Goal: Task Accomplishment & Management: Use online tool/utility

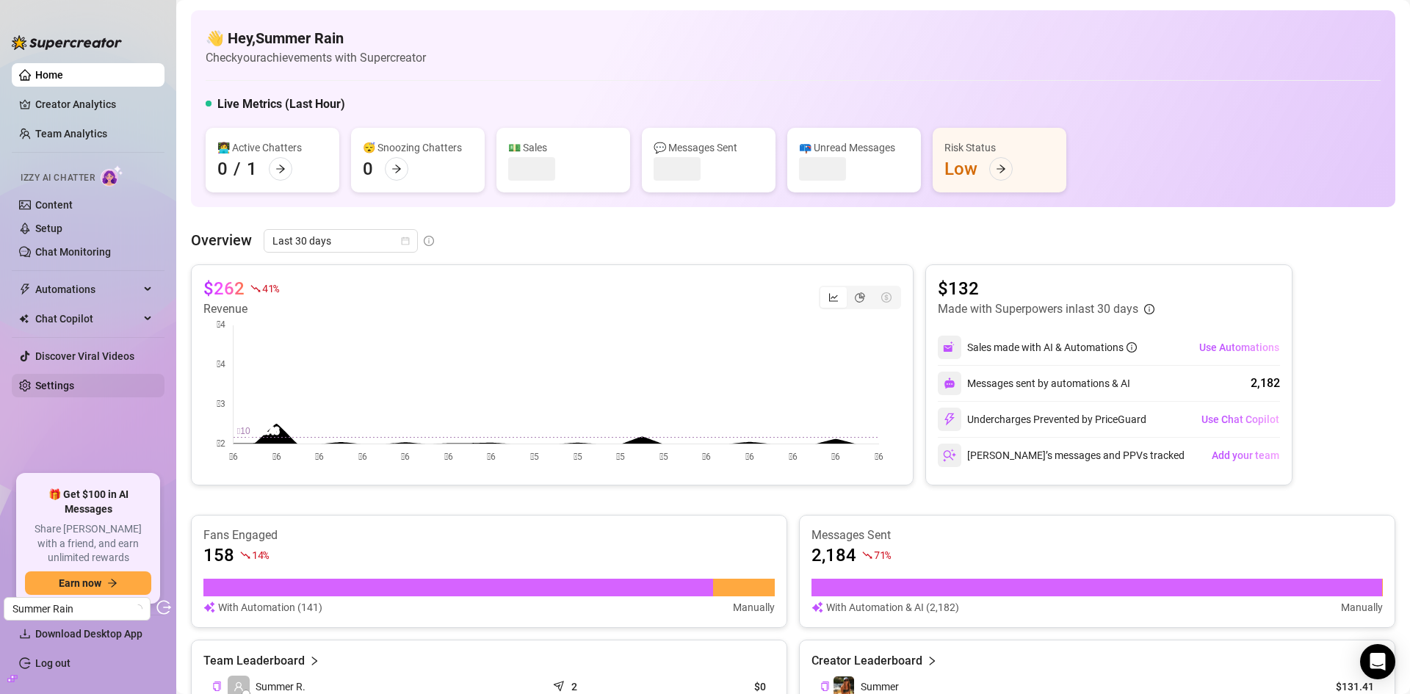
click at [68, 386] on link "Settings" at bounding box center [54, 386] width 39 height 12
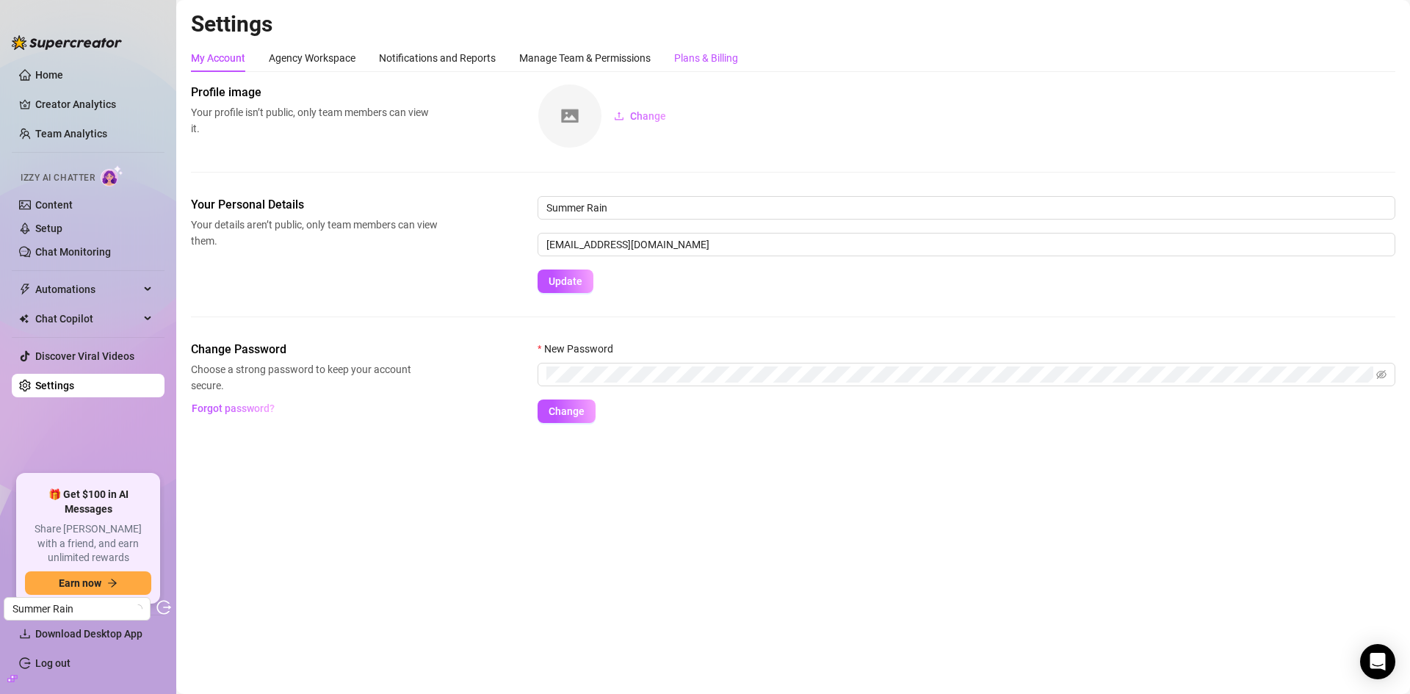
click at [692, 52] on div "Plans & Billing" at bounding box center [706, 58] width 64 height 16
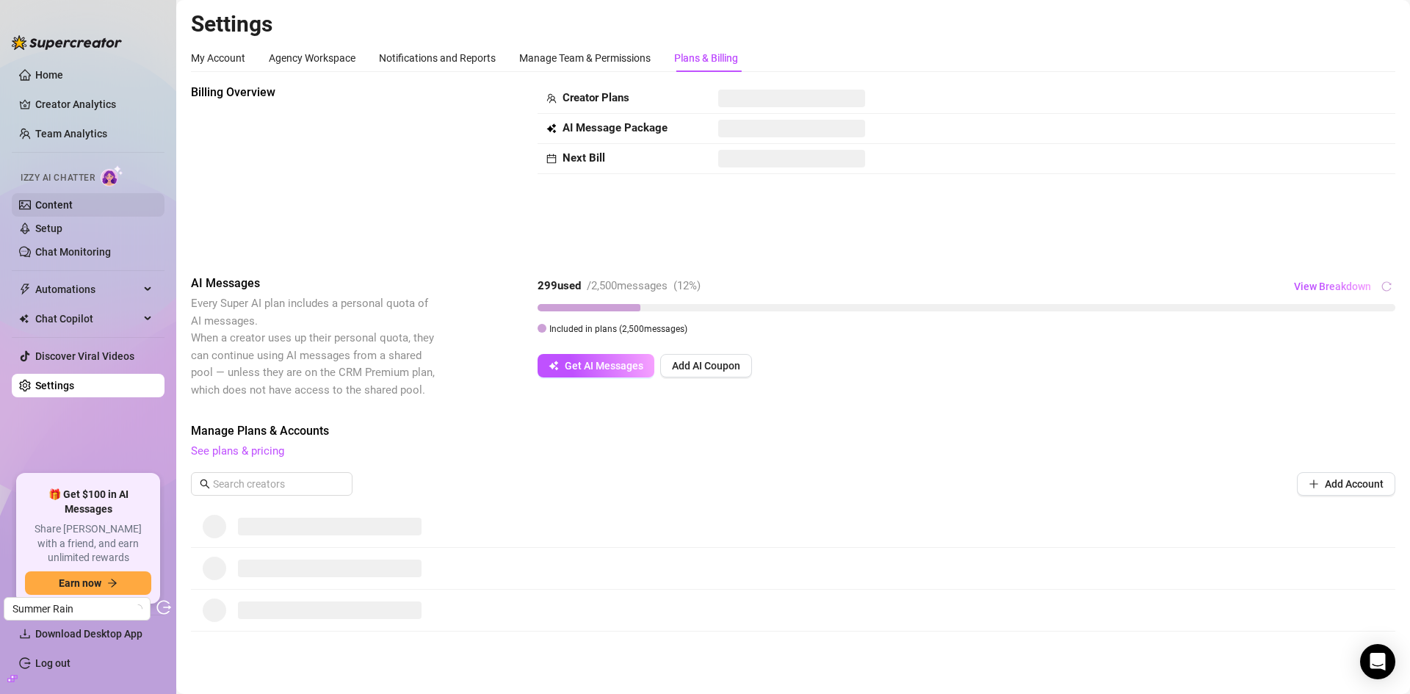
click at [54, 199] on link "Content" at bounding box center [53, 205] width 37 height 12
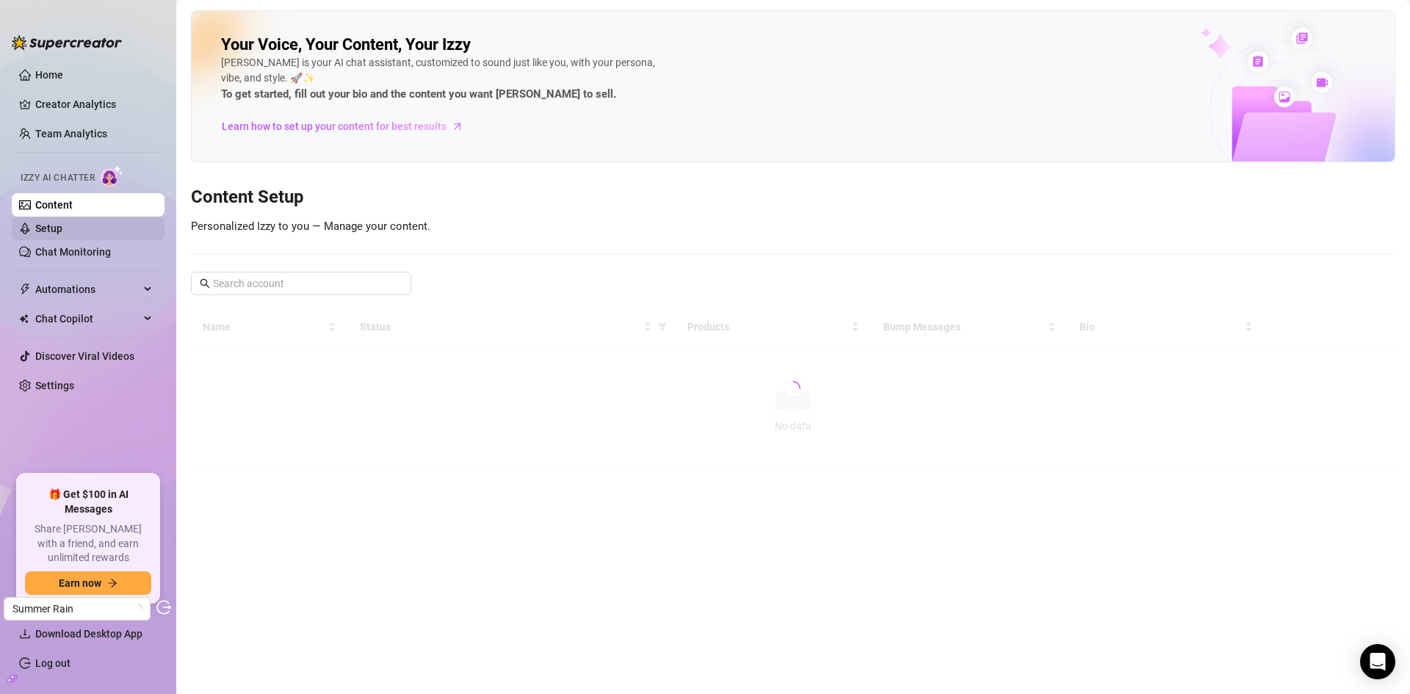
click at [62, 222] on link "Setup" at bounding box center [48, 228] width 27 height 12
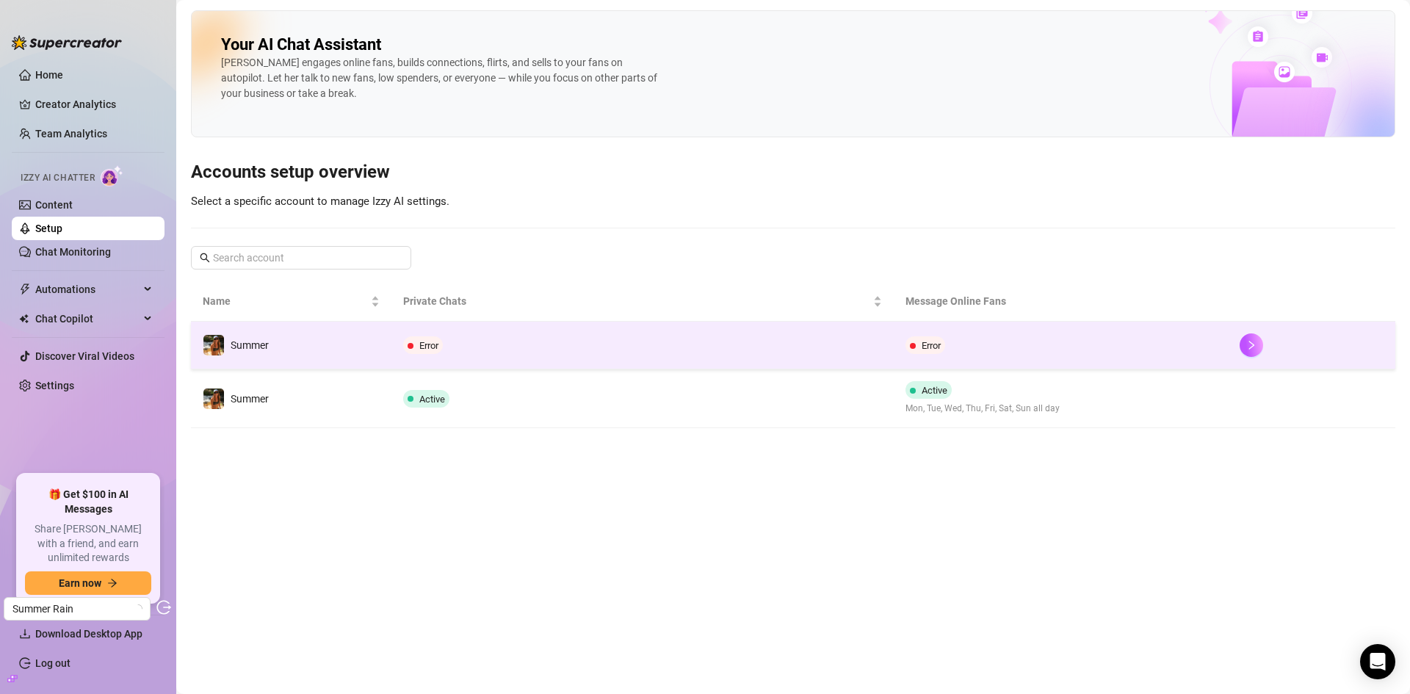
click at [635, 347] on td "Error" at bounding box center [642, 346] width 502 height 48
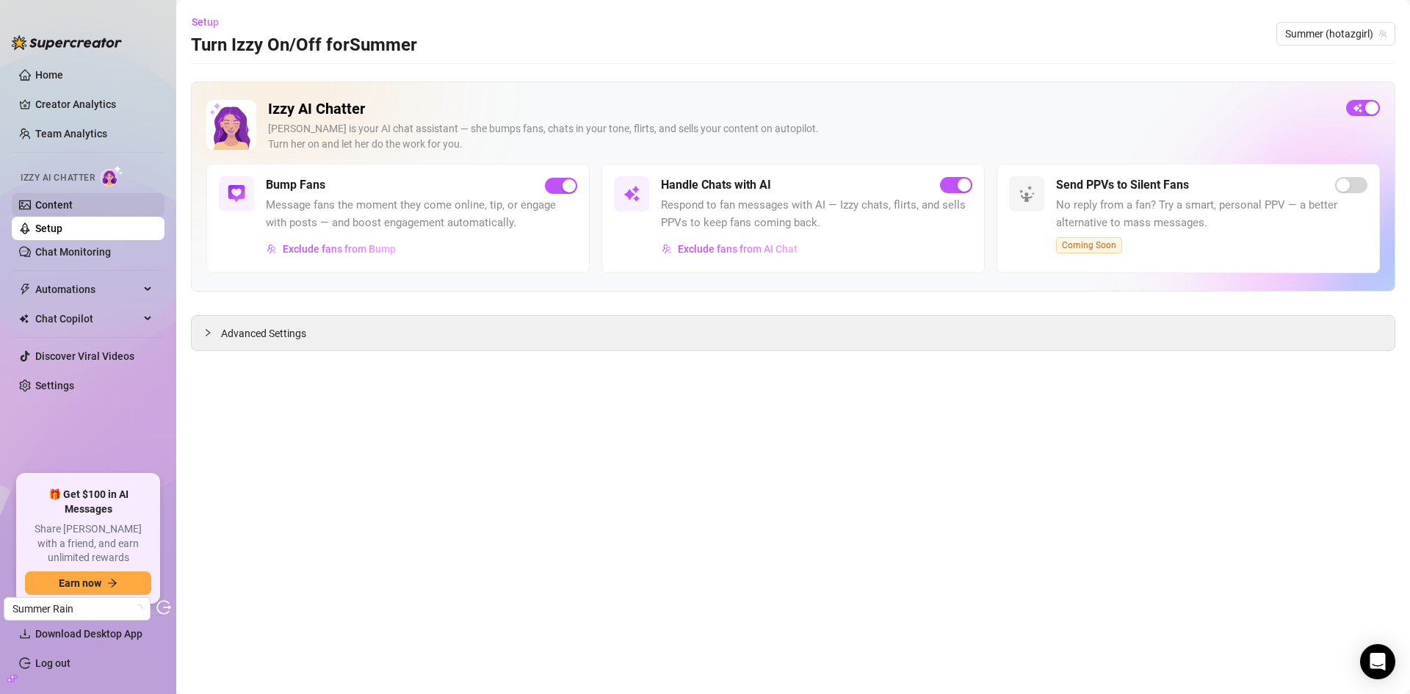
click at [63, 211] on link "Content" at bounding box center [53, 205] width 37 height 12
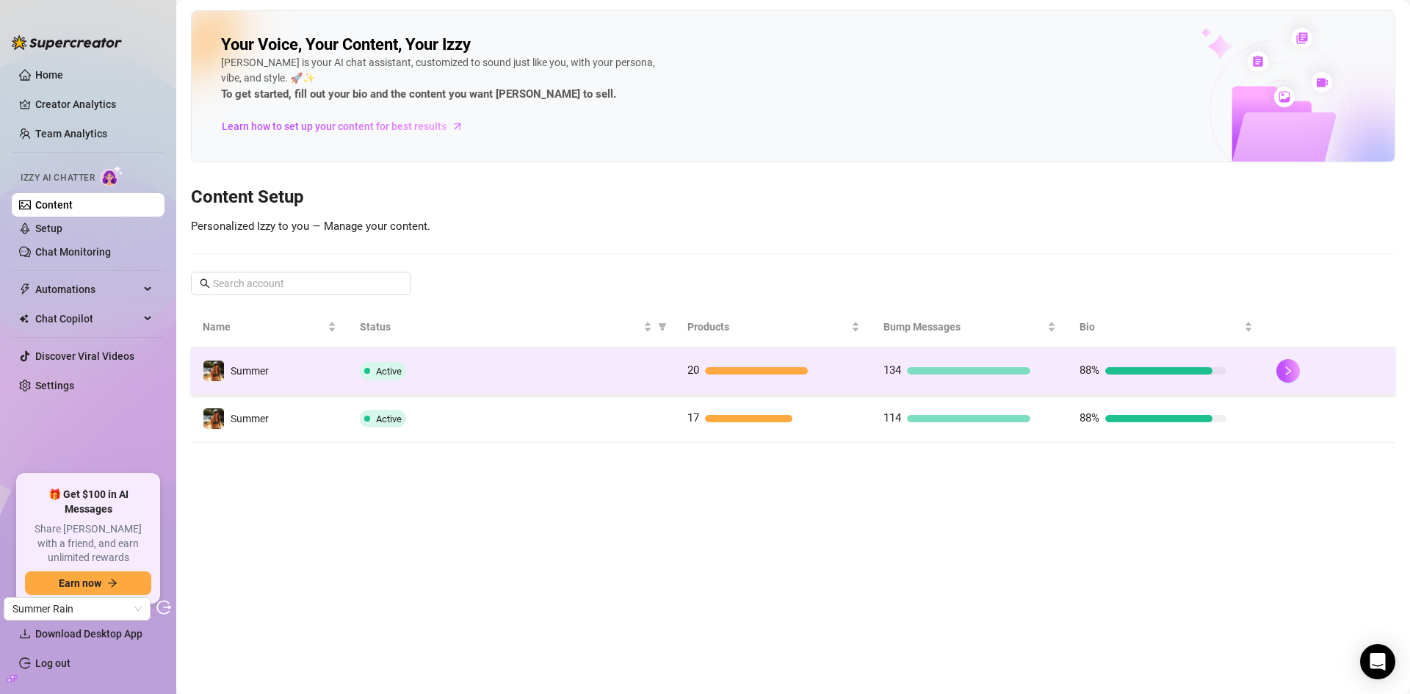
click at [429, 357] on td "Active" at bounding box center [512, 371] width 328 height 48
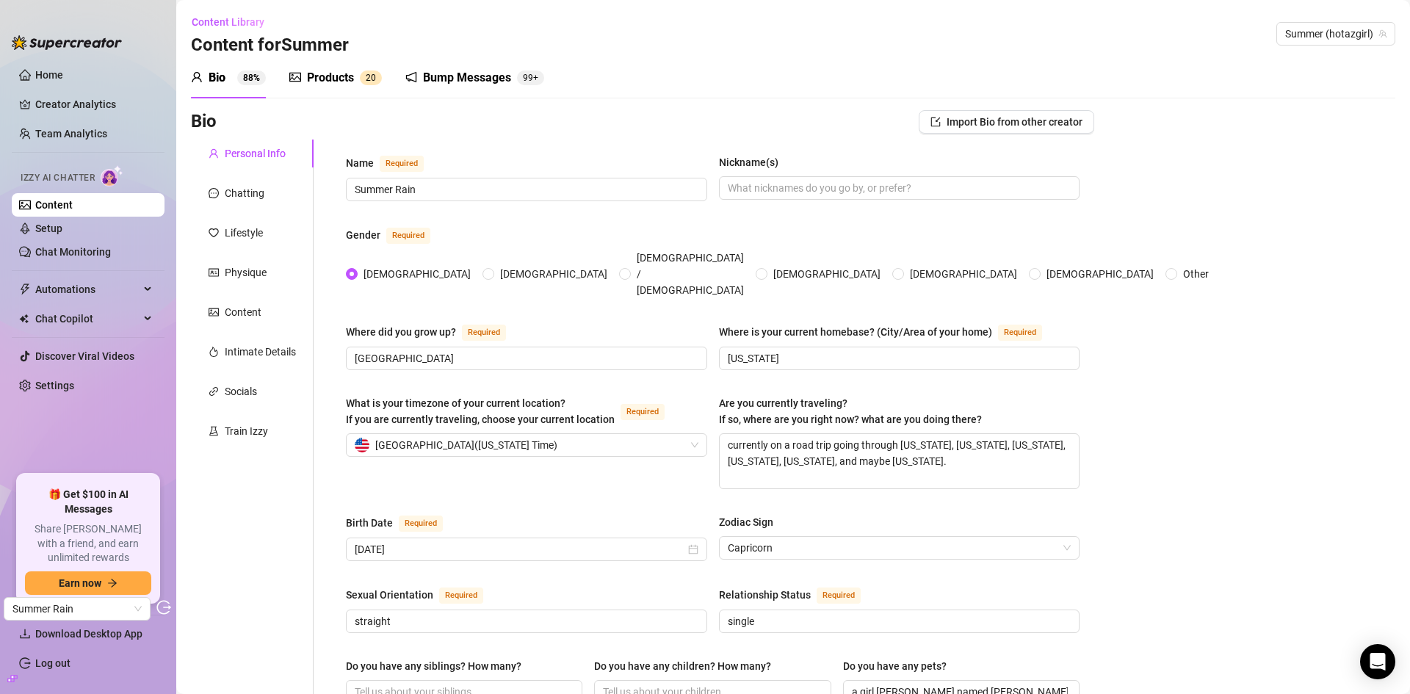
click at [363, 72] on sup "2 0" at bounding box center [371, 77] width 22 height 15
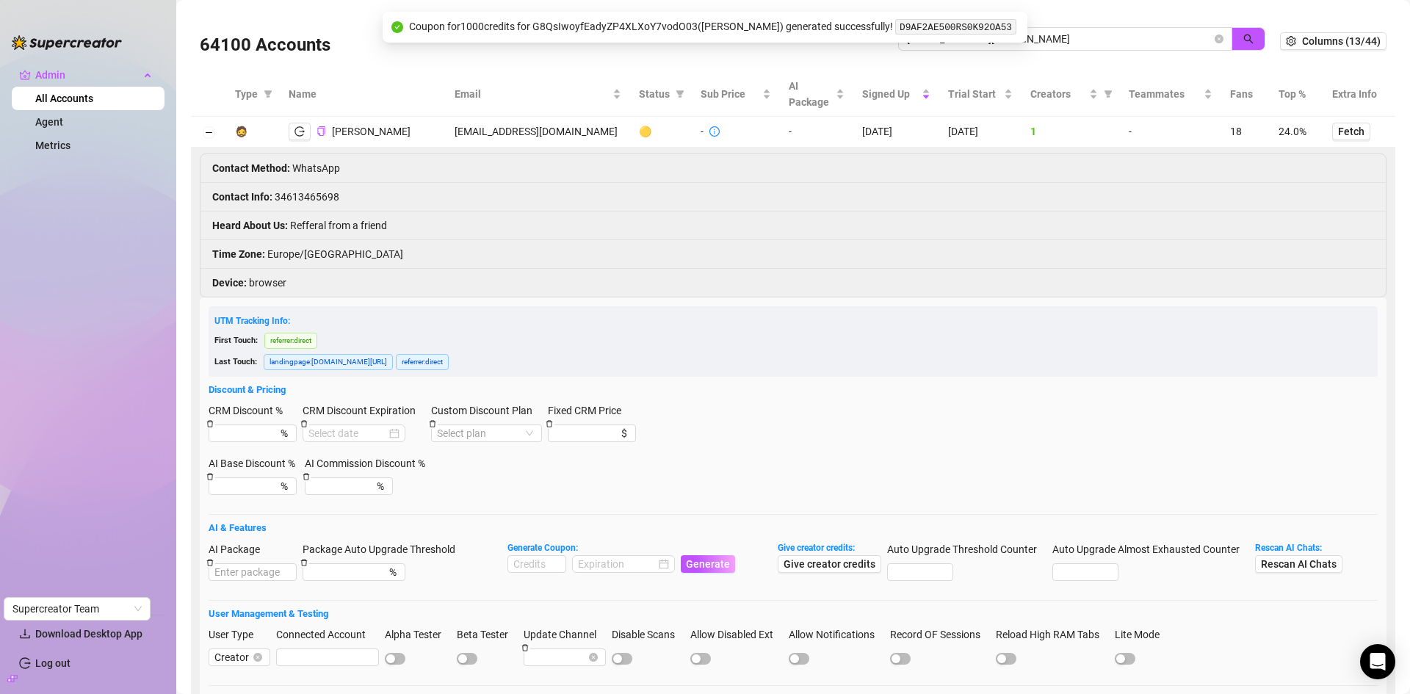
click at [1089, 43] on input "tataamontooya@gmail.com" at bounding box center [1059, 39] width 305 height 16
drag, startPoint x: 1093, startPoint y: 40, endPoint x: 848, endPoint y: 46, distance: 244.6
click at [848, 46] on div "64100 Accounts tataamontooya@gmail.com" at bounding box center [740, 41] width 1080 height 50
click at [1243, 34] on icon "search" at bounding box center [1248, 39] width 10 height 10
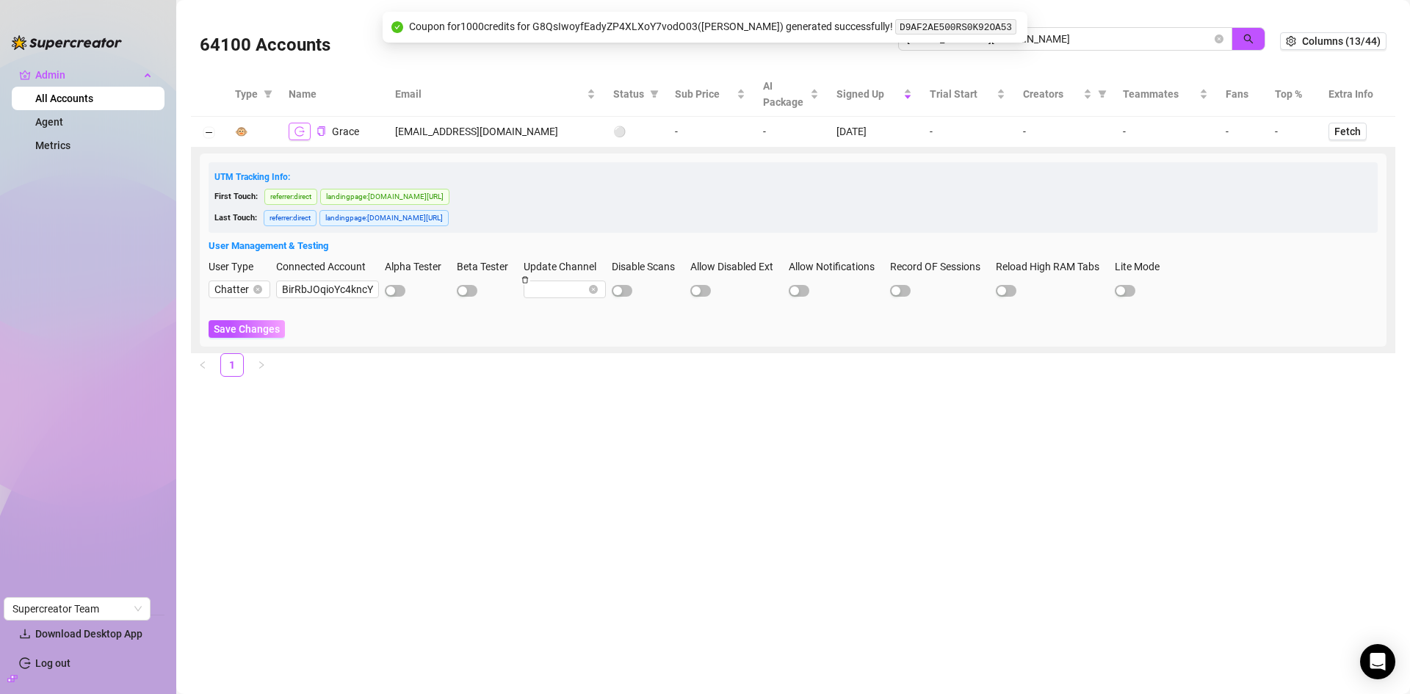
click at [302, 137] on button "button" at bounding box center [300, 132] width 22 height 18
drag, startPoint x: 927, startPoint y: 43, endPoint x: 781, endPoint y: 35, distance: 146.4
click at [781, 35] on body "Admin All Accounts Agent Metrics Download Desktop App Log out Supercreator Team…" at bounding box center [705, 347] width 1410 height 694
click at [1108, 31] on input "gmaithamutero@gmail.com" at bounding box center [1059, 39] width 305 height 16
click at [1096, 35] on input "gmaithamutero@gmail.com" at bounding box center [1059, 39] width 305 height 16
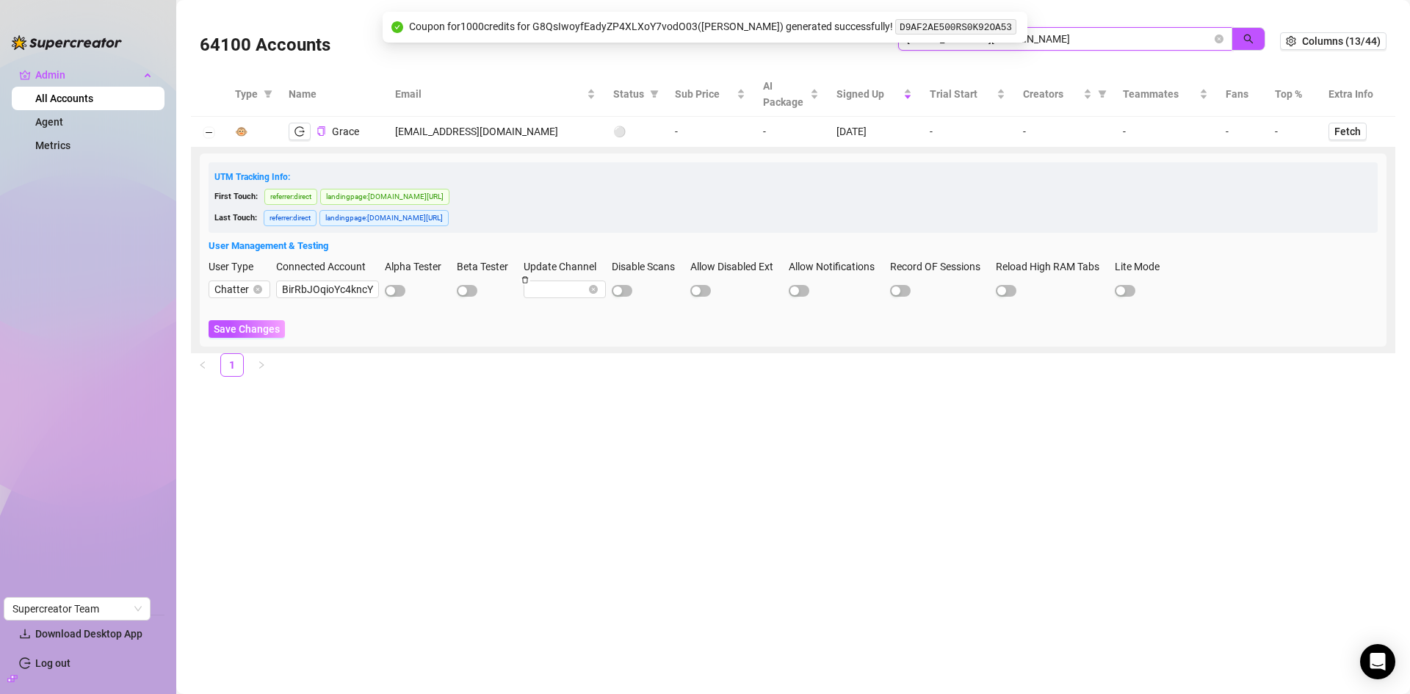
click at [1096, 35] on input "gmaithamutero@gmail.com" at bounding box center [1059, 39] width 305 height 16
paste input "alienangelx420"
click at [1257, 48] on button "button" at bounding box center [1248, 38] width 34 height 23
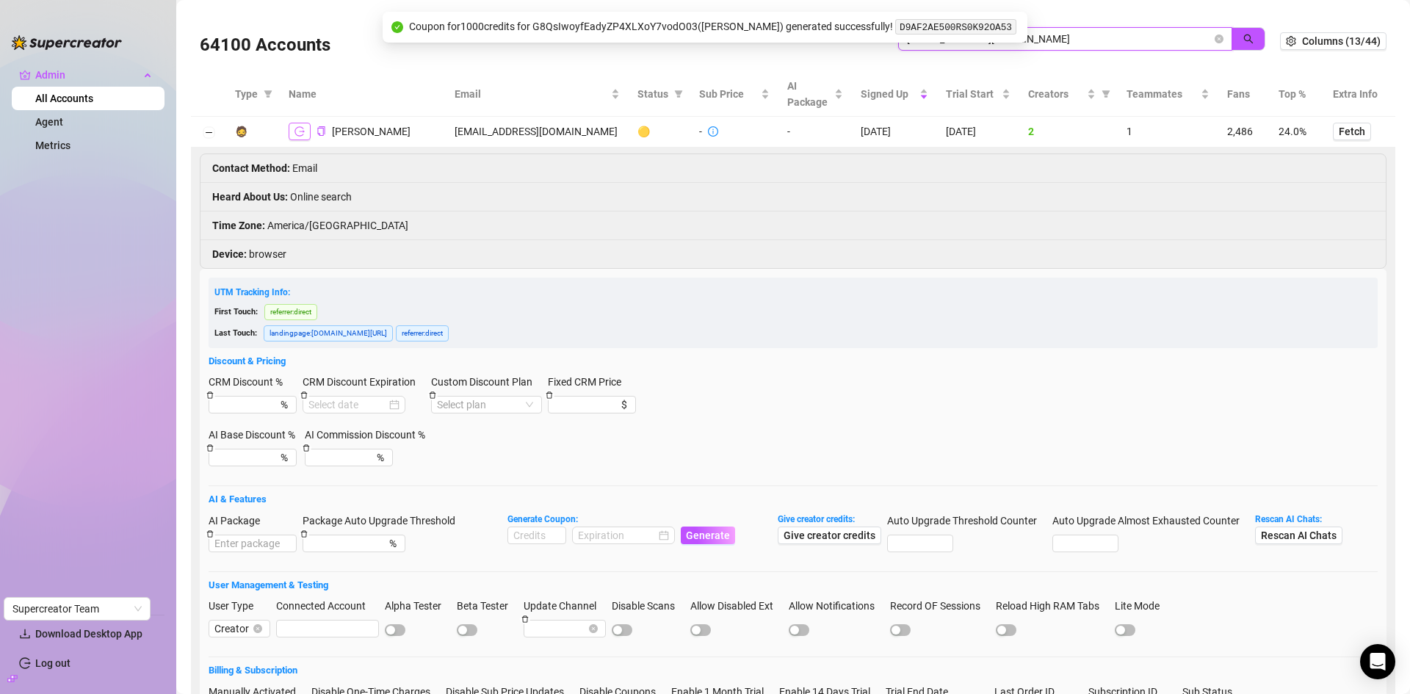
type input "alienangelx420@gmail.com"
click at [298, 129] on icon "logout" at bounding box center [299, 131] width 10 height 10
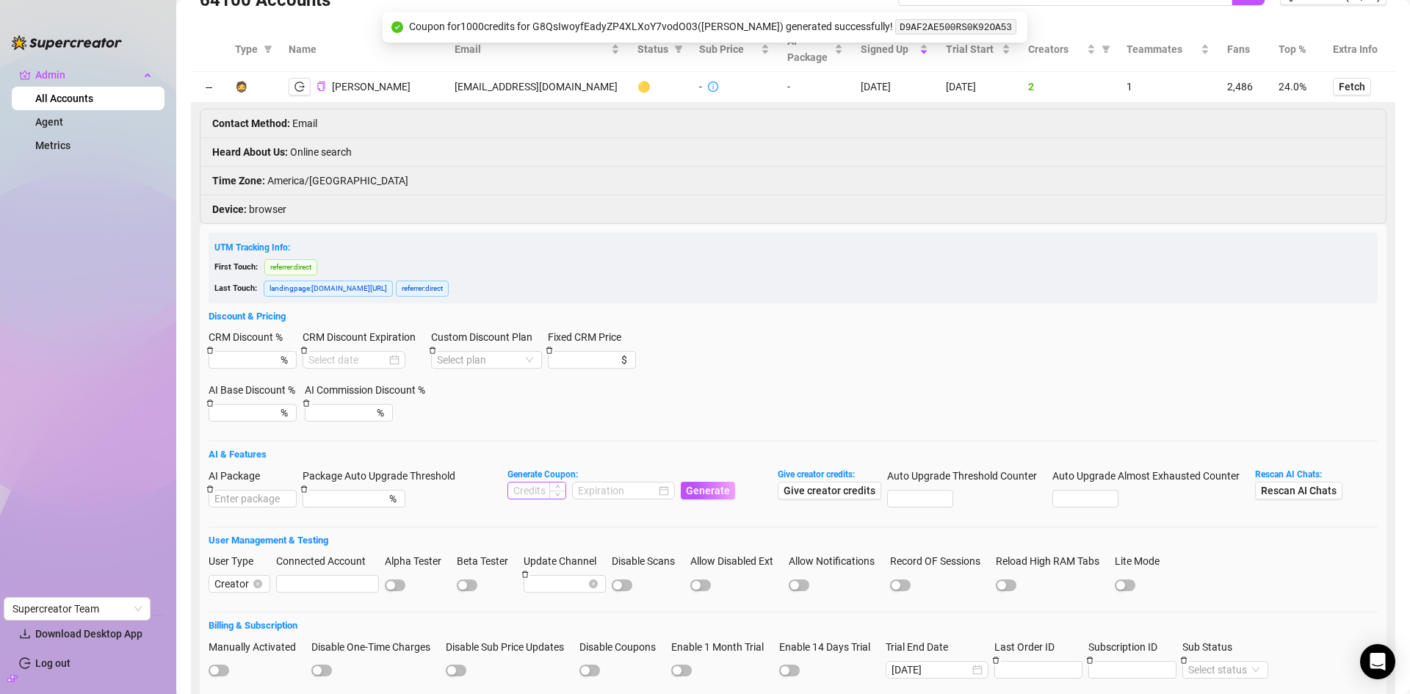
scroll to position [210, 0]
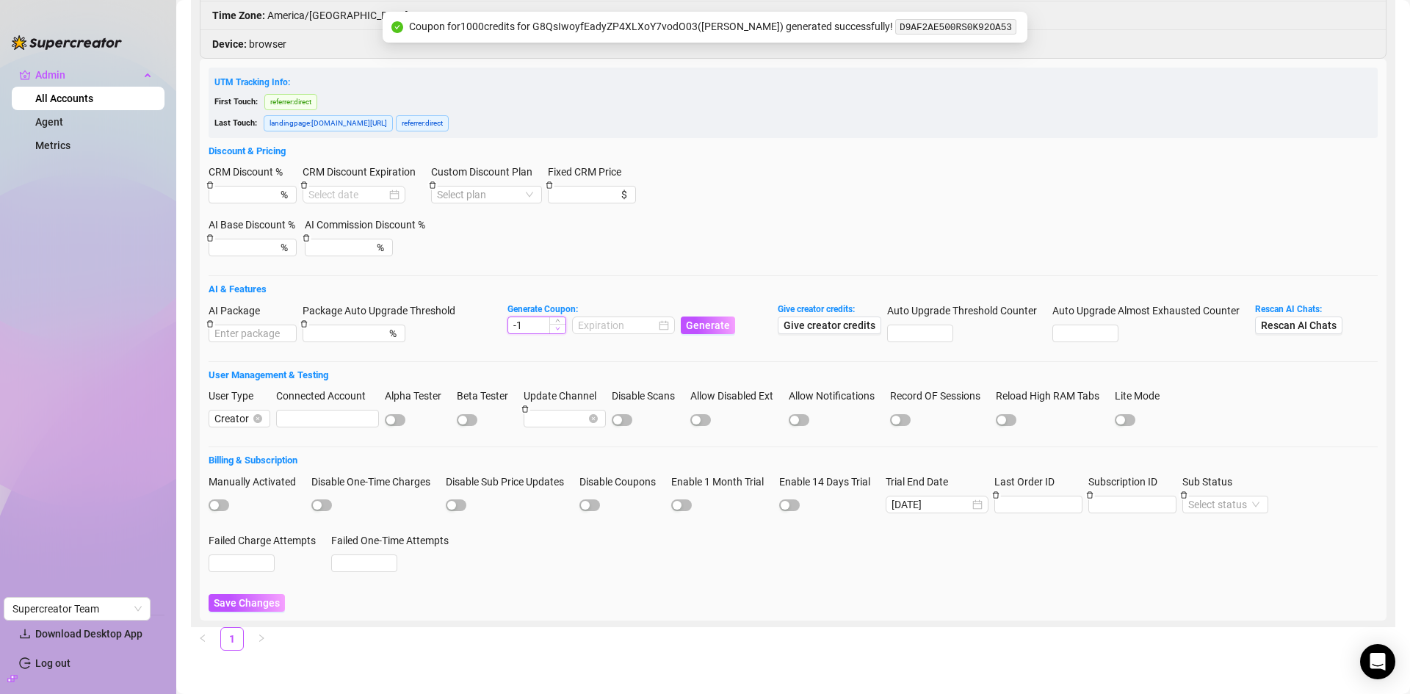
click at [558, 326] on icon "down" at bounding box center [557, 328] width 5 height 5
click at [533, 328] on input "-1" at bounding box center [536, 325] width 57 height 16
click at [528, 328] on input "-1" at bounding box center [536, 325] width 57 height 16
type input "-"
type input "1000"
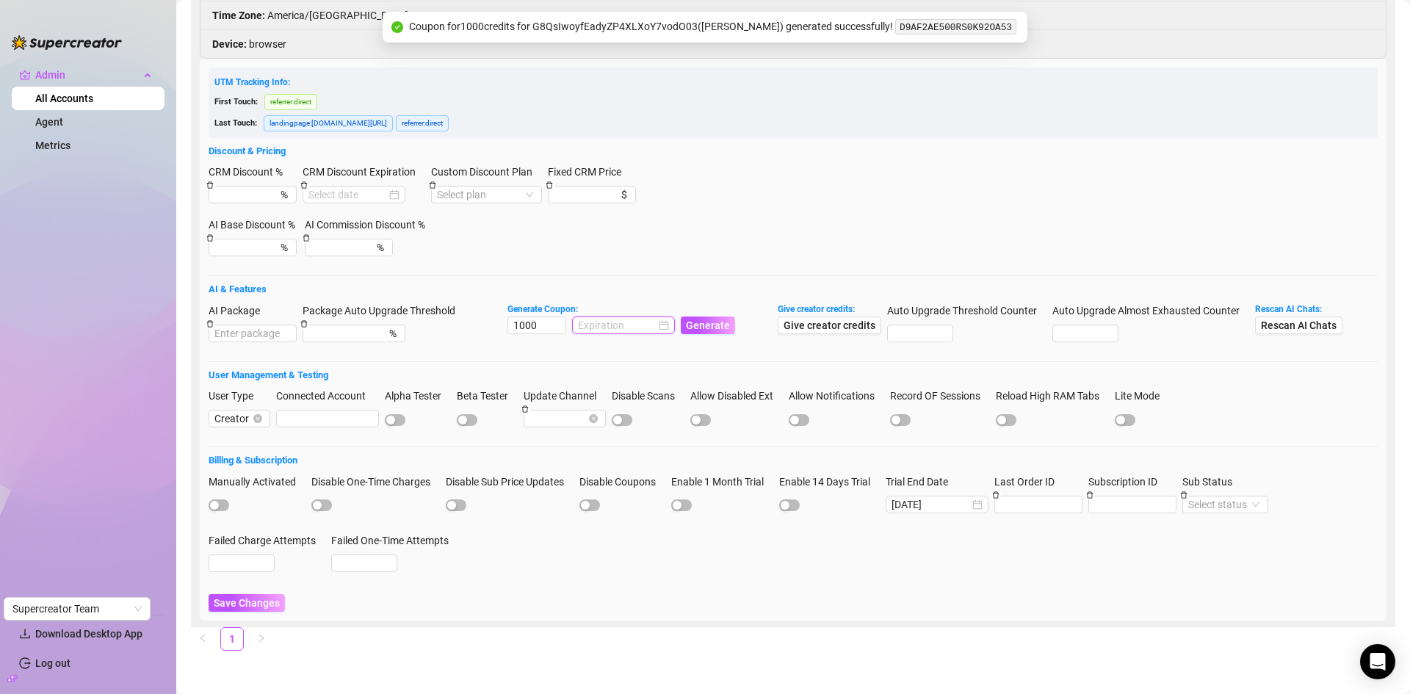
click at [626, 322] on input at bounding box center [617, 325] width 78 height 16
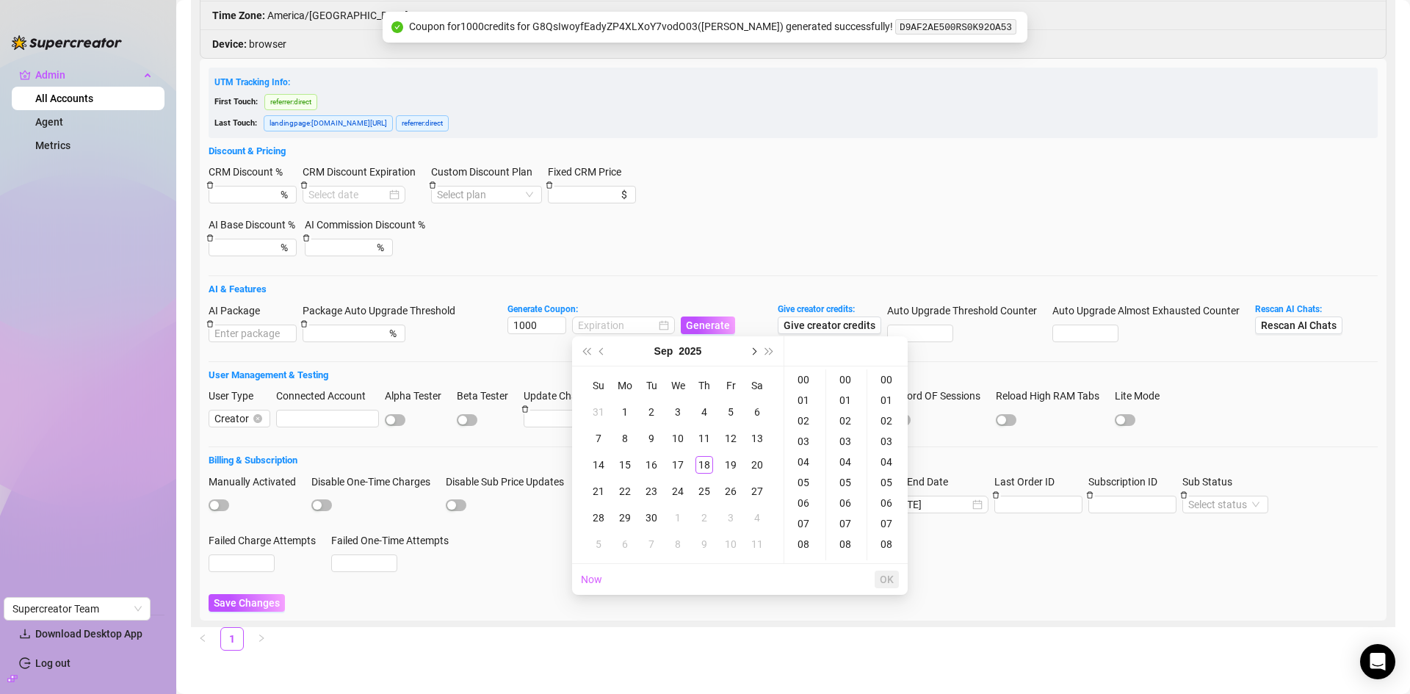
click at [753, 355] on button "Next month (PageDown)" at bounding box center [753, 350] width 16 height 29
click at [761, 459] on div "18" at bounding box center [757, 465] width 18 height 18
type input "2025-10-18 00:00:00"
click at [894, 573] on button "OK" at bounding box center [887, 580] width 24 height 18
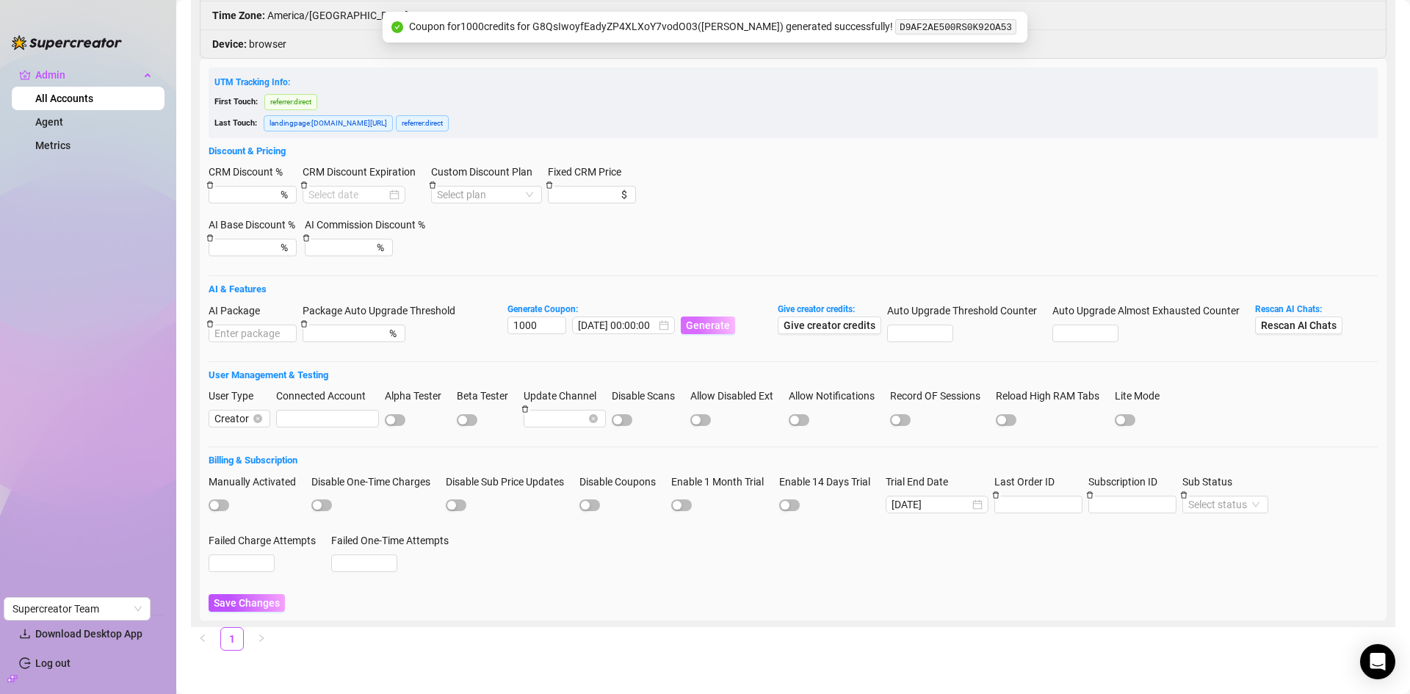
click at [729, 316] on button "Generate" at bounding box center [708, 325] width 54 height 18
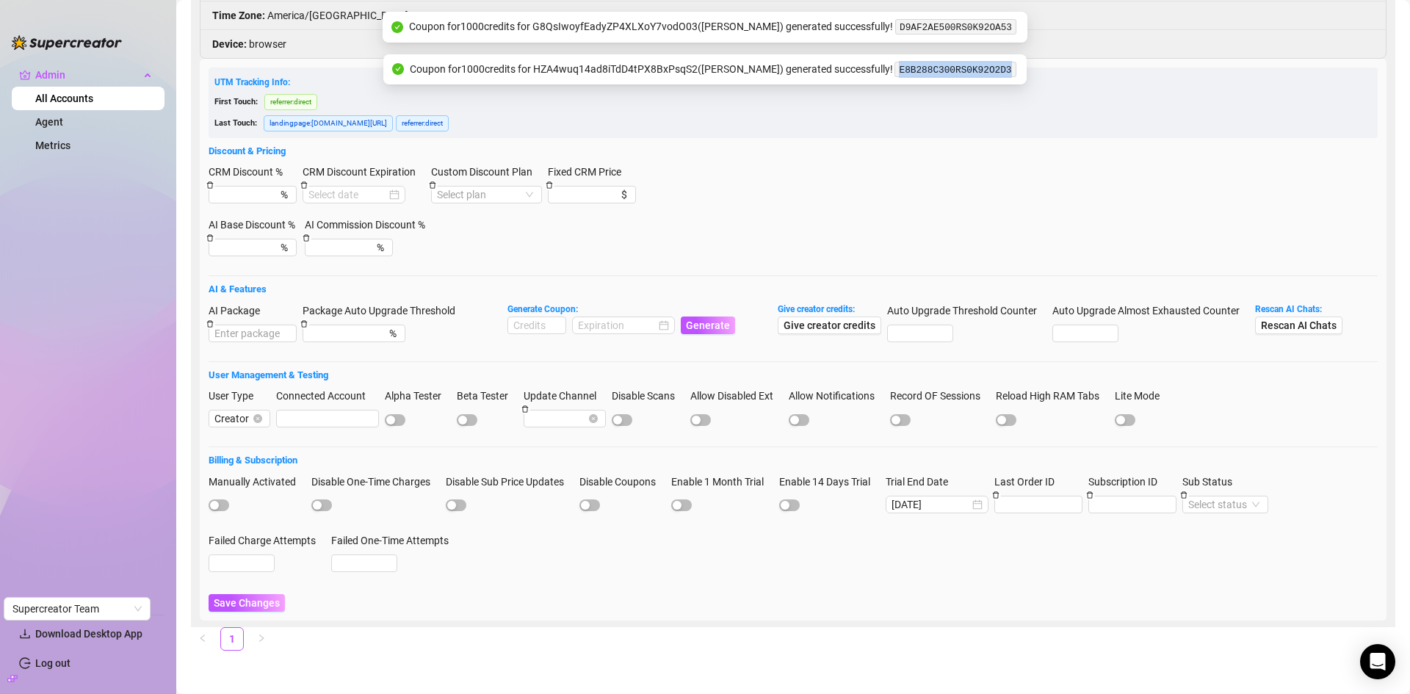
drag, startPoint x: 1000, startPoint y: 70, endPoint x: 888, endPoint y: 71, distance: 112.4
click at [888, 71] on div "Coupon for 1000 credits for HZA4wuq14ad8iTdD4tPX8BxPsqS2 ( Lisa James ) generat…" at bounding box center [704, 69] width 643 height 31
copy code "E8B288C300RS0K92O2D3"
click at [253, 606] on span "Save Changes" at bounding box center [247, 603] width 66 height 12
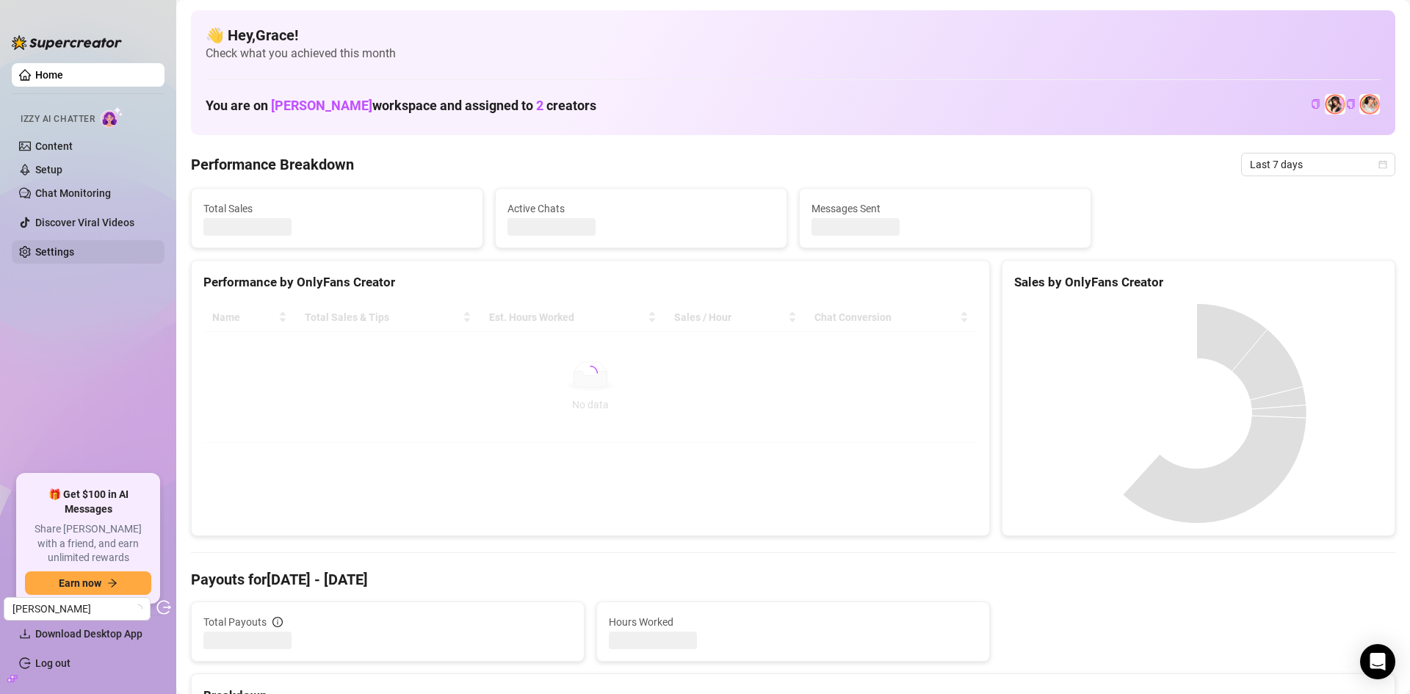
click at [74, 247] on link "Settings" at bounding box center [54, 252] width 39 height 12
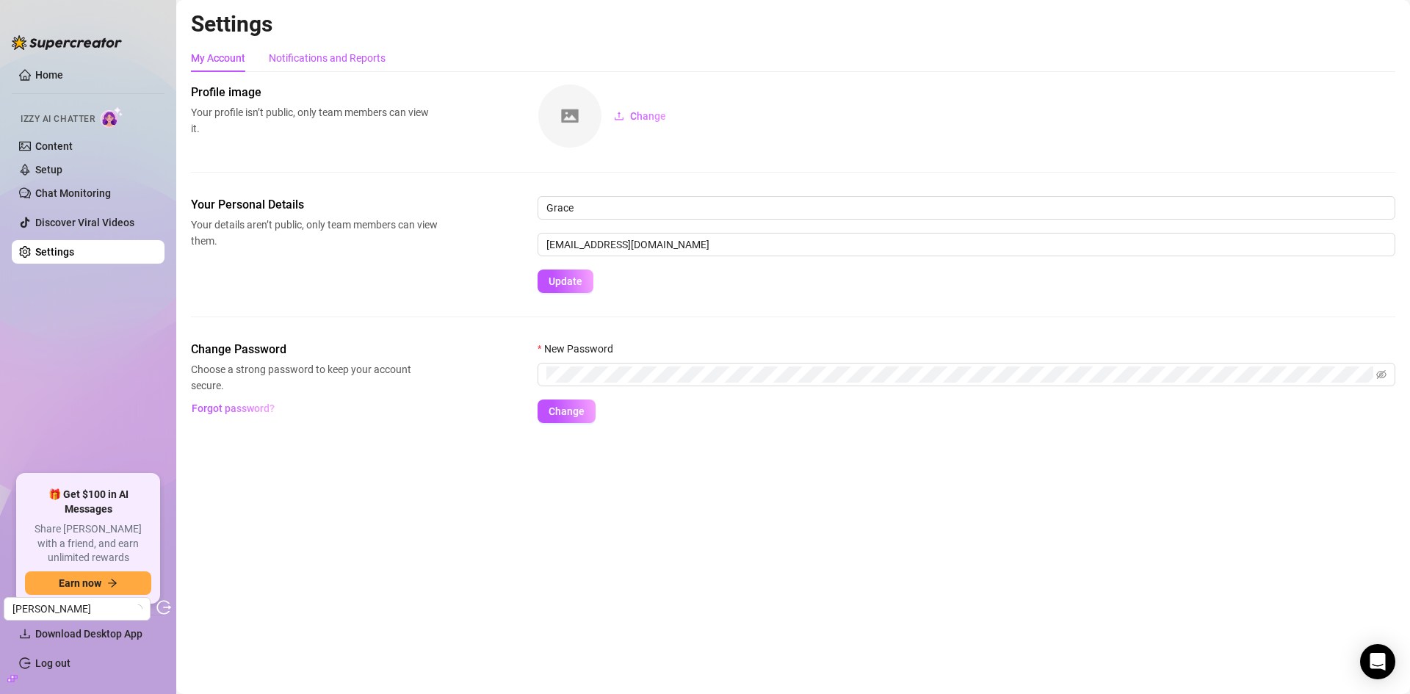
click at [309, 62] on div "Notifications and Reports" at bounding box center [327, 58] width 117 height 16
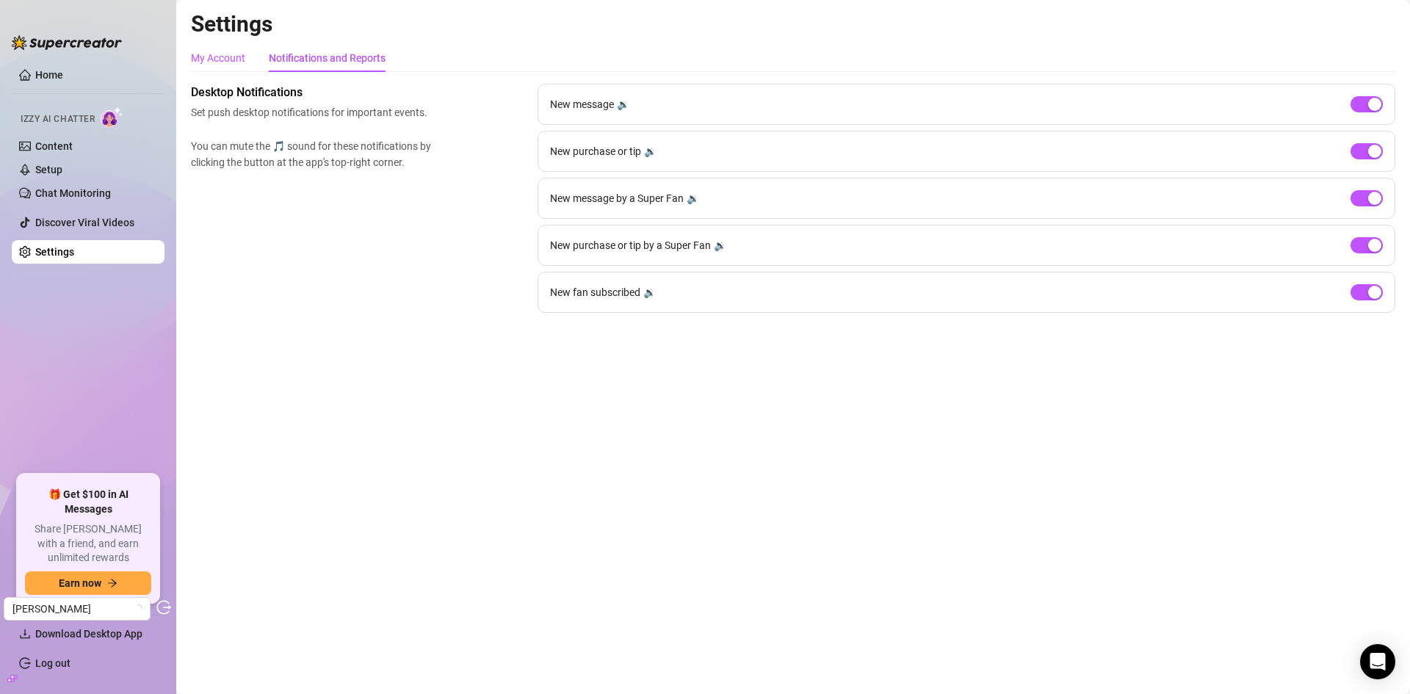
click at [243, 63] on div "My Account" at bounding box center [218, 58] width 54 height 16
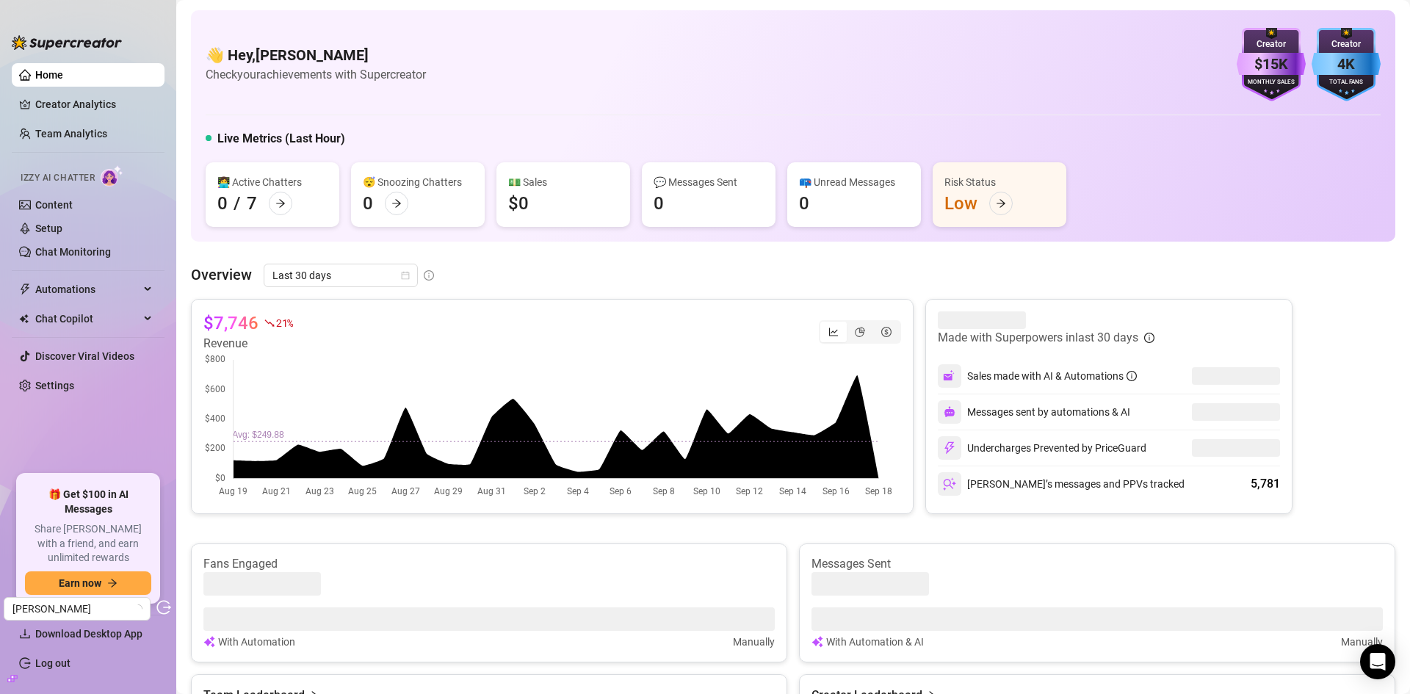
drag, startPoint x: 87, startPoint y: 380, endPoint x: 156, endPoint y: 334, distance: 82.7
click at [74, 380] on link "Settings" at bounding box center [54, 386] width 39 height 12
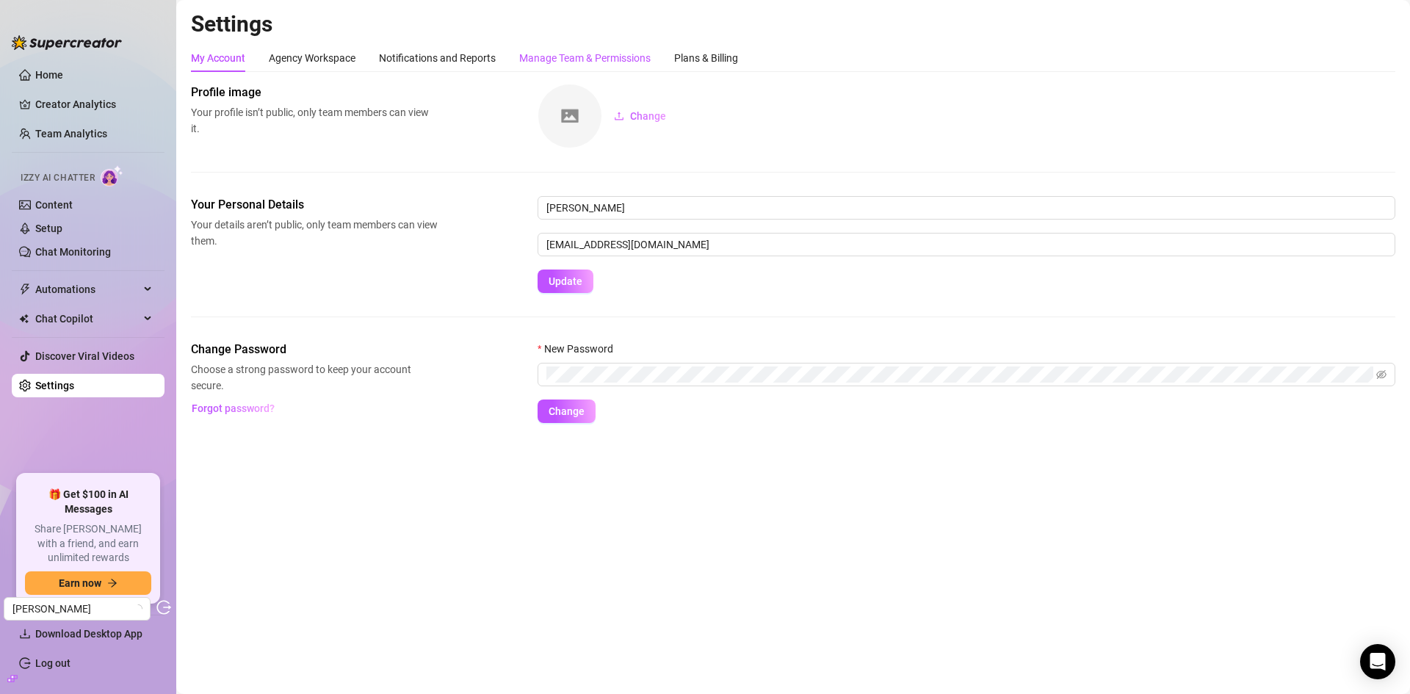
click at [645, 55] on div "Manage Team & Permissions" at bounding box center [584, 58] width 131 height 16
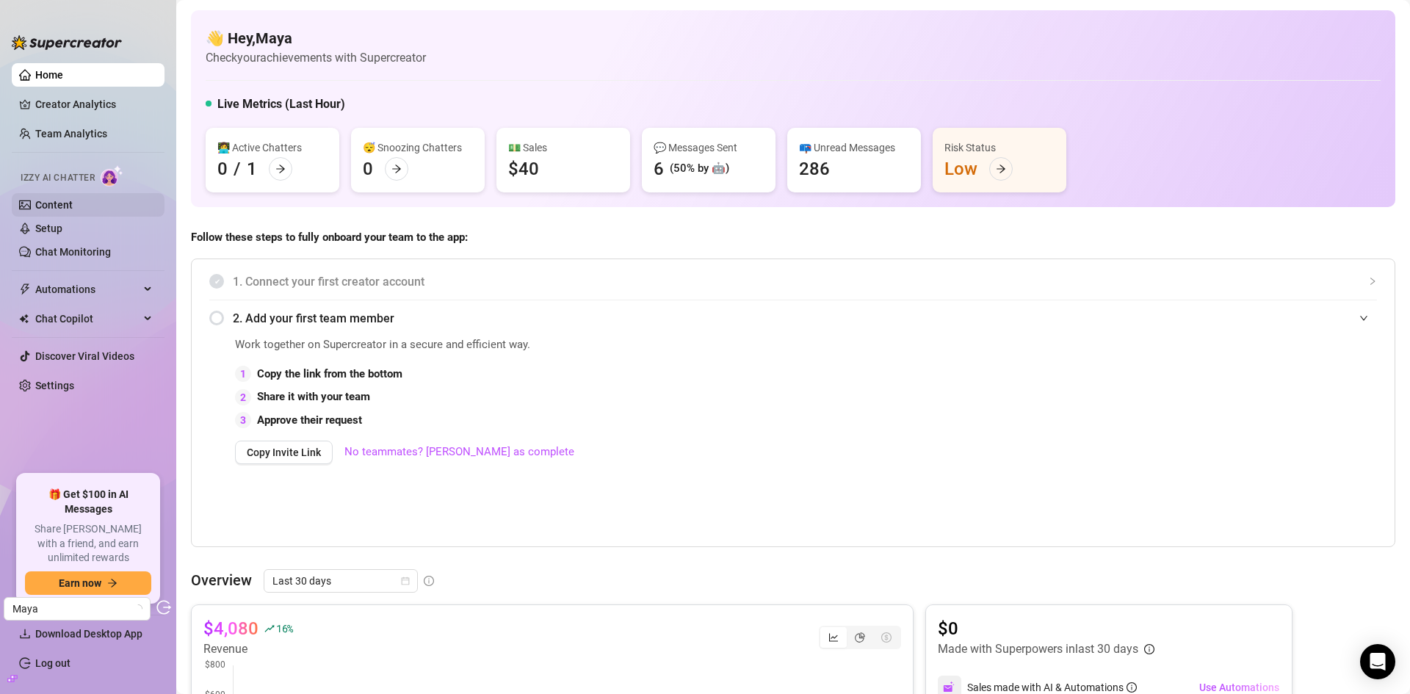
click at [62, 209] on link "Content" at bounding box center [53, 205] width 37 height 12
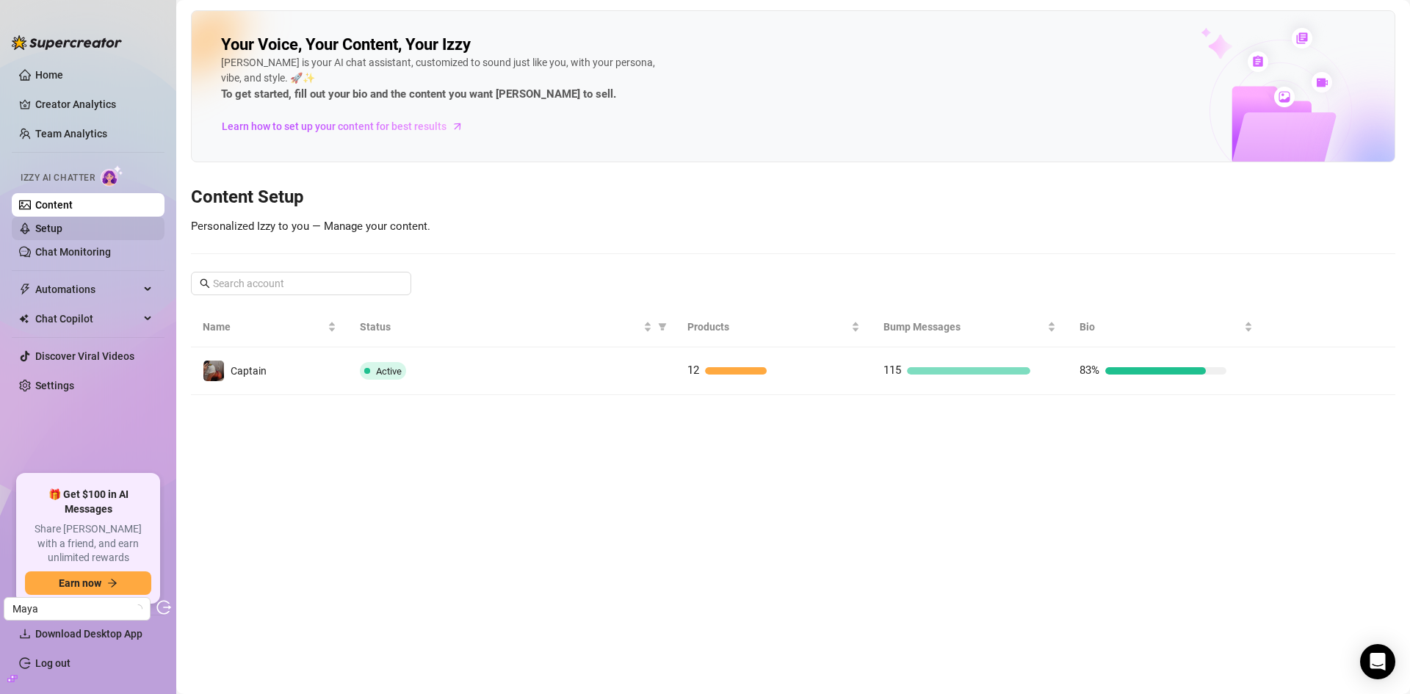
click at [62, 231] on link "Setup" at bounding box center [48, 228] width 27 height 12
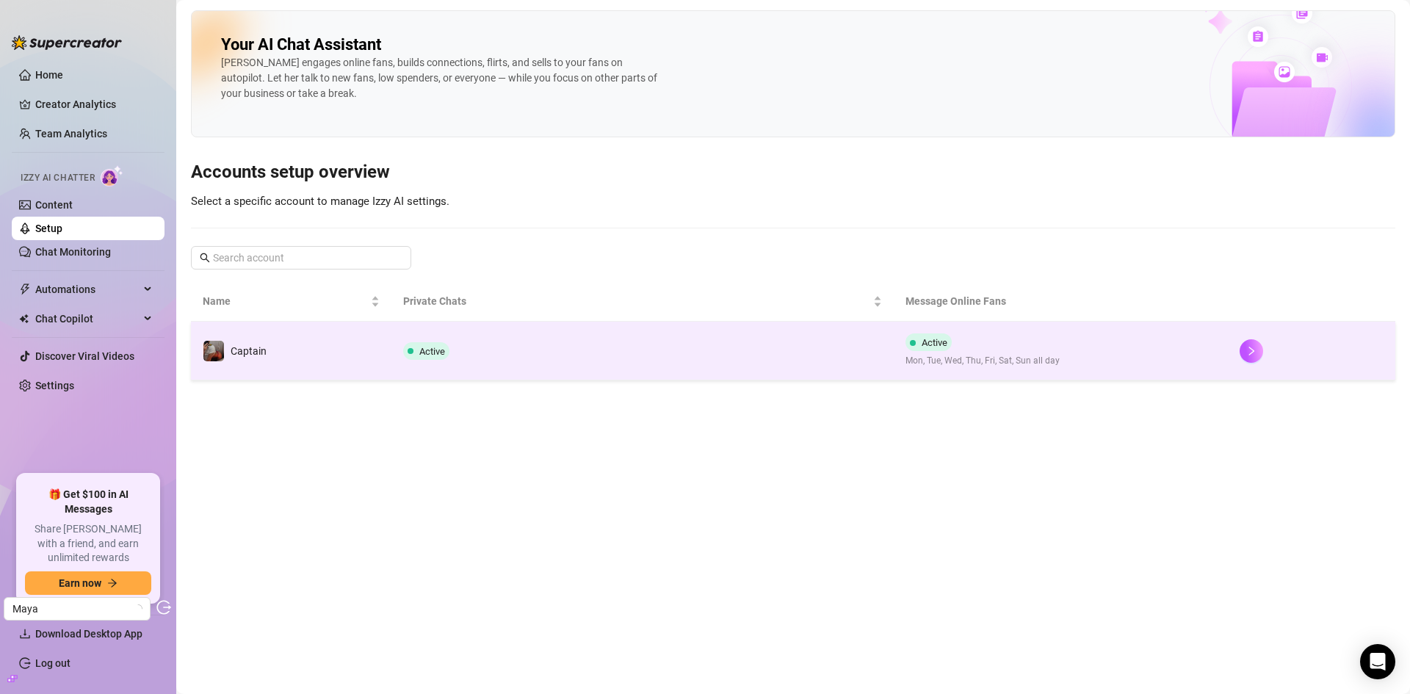
click at [636, 376] on td "Active" at bounding box center [642, 351] width 502 height 59
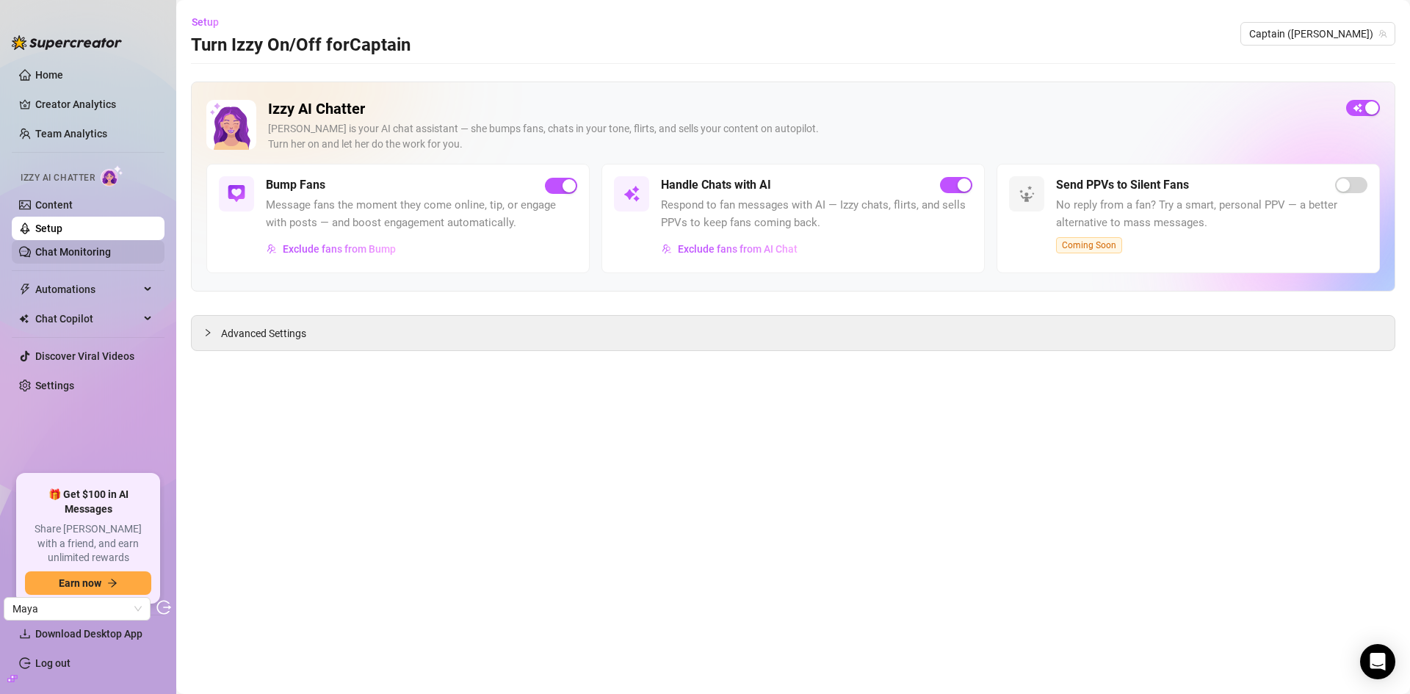
click at [90, 258] on link "Chat Monitoring" at bounding box center [73, 252] width 76 height 12
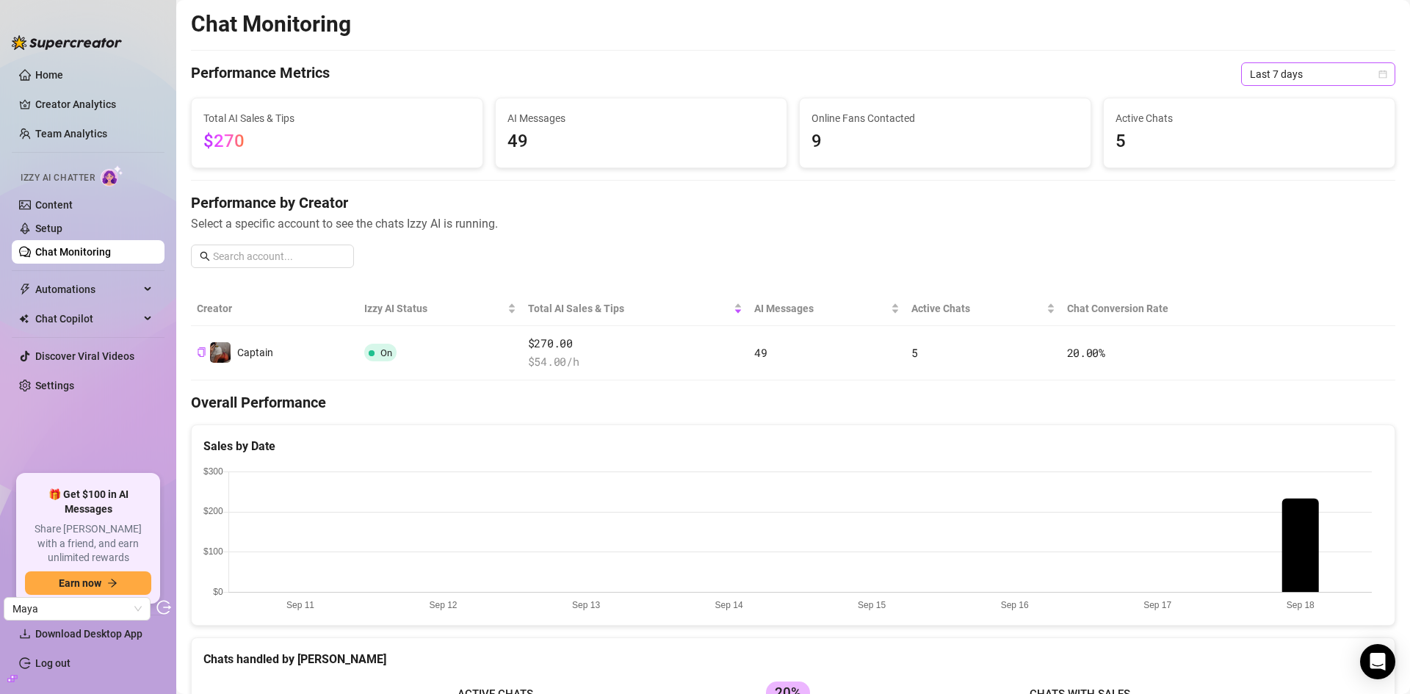
click at [1287, 74] on span "Last 7 days" at bounding box center [1318, 74] width 137 height 22
click at [1286, 96] on div "Last 24 hours" at bounding box center [1307, 103] width 131 height 16
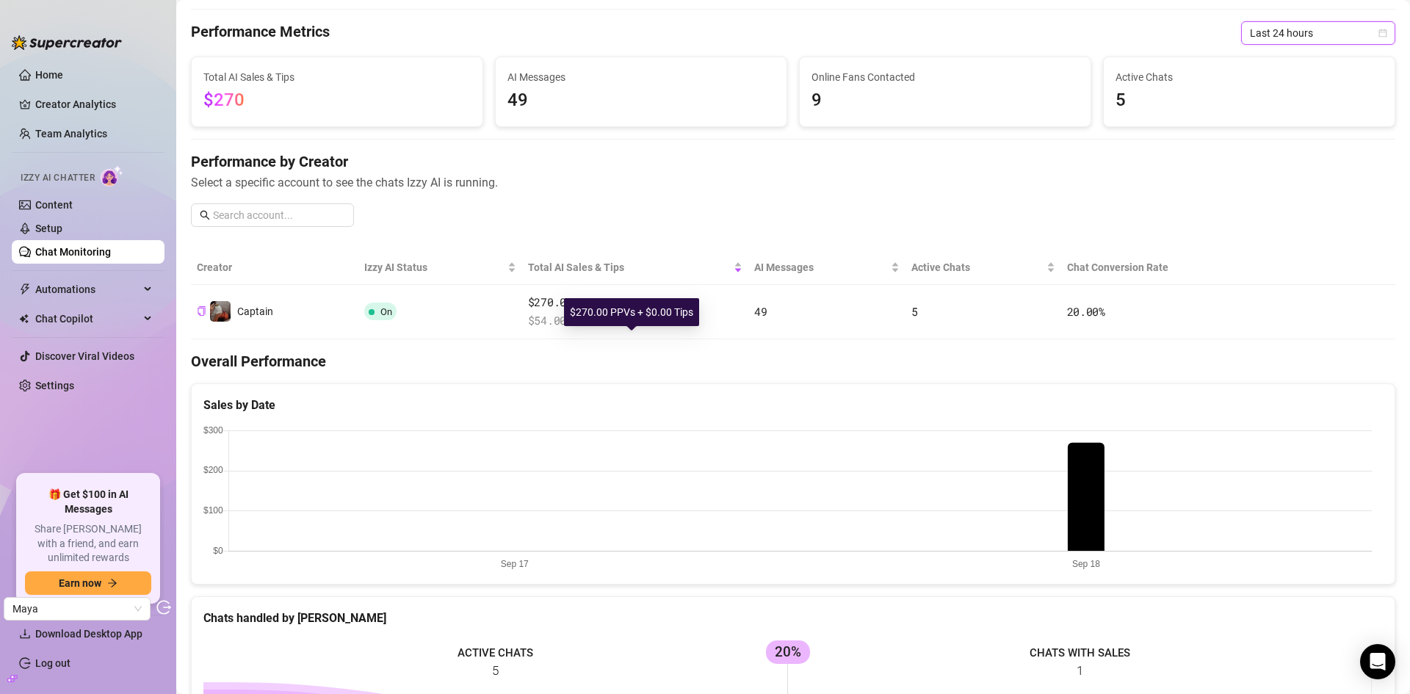
scroll to position [73, 0]
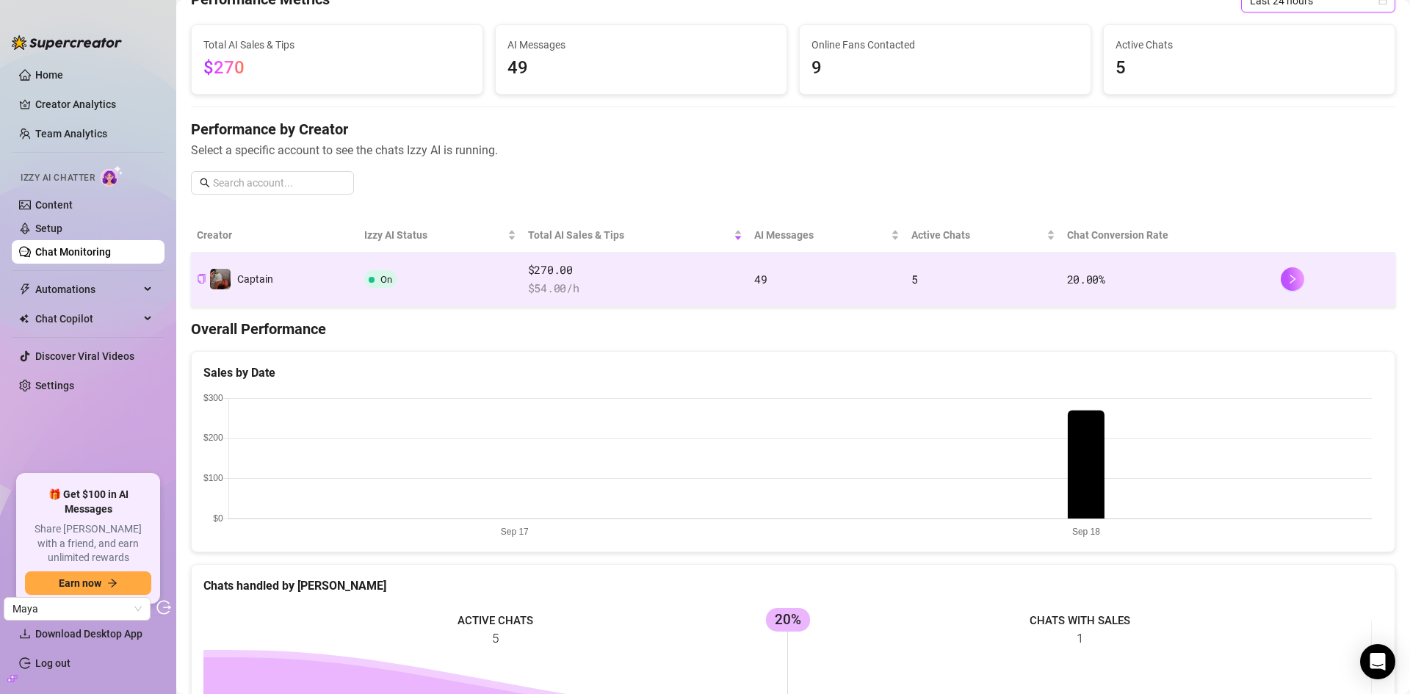
click at [684, 293] on span "$ 54.00 /h" at bounding box center [635, 289] width 214 height 18
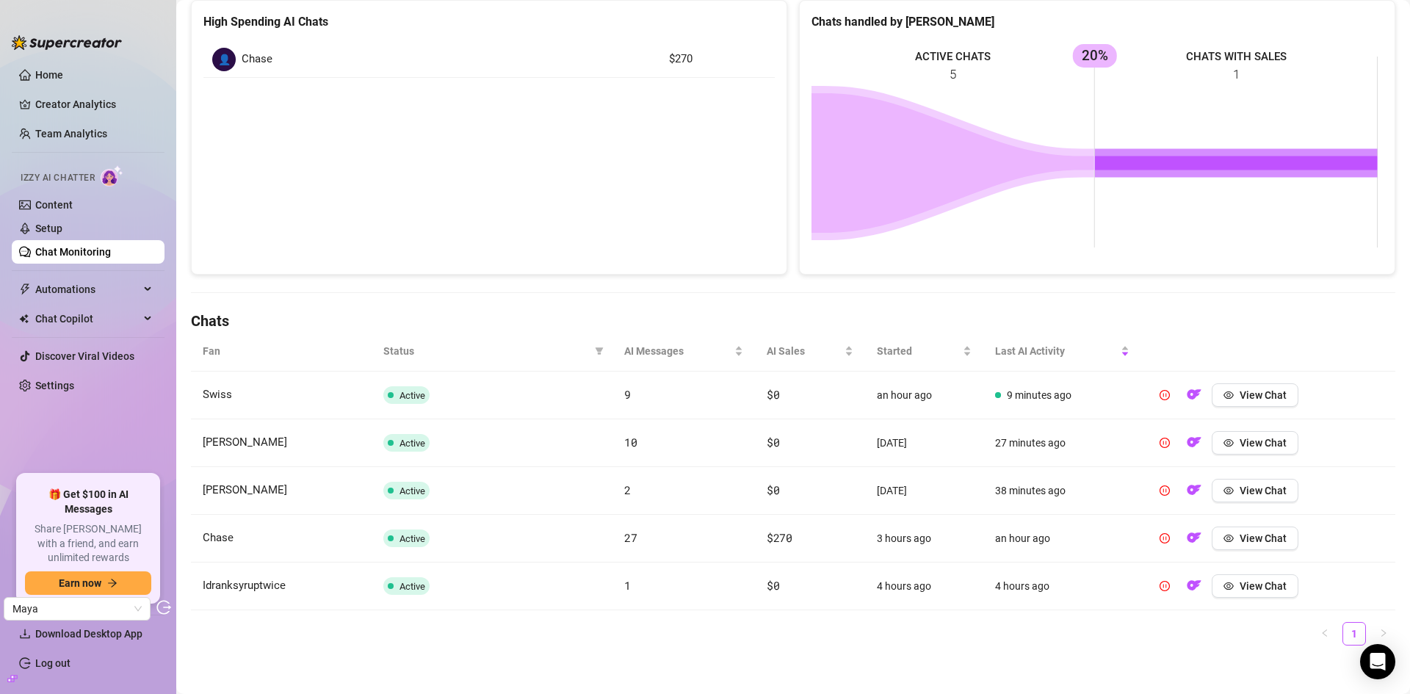
scroll to position [220, 0]
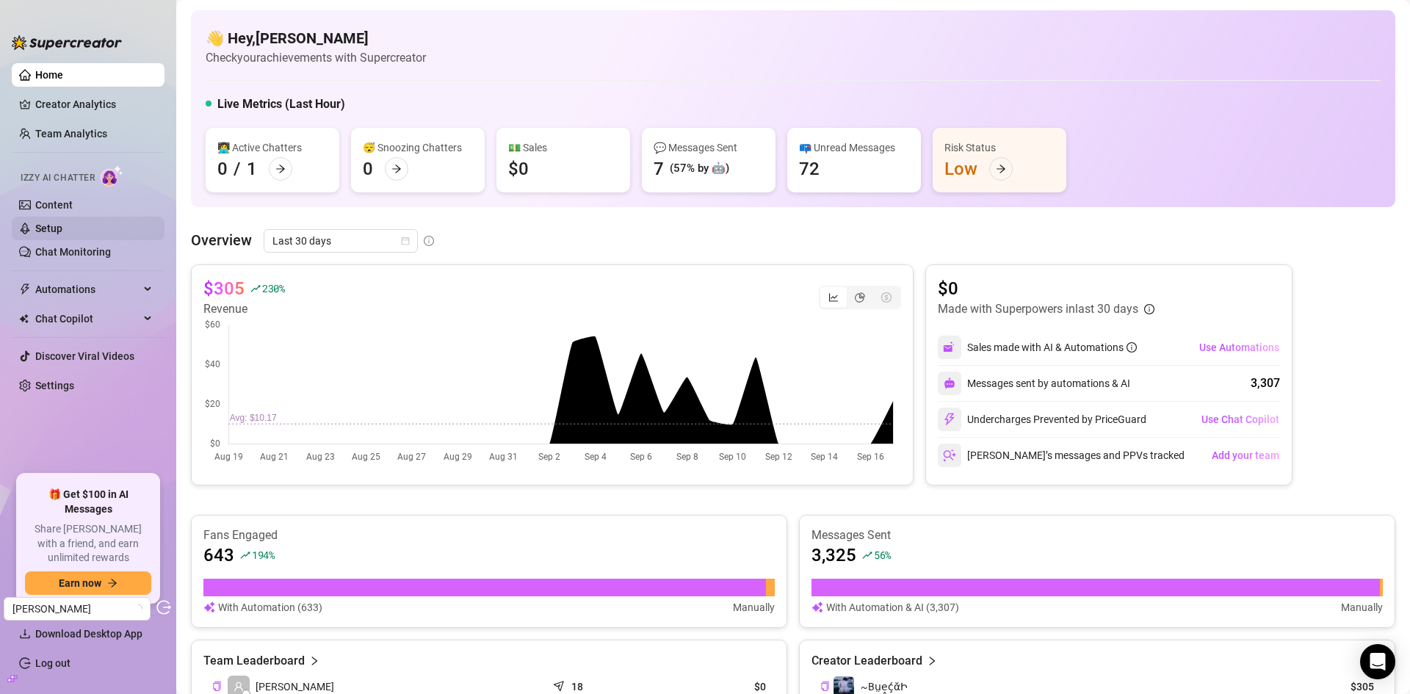
click at [62, 222] on link "Setup" at bounding box center [48, 228] width 27 height 12
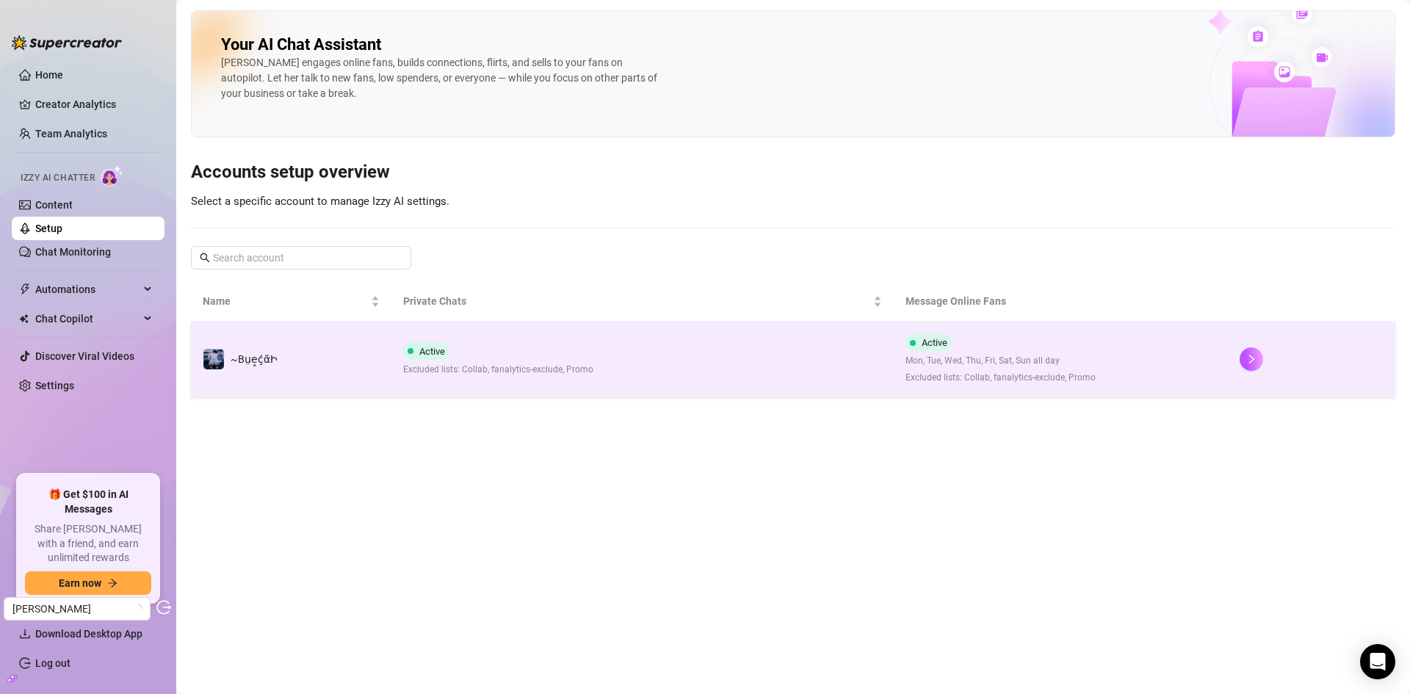
click at [623, 355] on td "Active Excluded lists: Collab, fanalytics-exclude, Promo" at bounding box center [642, 360] width 502 height 76
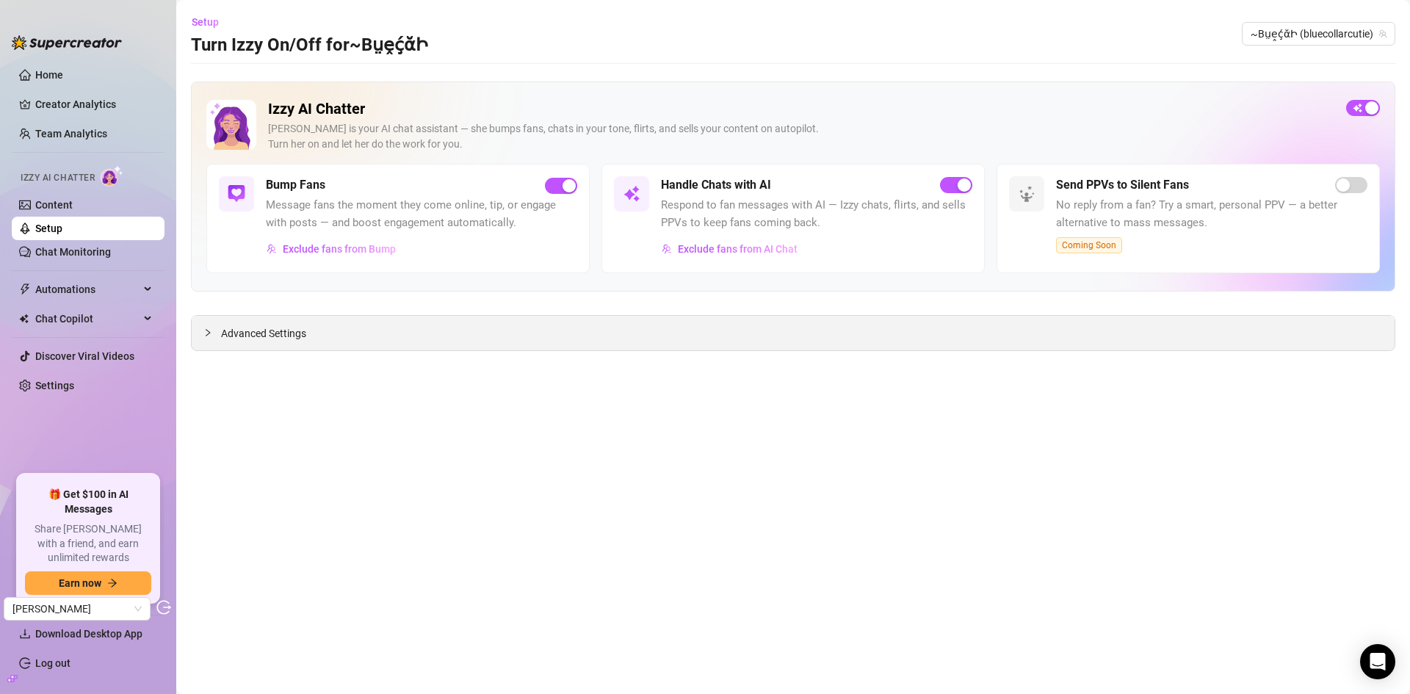
click at [293, 336] on span "Advanced Settings" at bounding box center [263, 333] width 85 height 16
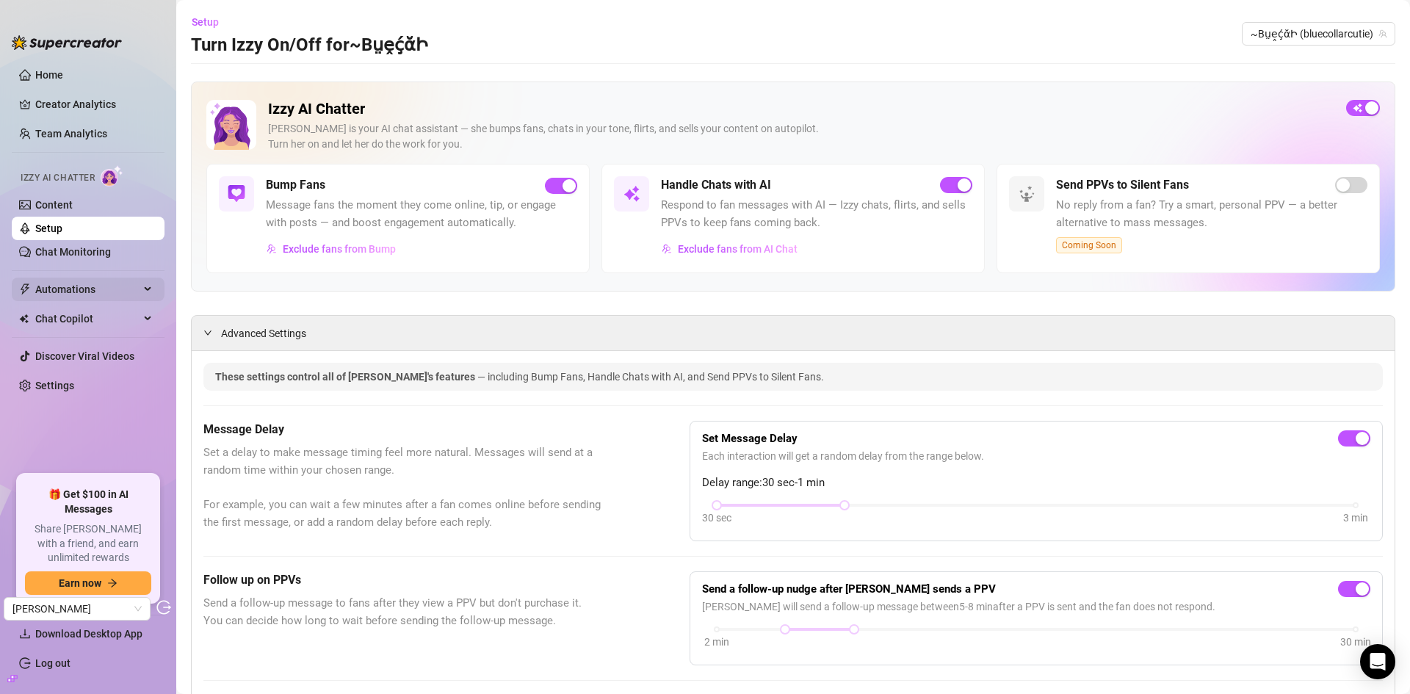
click at [85, 284] on span "Automations" at bounding box center [87, 289] width 104 height 23
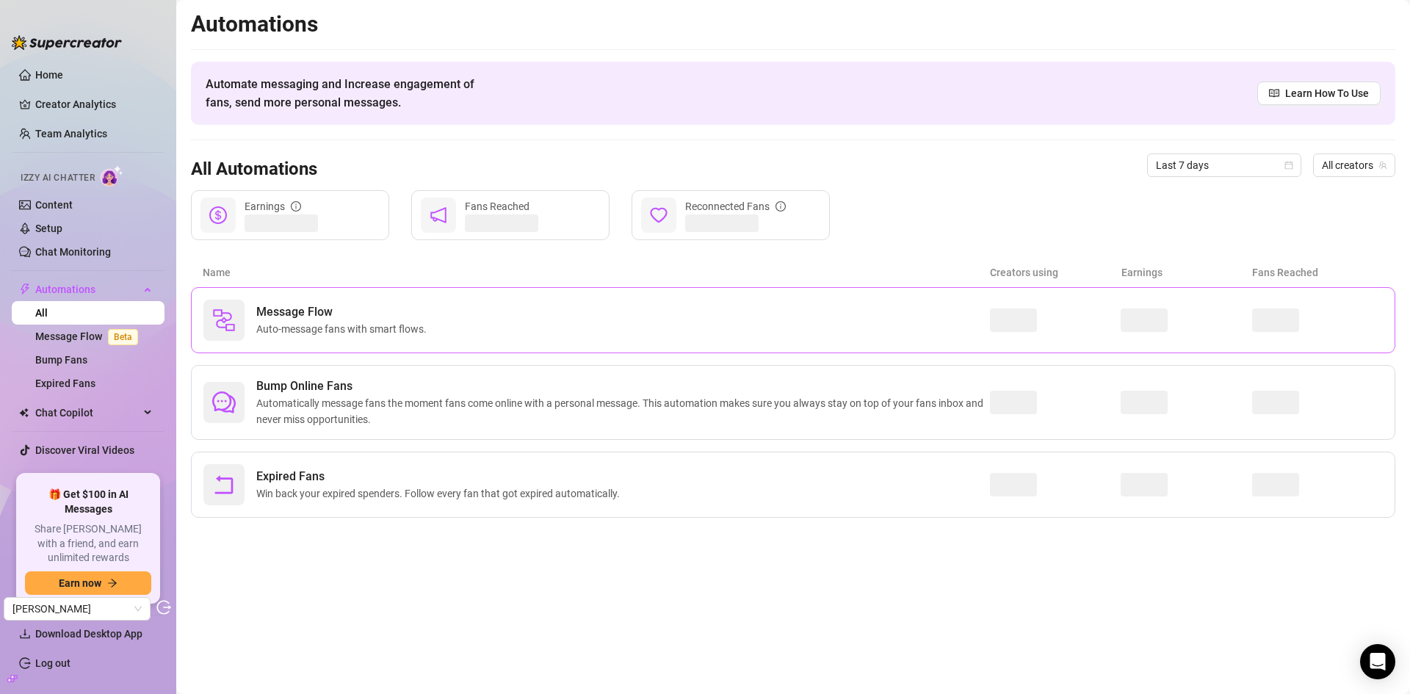
click at [380, 328] on span "Auto-message fans with smart flows." at bounding box center [344, 329] width 176 height 16
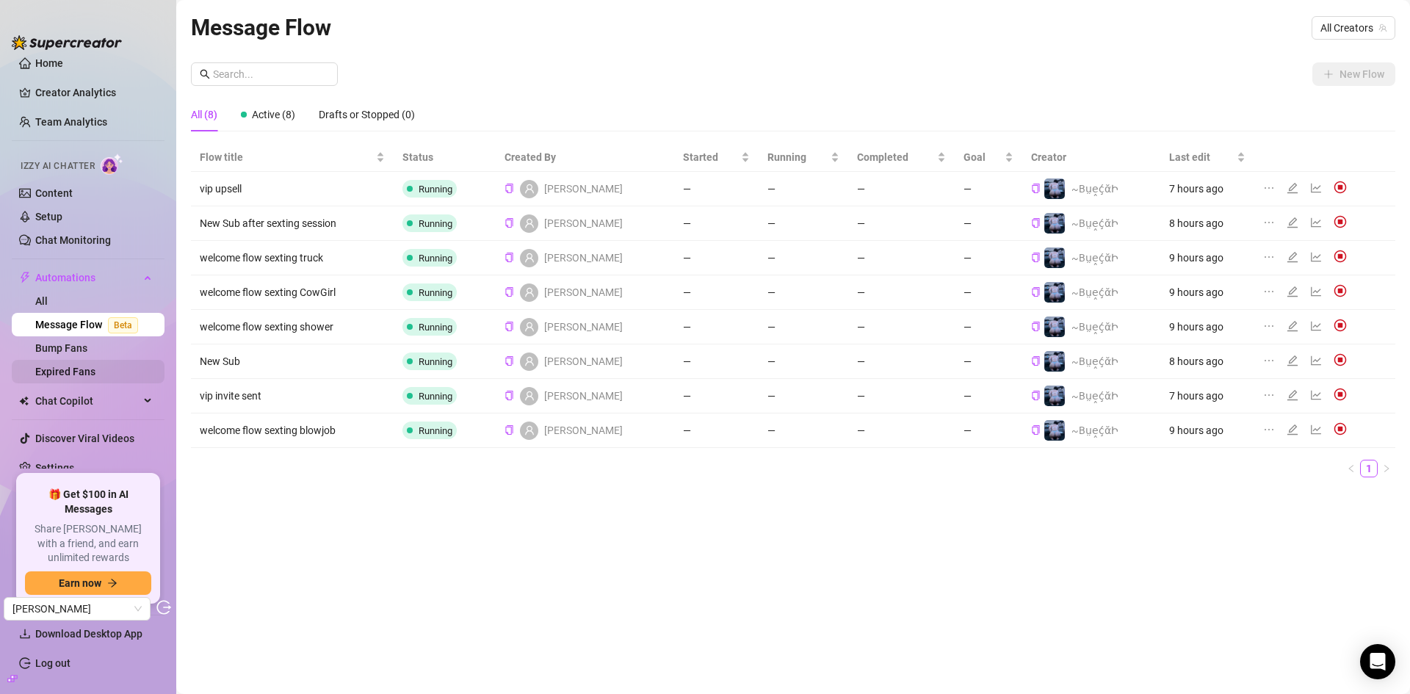
scroll to position [14, 0]
click at [79, 341] on link "Bump Fans" at bounding box center [61, 346] width 52 height 12
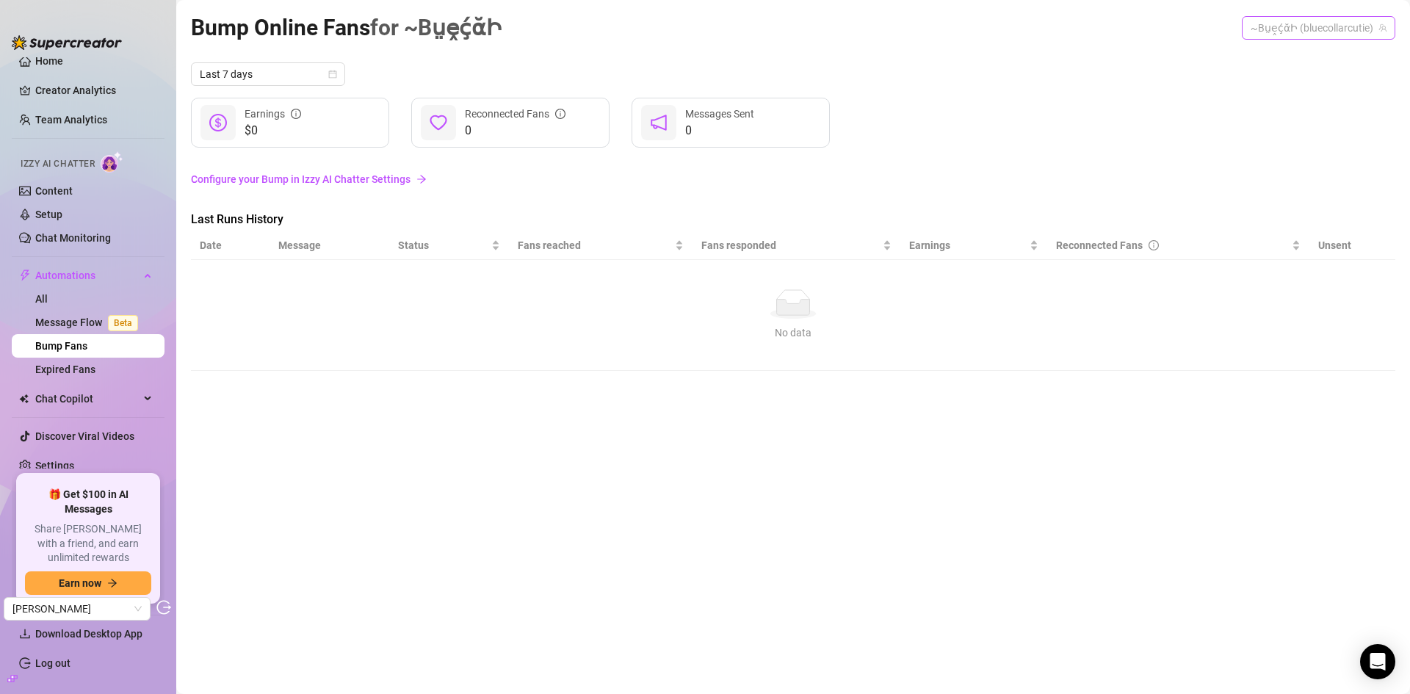
click at [1311, 29] on span "~BṳḙḉᾰԻ (bluecollarcutie)" at bounding box center [1319, 28] width 136 height 22
click at [1304, 57] on span "~BṳḙḉᾰԻ" at bounding box center [1291, 58] width 47 height 16
click at [1165, 97] on div "Last 7 days $0 Earnings 0 Reconnected Fans 0 Messages Sent" at bounding box center [793, 104] width 1204 height 85
click at [73, 192] on link "Content" at bounding box center [53, 191] width 37 height 12
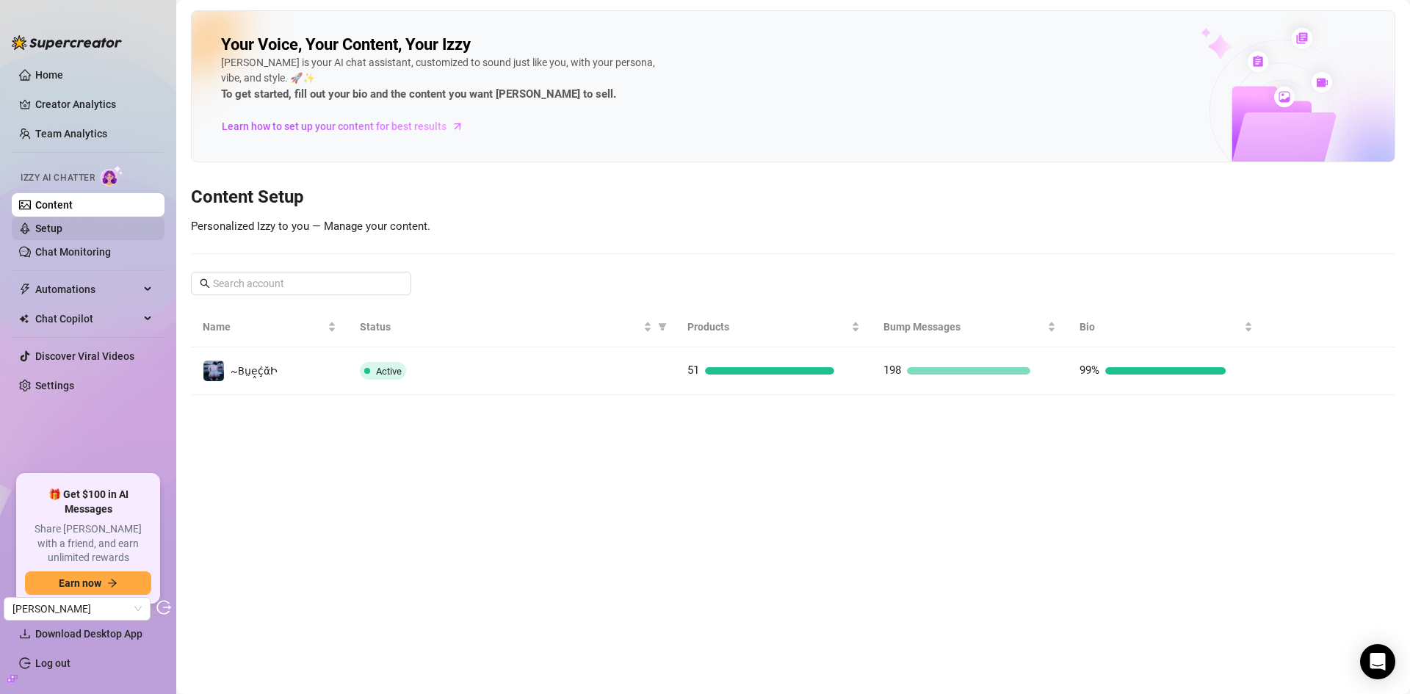
click at [62, 231] on link "Setup" at bounding box center [48, 228] width 27 height 12
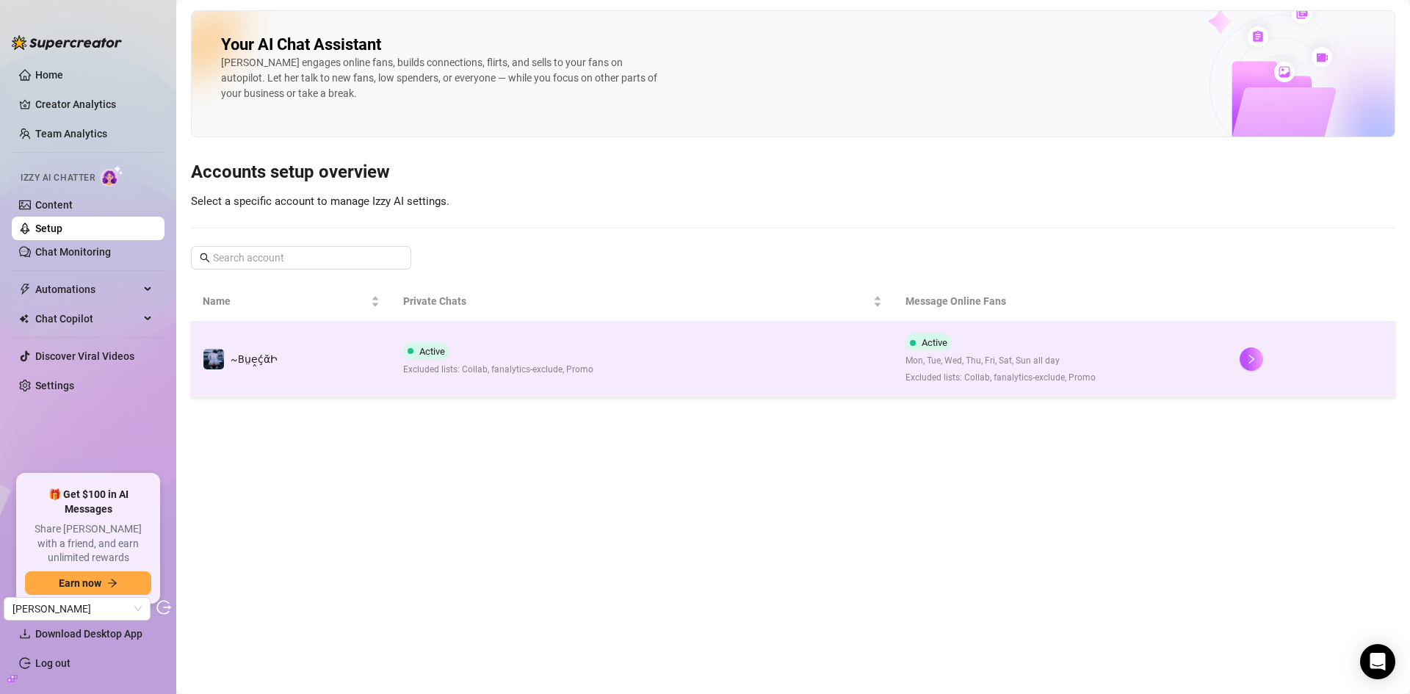
click at [621, 364] on td "Active Excluded lists: Collab, fanalytics-exclude, Promo" at bounding box center [642, 360] width 502 height 76
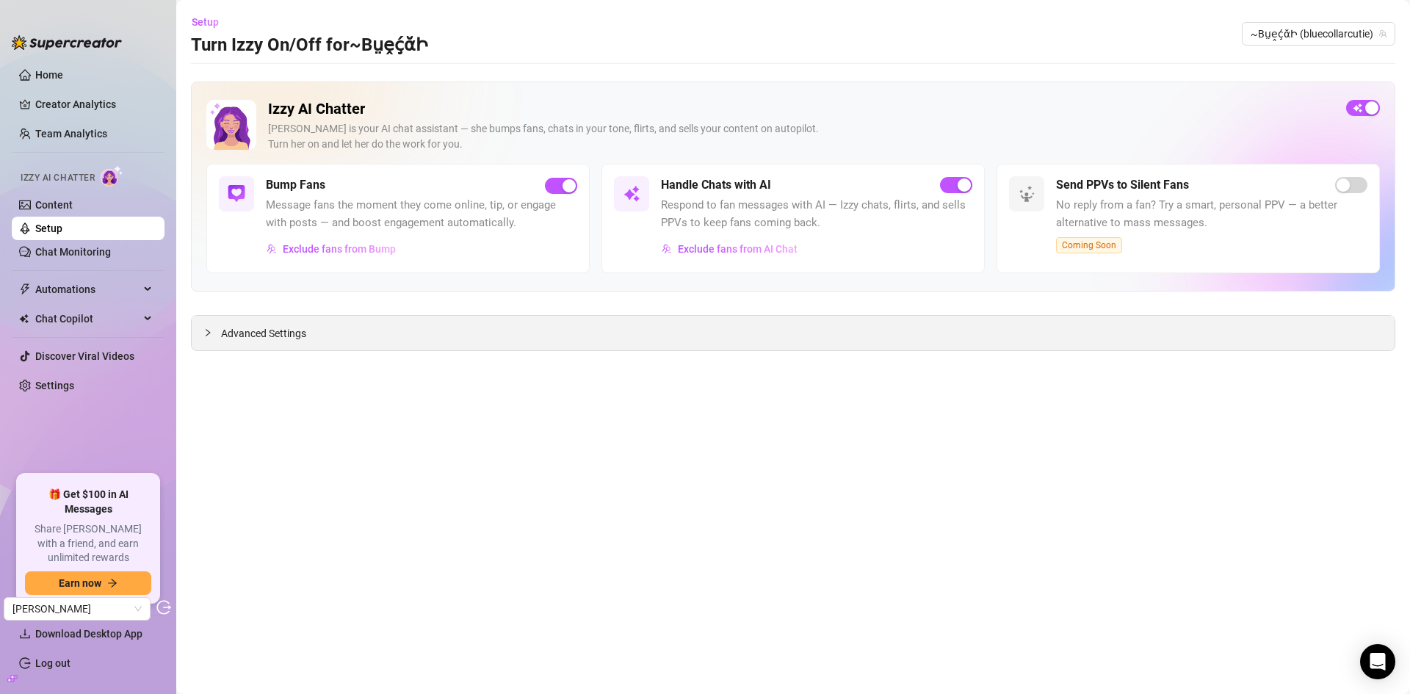
click at [258, 328] on span "Advanced Settings" at bounding box center [263, 333] width 85 height 16
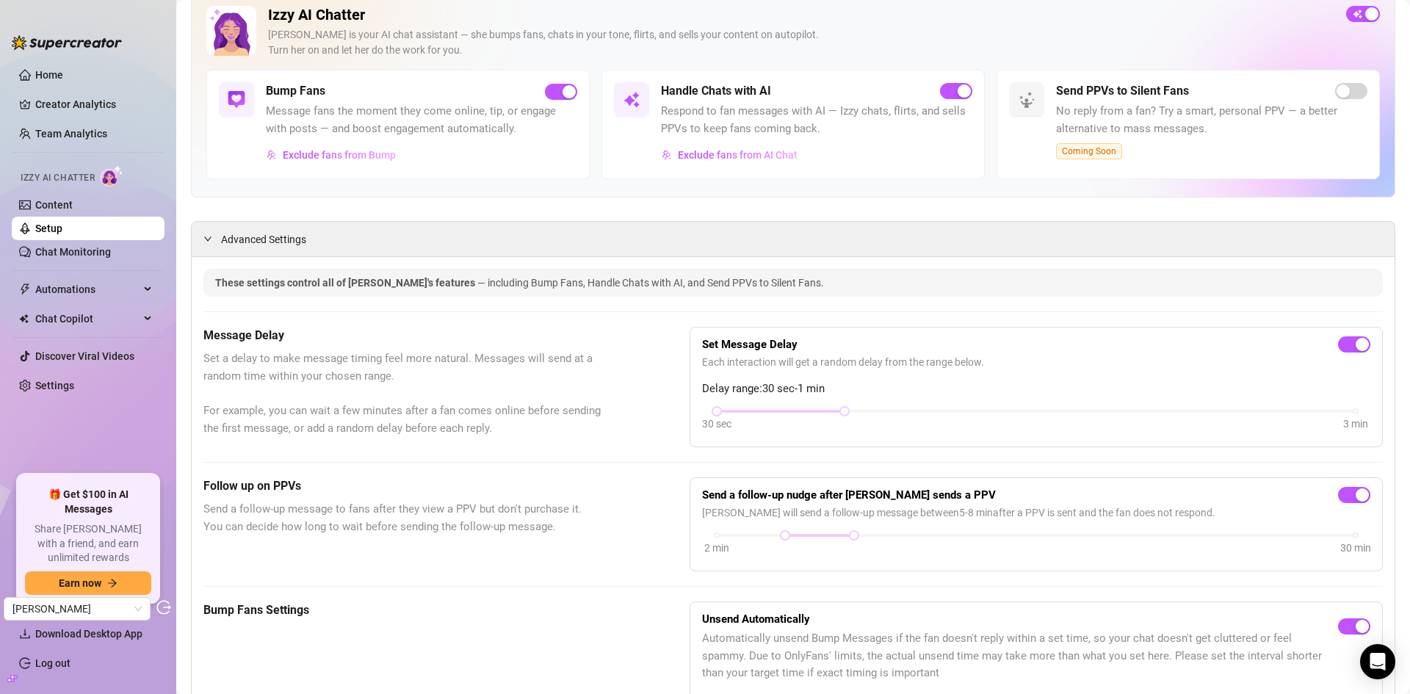
scroll to position [81, 0]
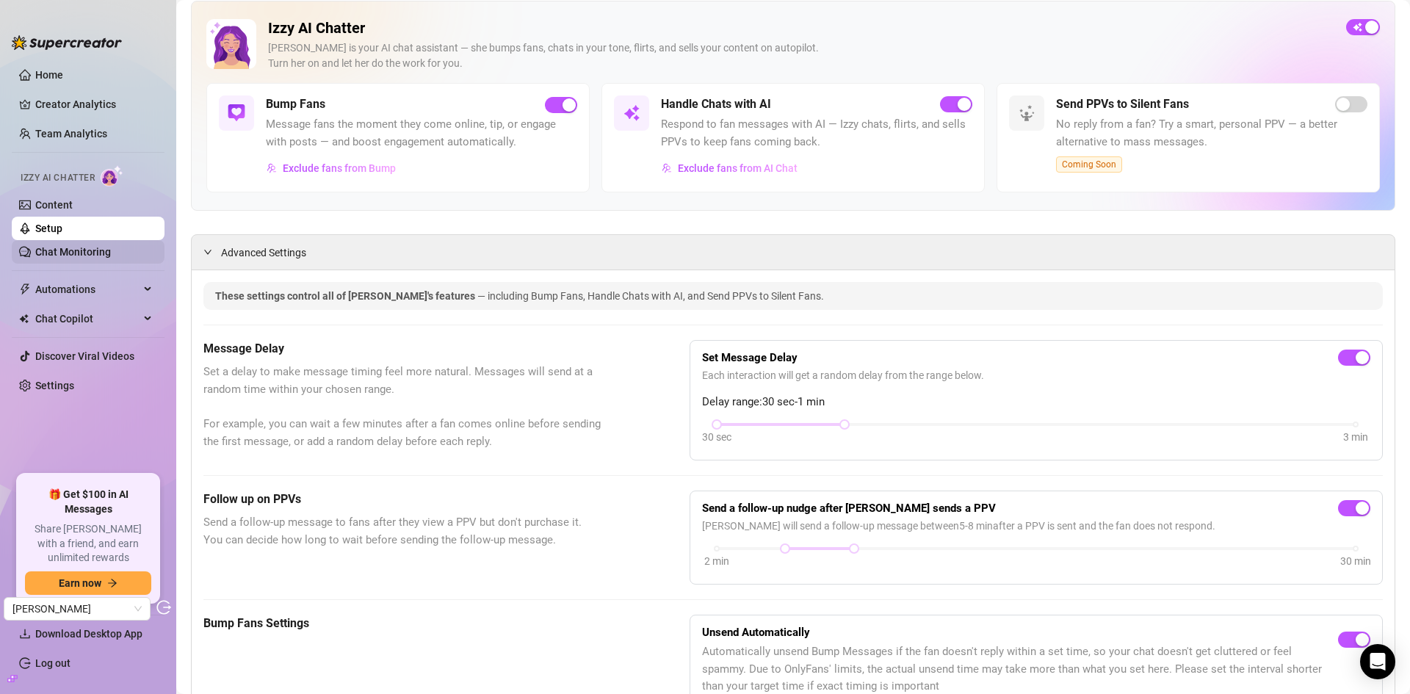
click at [93, 246] on link "Chat Monitoring" at bounding box center [73, 252] width 76 height 12
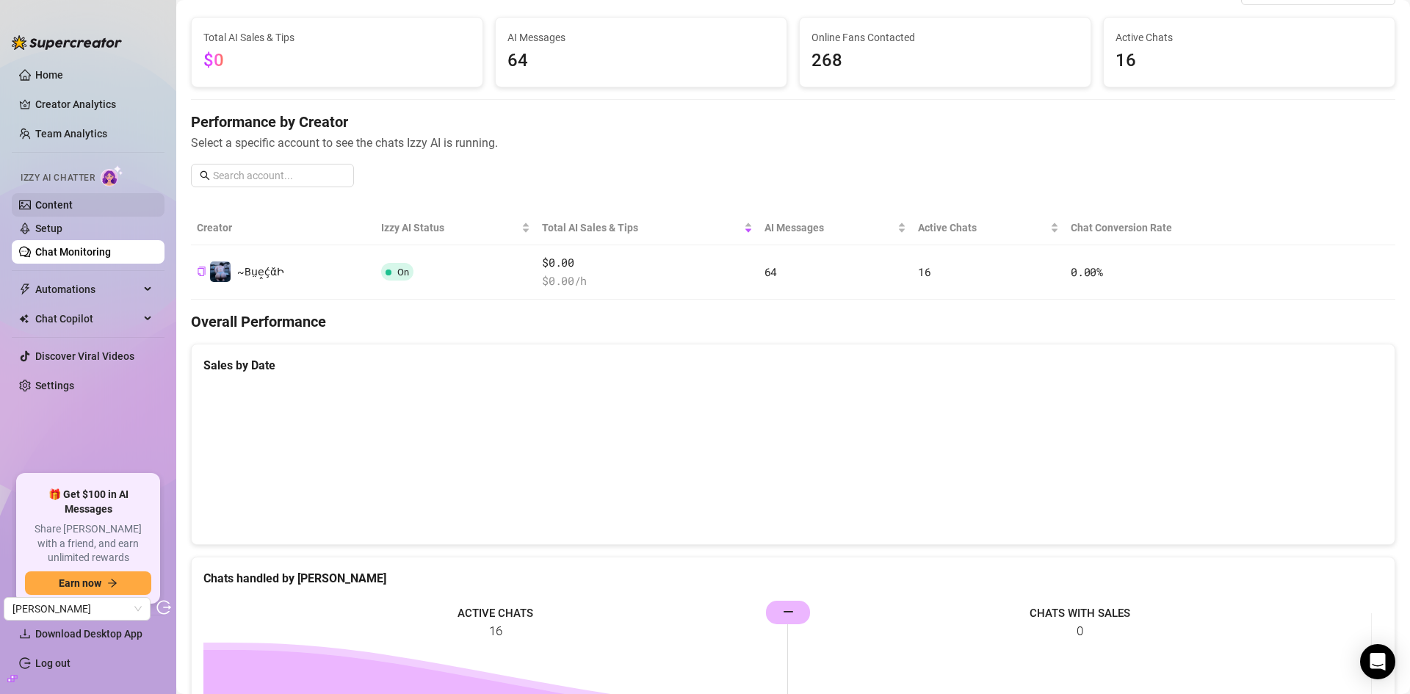
click at [73, 209] on link "Content" at bounding box center [53, 205] width 37 height 12
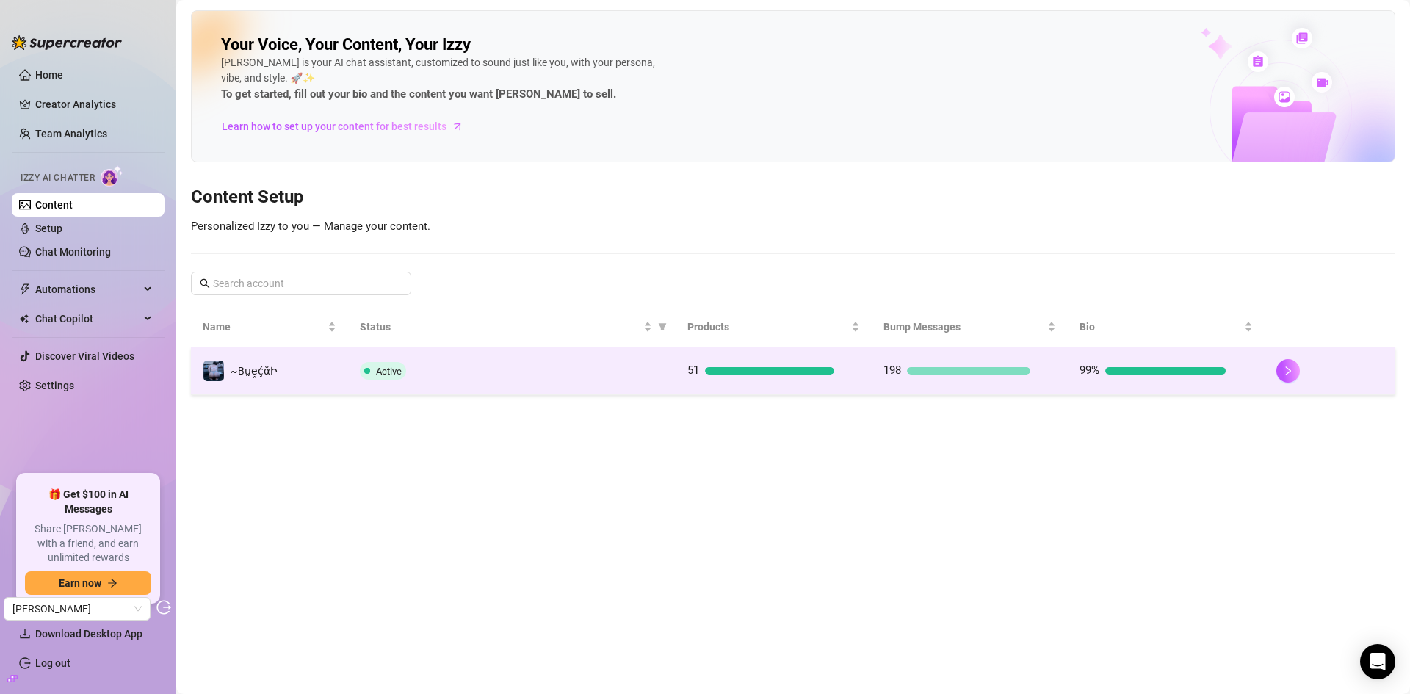
click at [595, 381] on td "Active" at bounding box center [512, 371] width 328 height 48
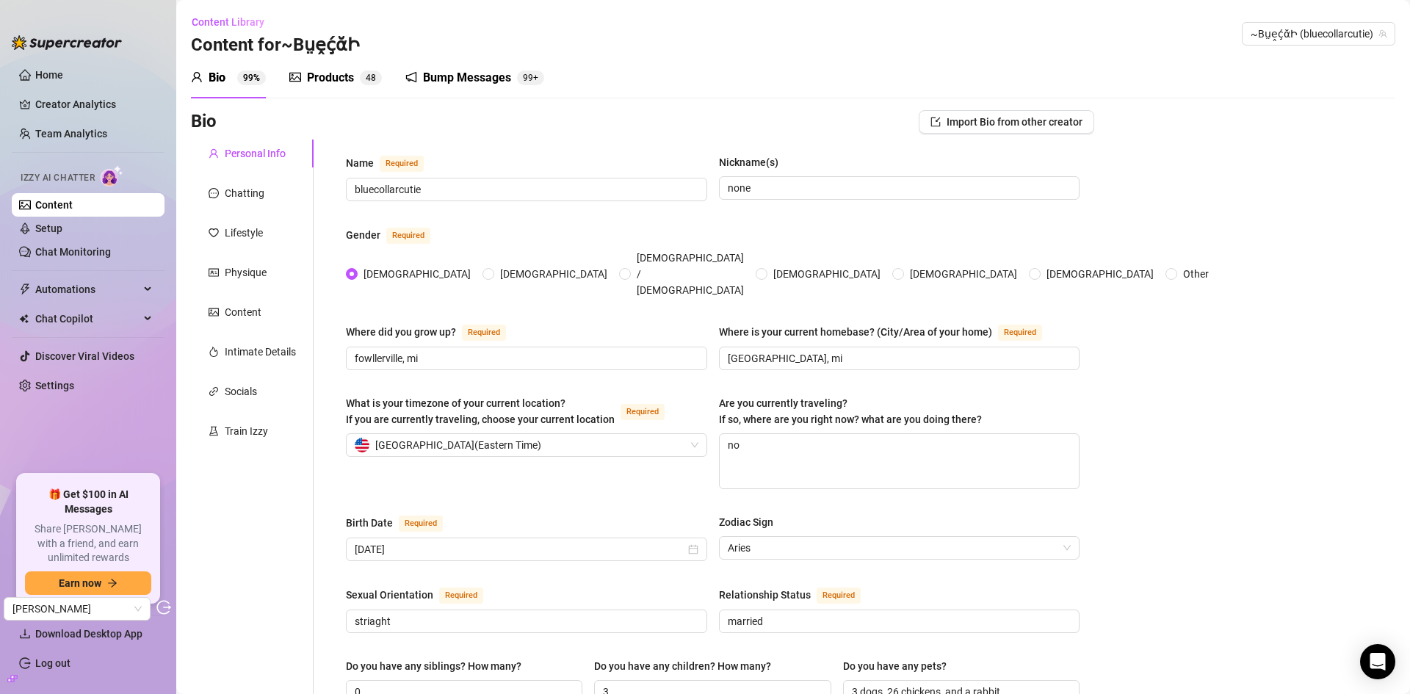
click at [459, 86] on div "Bump Messages" at bounding box center [467, 78] width 88 height 18
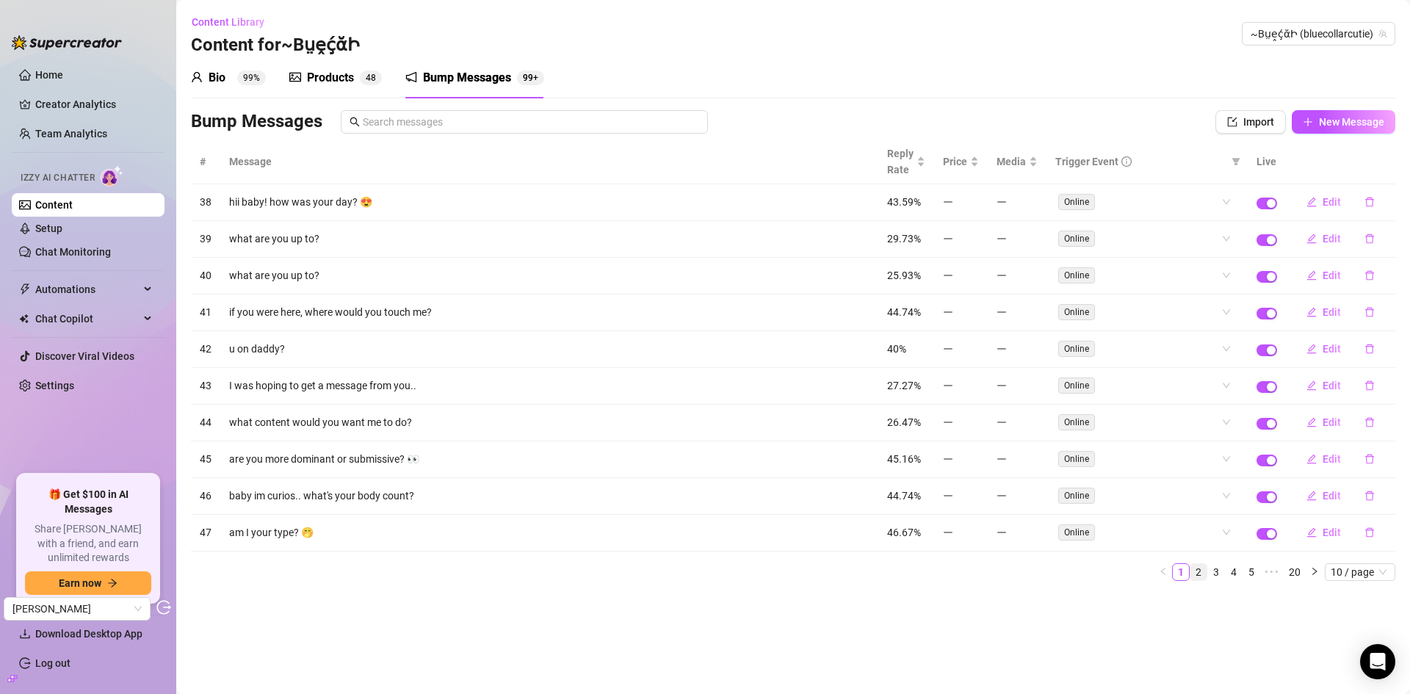
click at [1203, 571] on link "2" at bounding box center [1198, 572] width 16 height 16
click at [1225, 196] on div "Online" at bounding box center [1147, 201] width 184 height 23
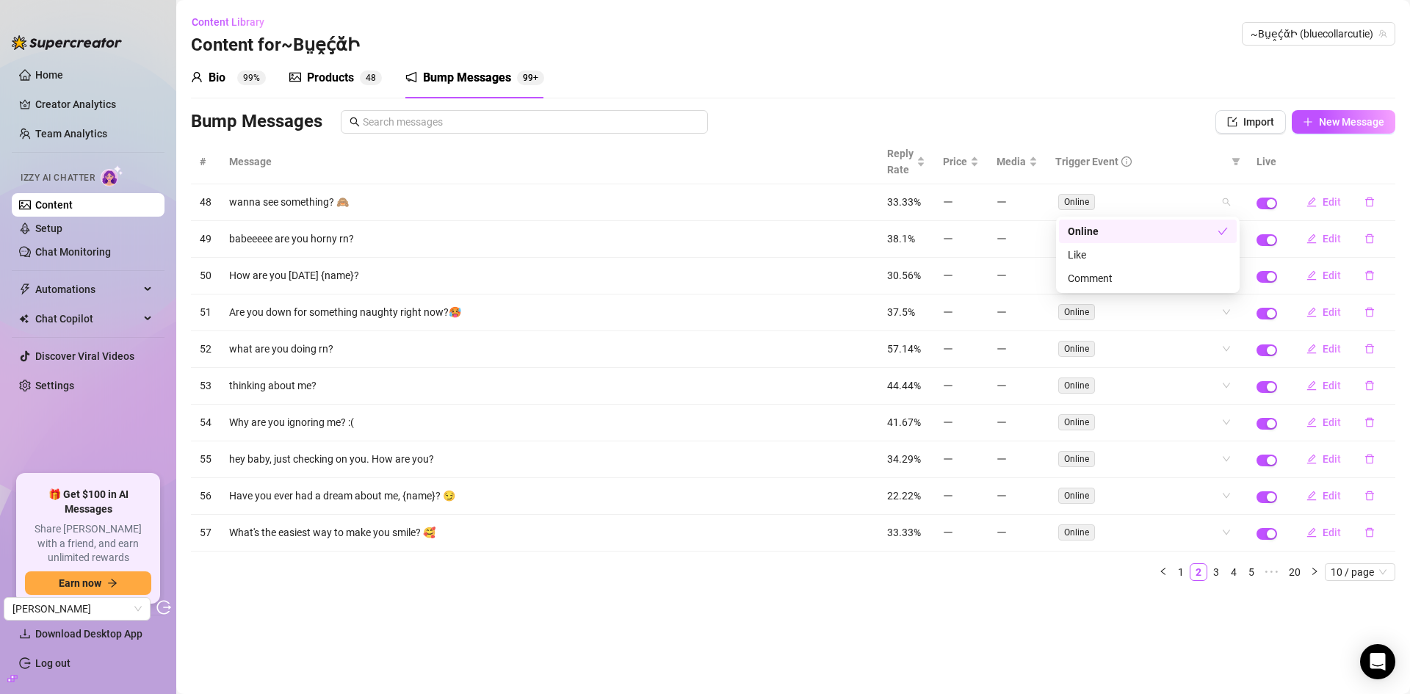
click at [1124, 87] on div "Bio 99% Products 4 8 Bump Messages 99+" at bounding box center [793, 77] width 1204 height 41
click at [1221, 576] on link "3" at bounding box center [1216, 572] width 16 height 16
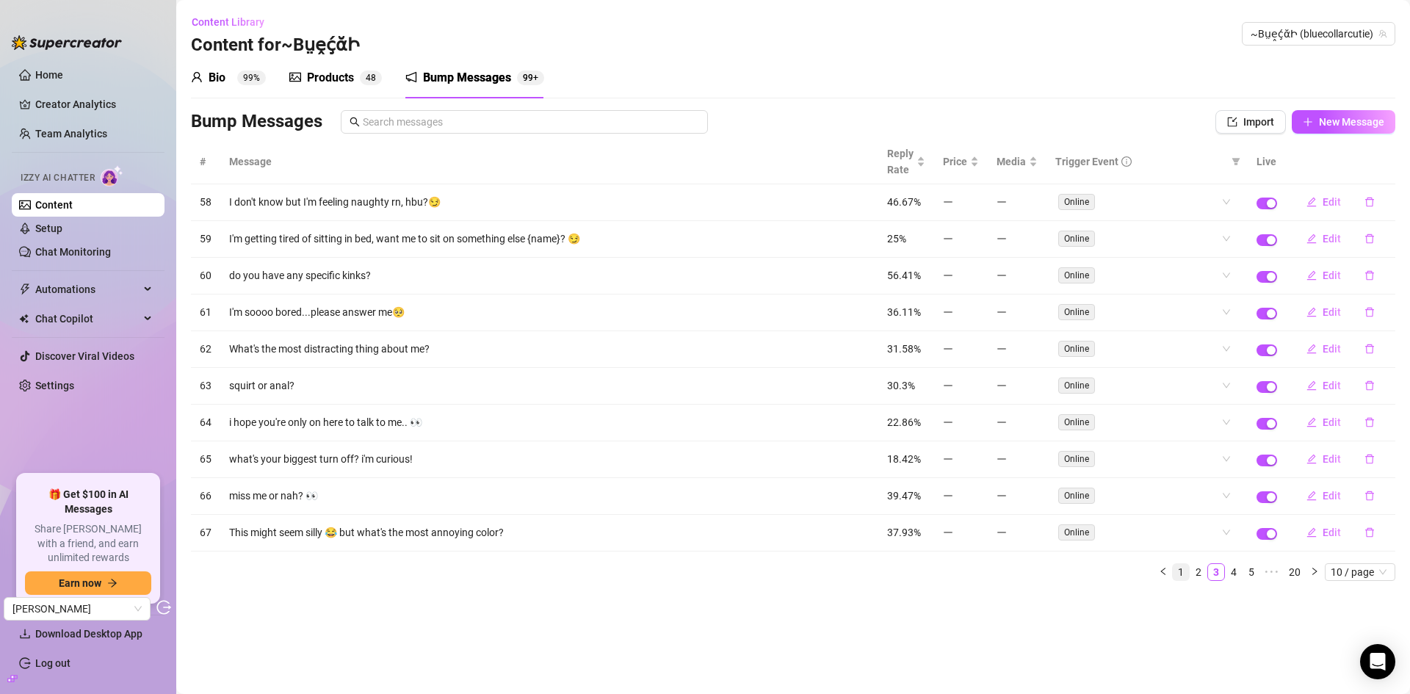
click at [1182, 575] on link "1" at bounding box center [1181, 572] width 16 height 16
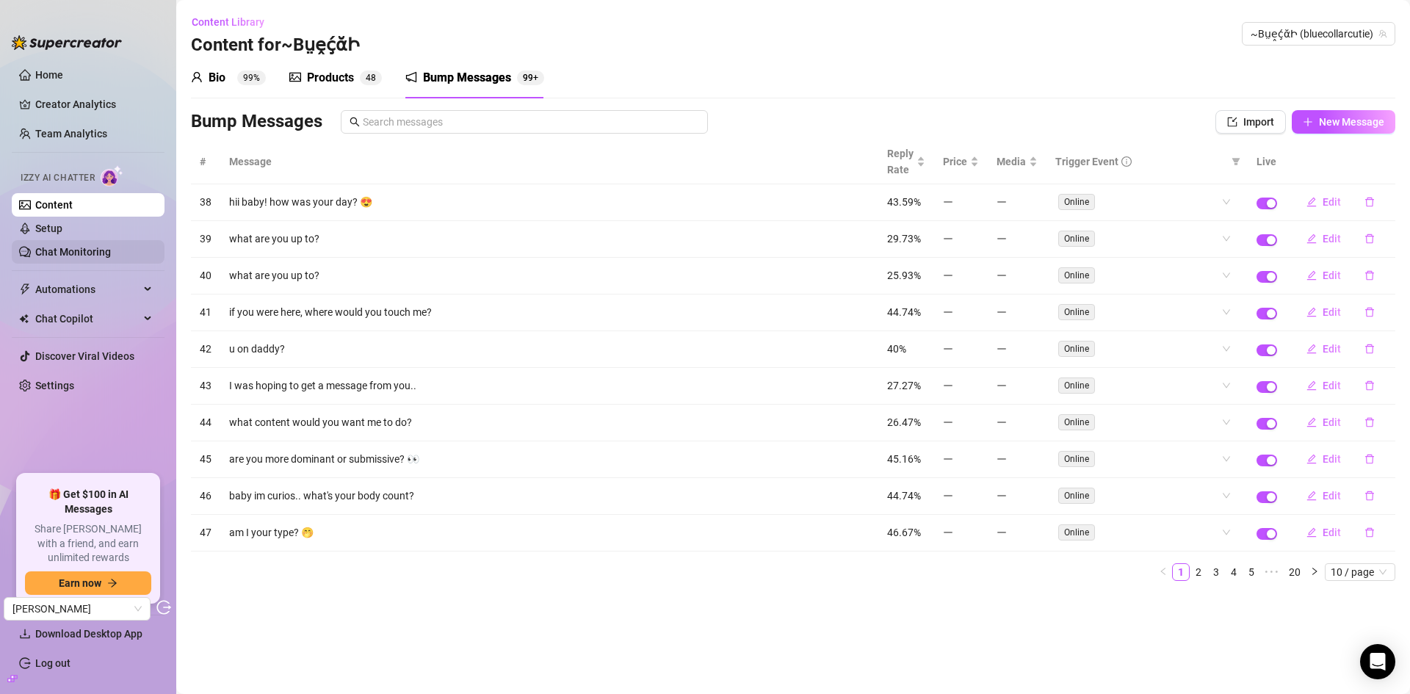
click at [76, 257] on link "Chat Monitoring" at bounding box center [73, 252] width 76 height 12
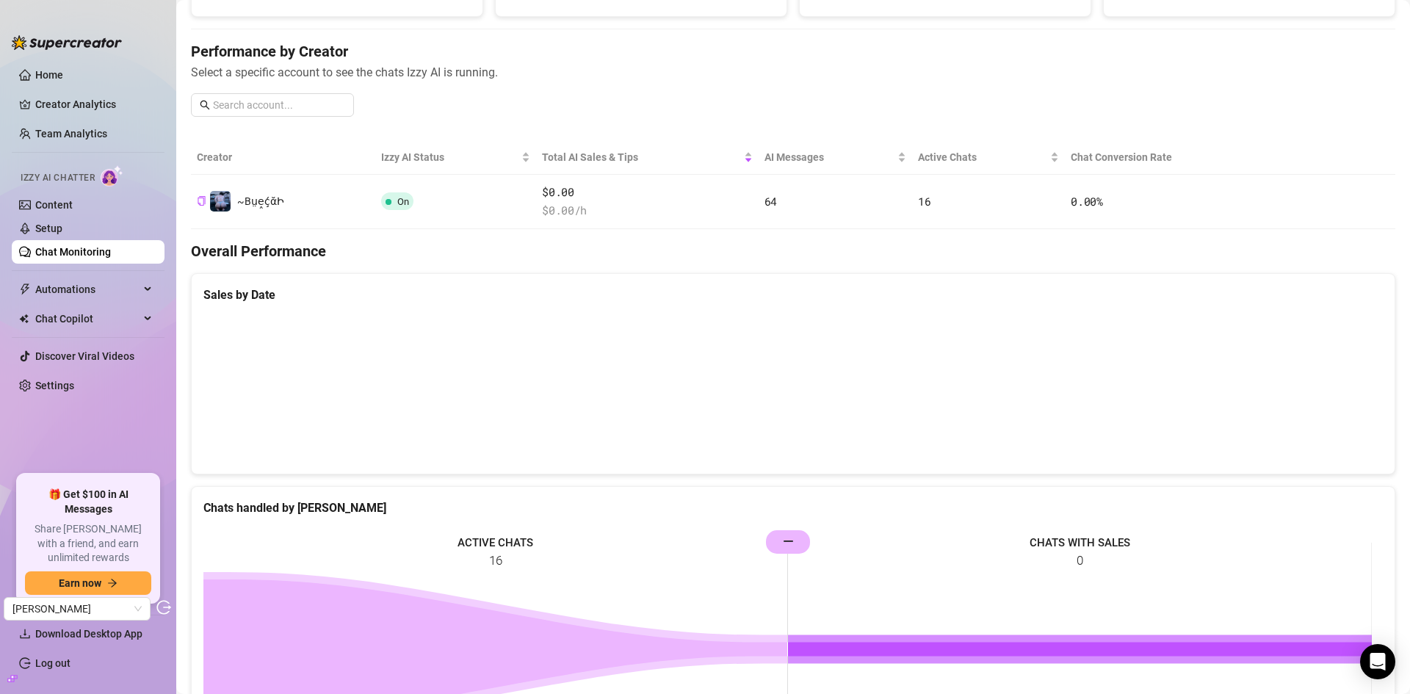
scroll to position [73, 0]
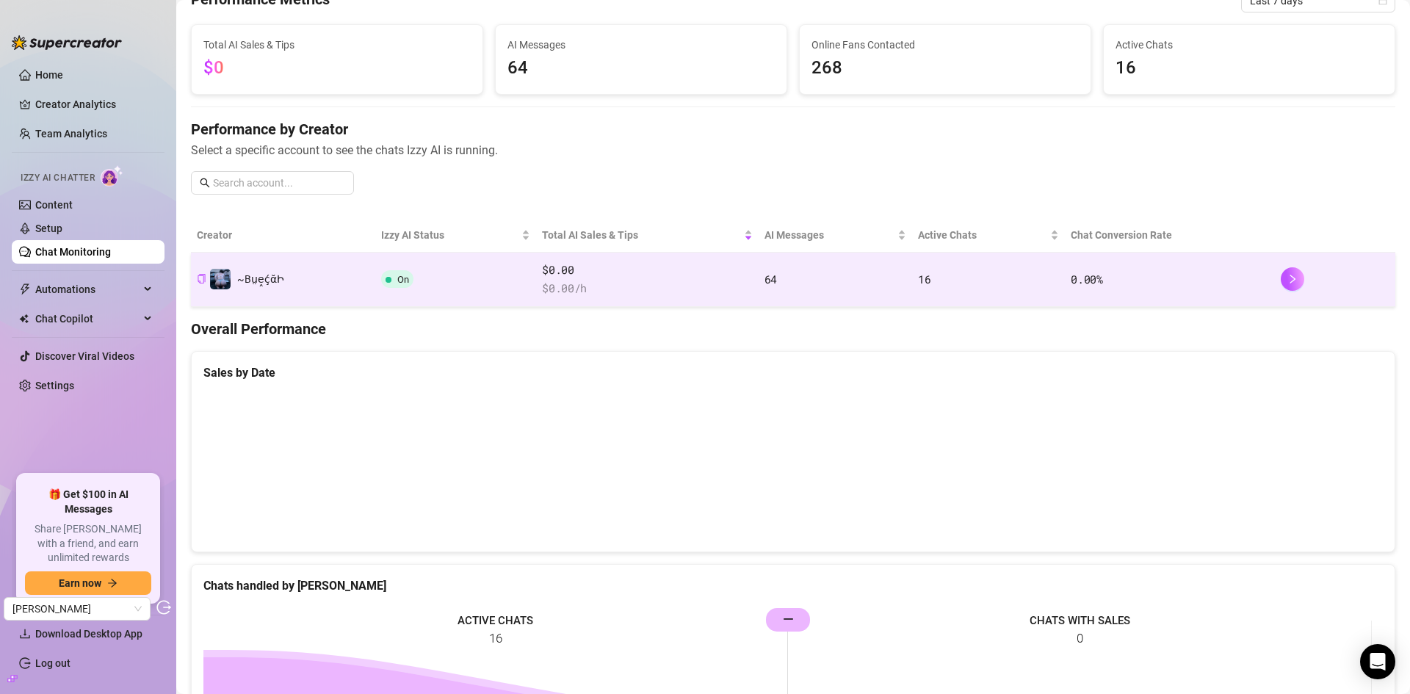
click at [477, 281] on td "On" at bounding box center [455, 280] width 161 height 54
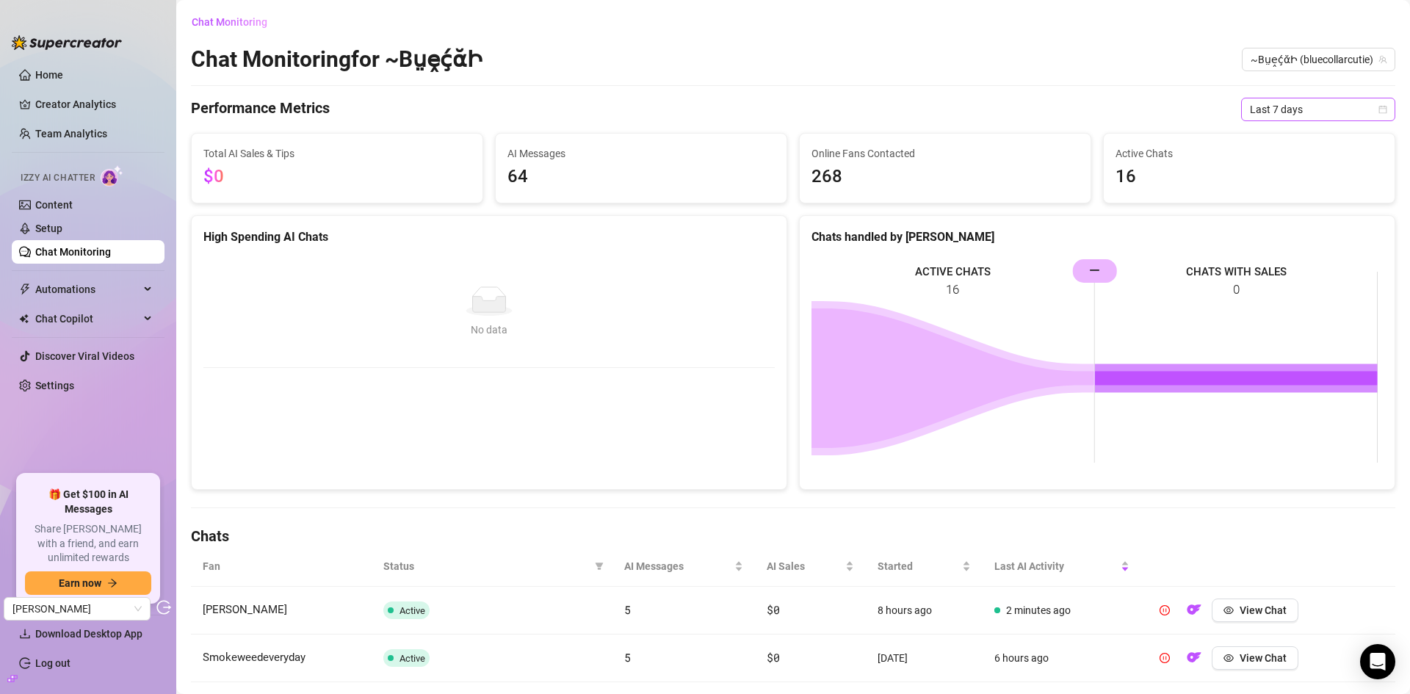
click at [1286, 112] on span "Last 7 days" at bounding box center [1318, 109] width 137 height 22
click at [1273, 138] on div "Last 24 hours" at bounding box center [1307, 139] width 131 height 16
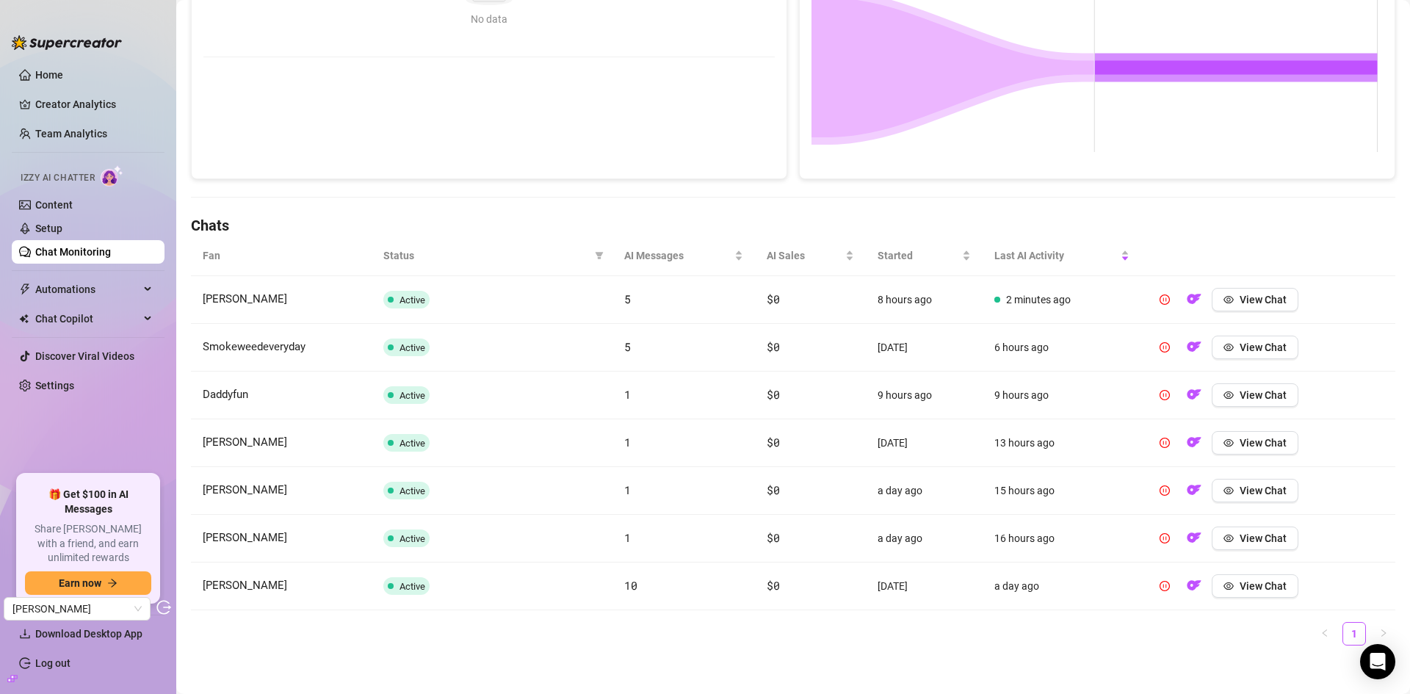
scroll to position [318, 0]
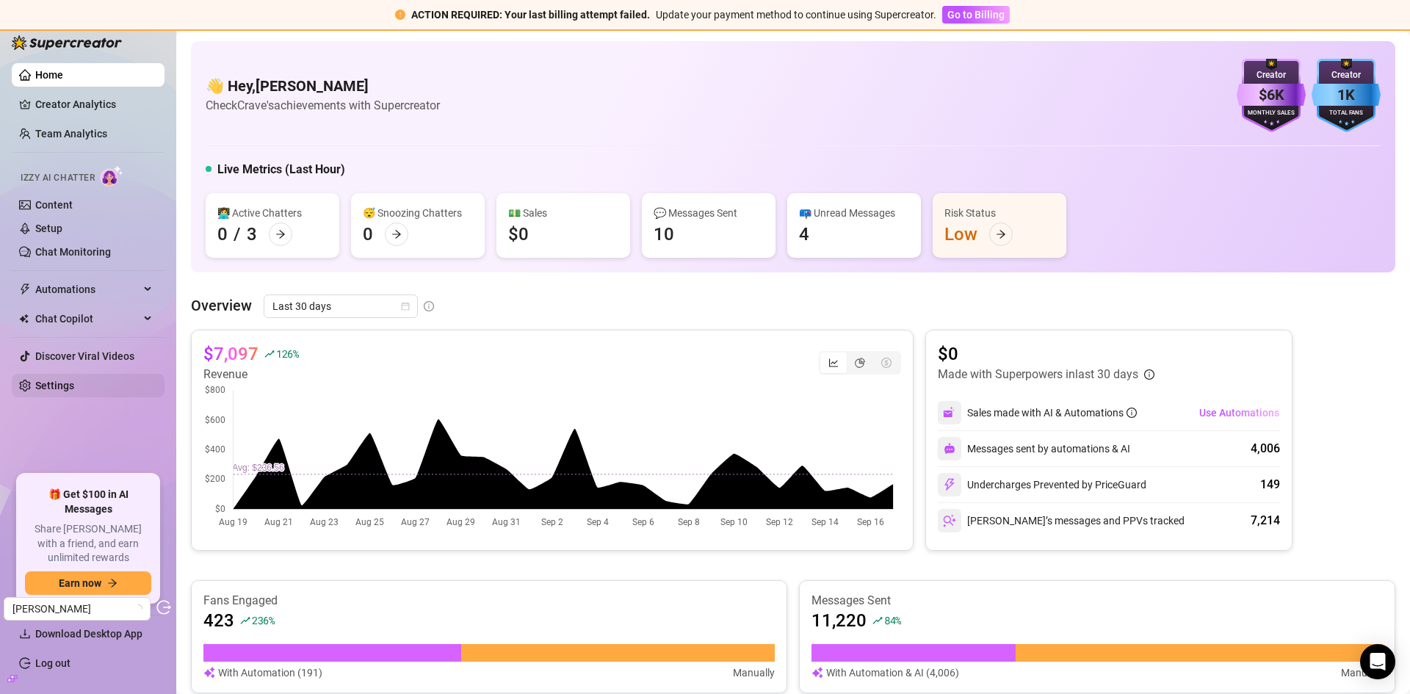
click at [51, 380] on link "Settings" at bounding box center [54, 386] width 39 height 12
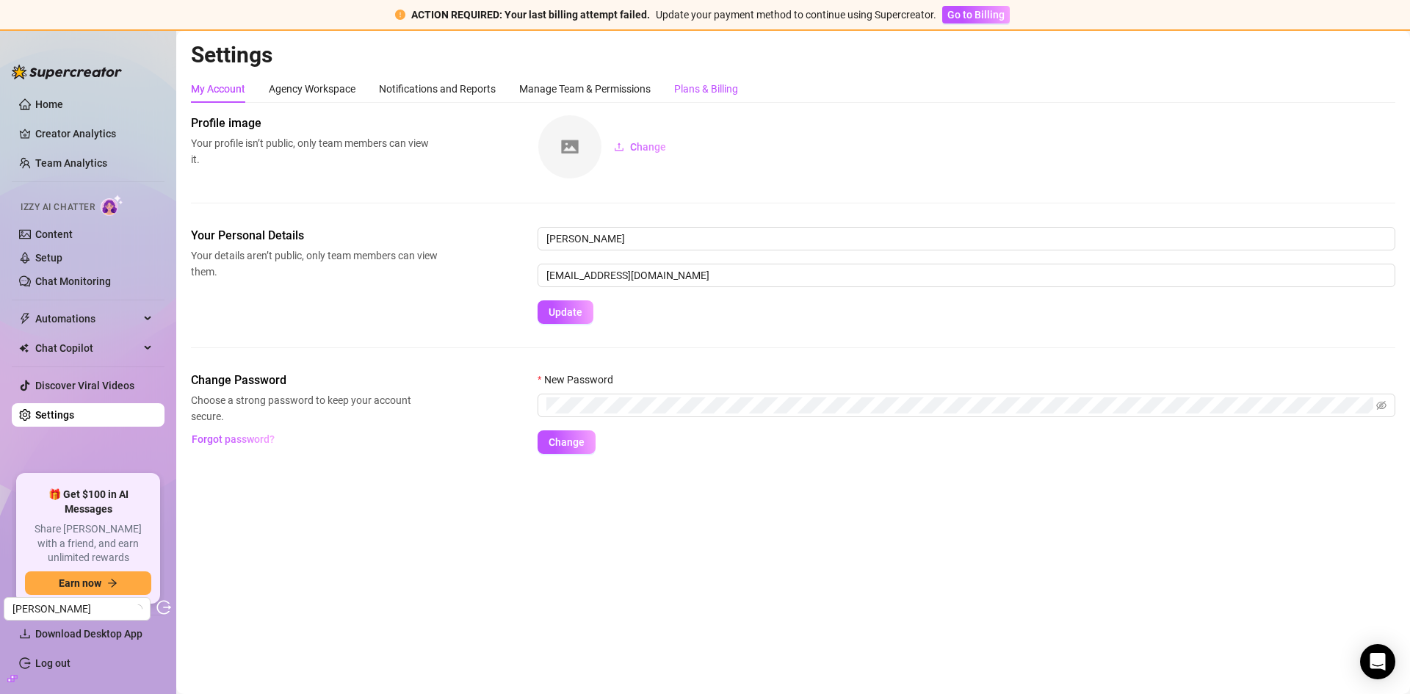
click at [677, 84] on div "Plans & Billing" at bounding box center [706, 89] width 64 height 16
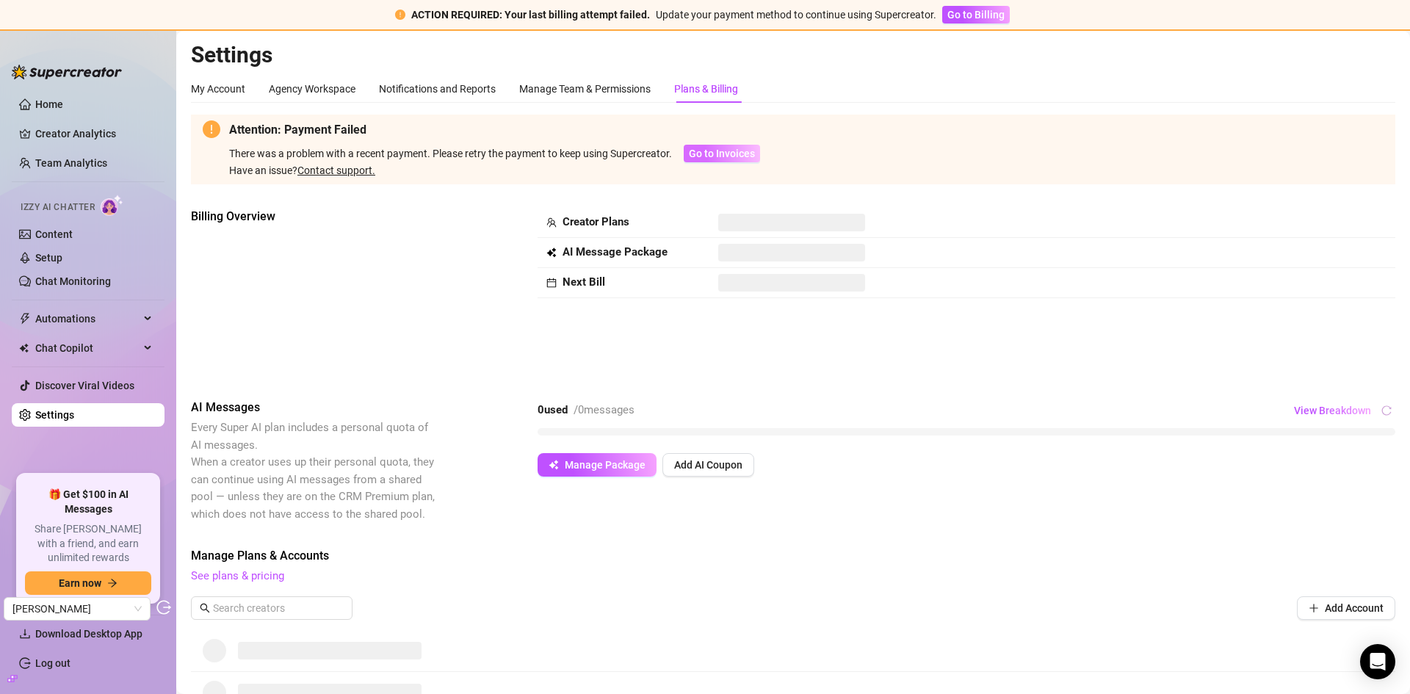
click at [745, 156] on span "Go to Invoices" at bounding box center [722, 154] width 66 height 12
click at [726, 156] on span "Go to Invoices" at bounding box center [722, 154] width 66 height 12
click at [93, 355] on span "Chat Copilot" at bounding box center [87, 347] width 104 height 23
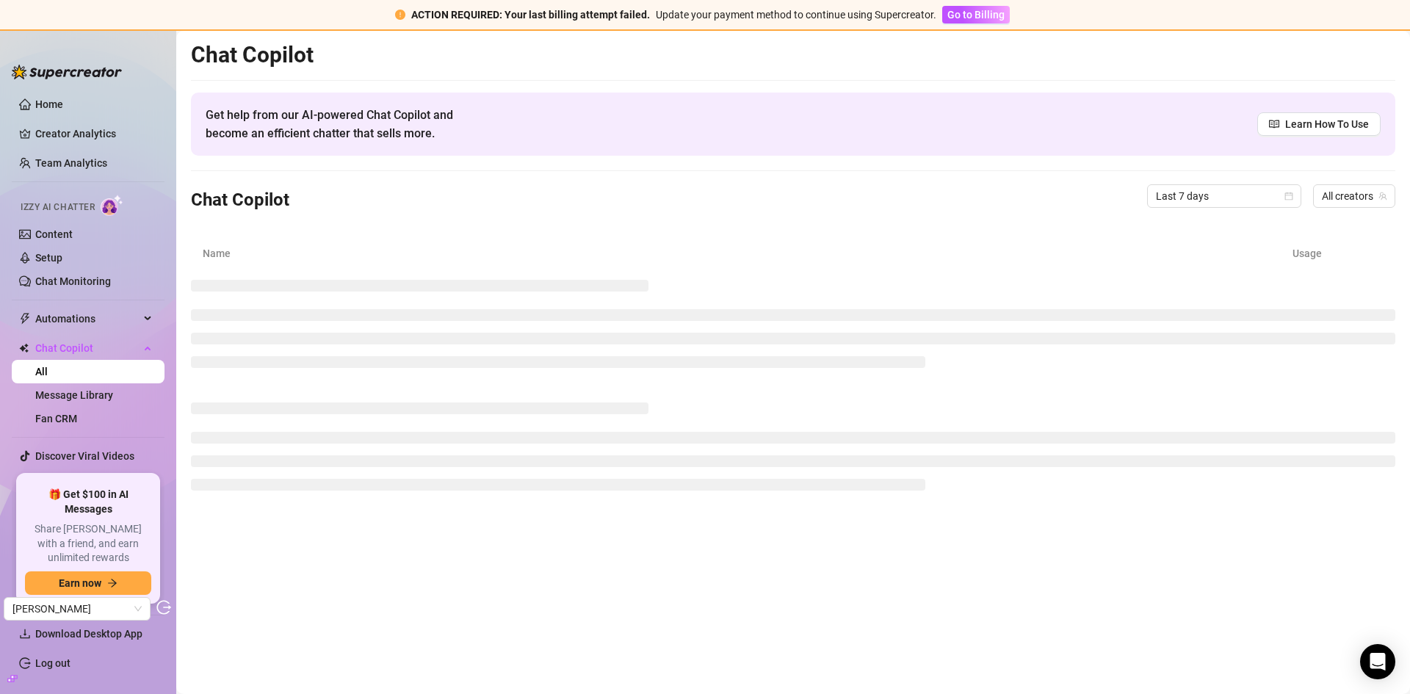
click at [70, 418] on ul "Home Creator Analytics Team Analytics Izzy AI Chatter Content Setup Chat Monito…" at bounding box center [88, 278] width 153 height 382
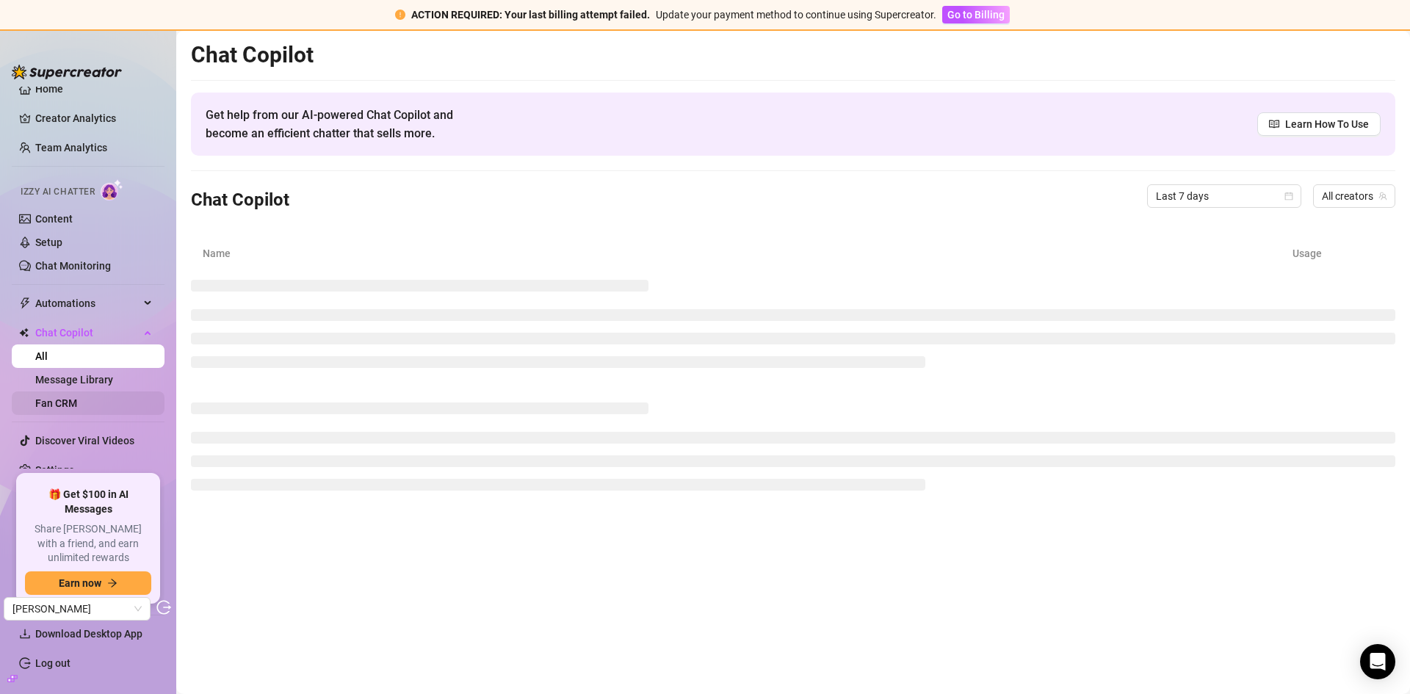
scroll to position [20, 0]
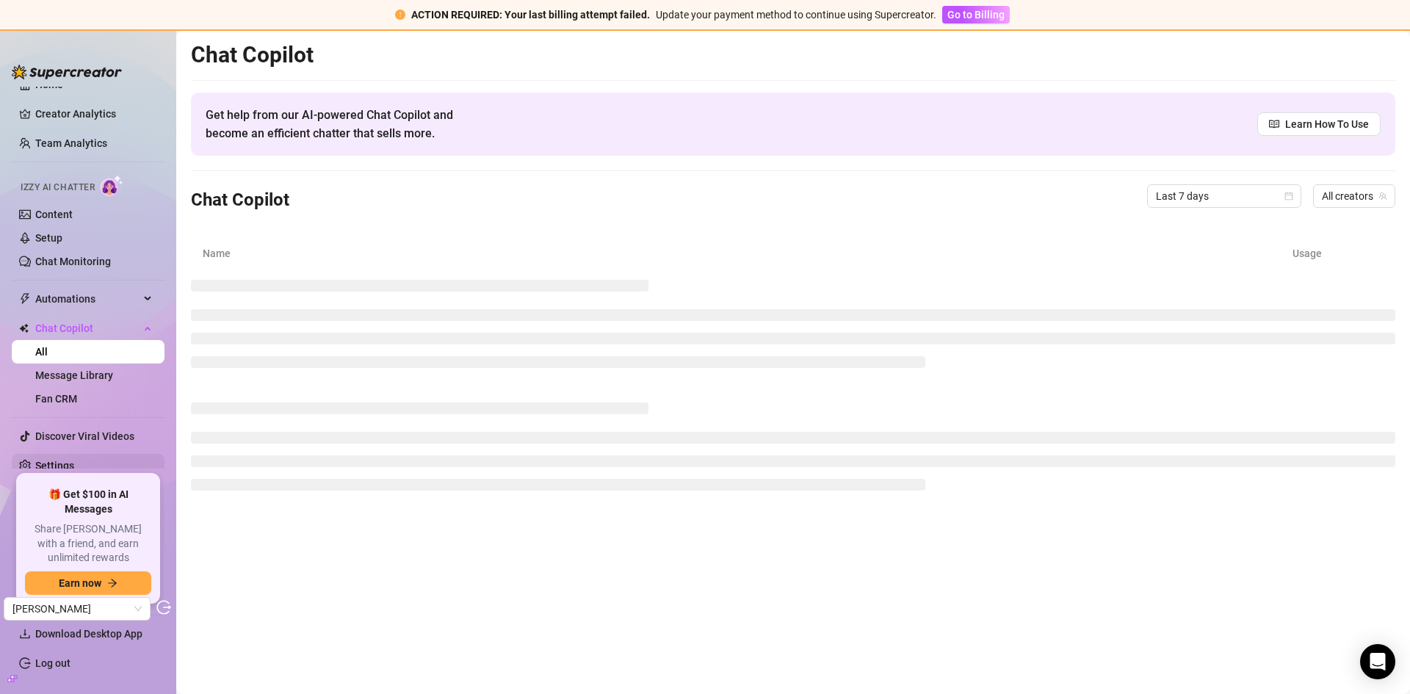
click at [65, 460] on link "Settings" at bounding box center [54, 466] width 39 height 12
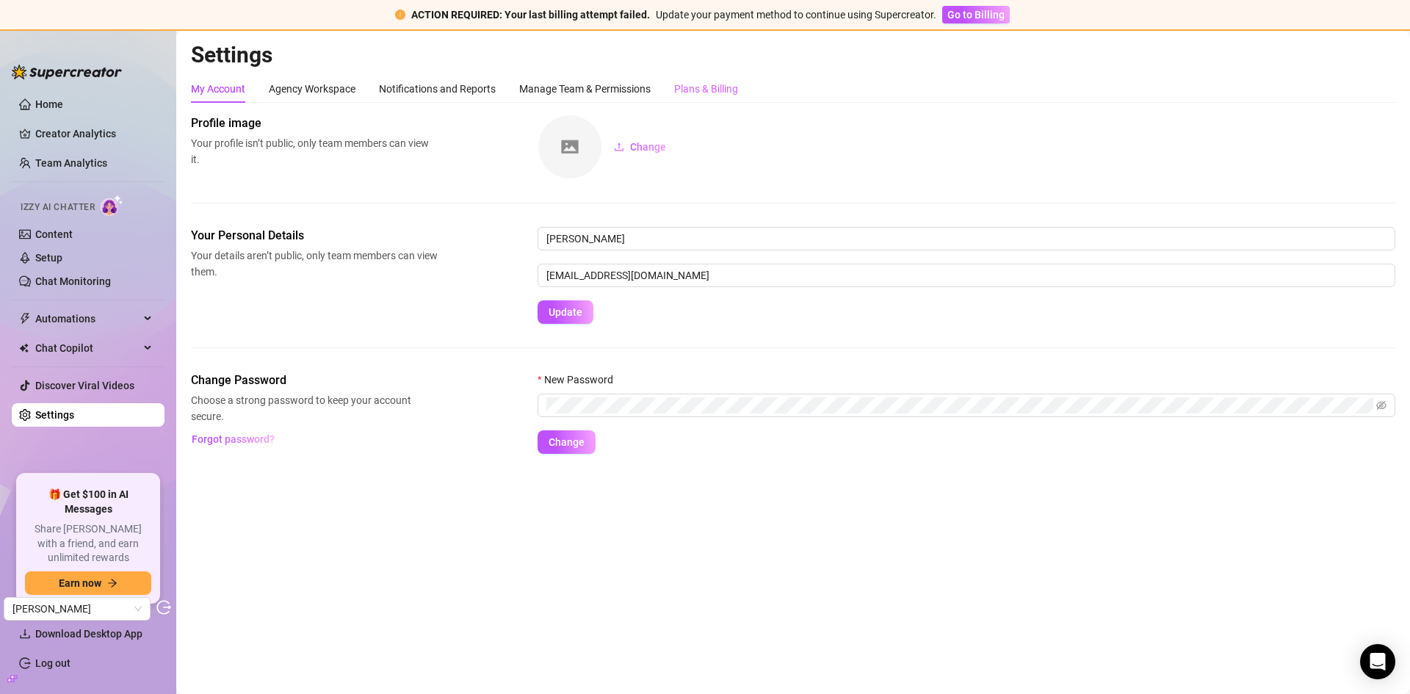
click at [683, 77] on div "Plans & Billing" at bounding box center [706, 89] width 64 height 28
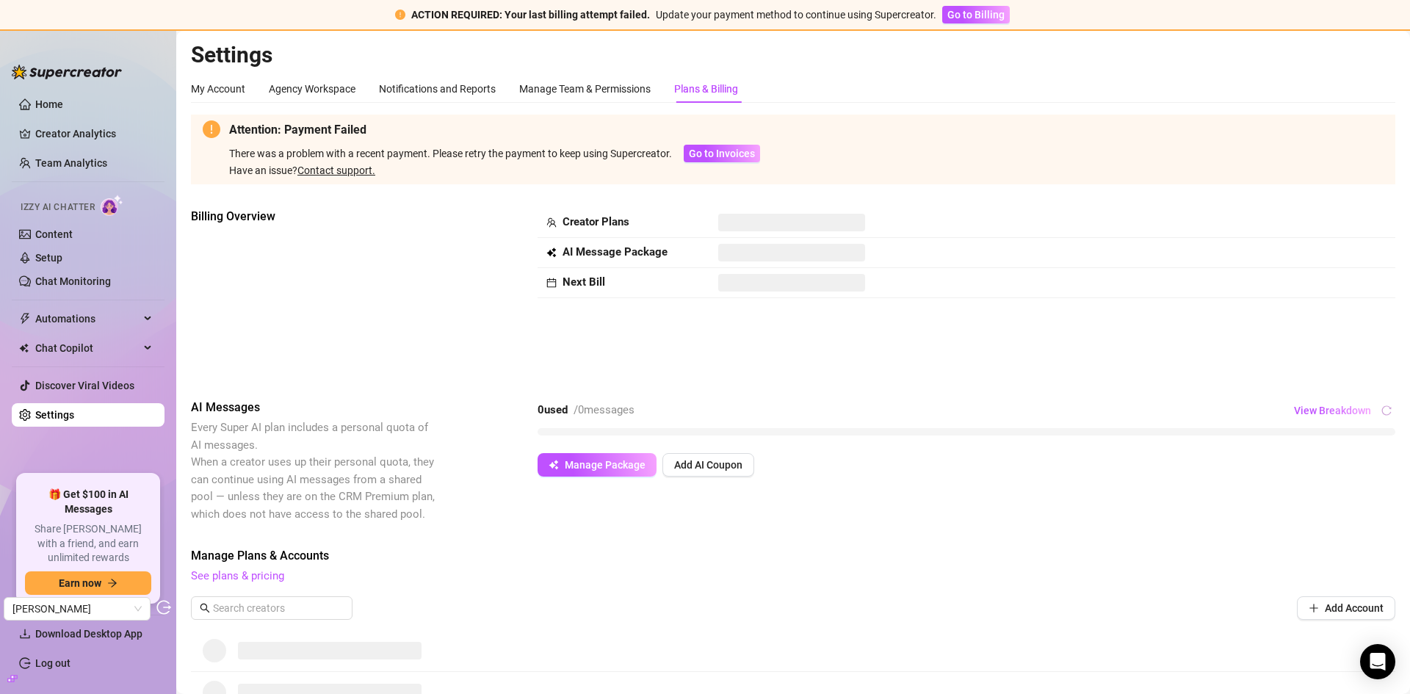
scroll to position [220, 0]
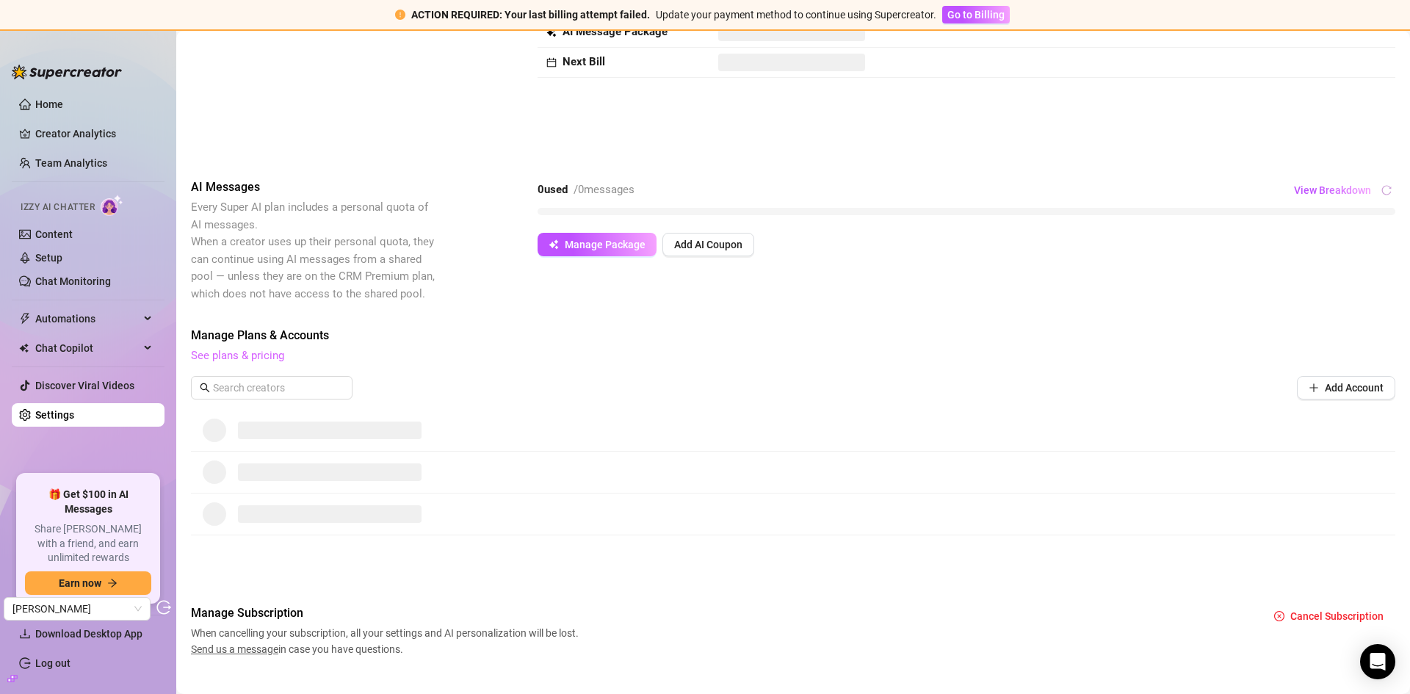
click at [272, 361] on link "See plans & pricing" at bounding box center [237, 355] width 93 height 13
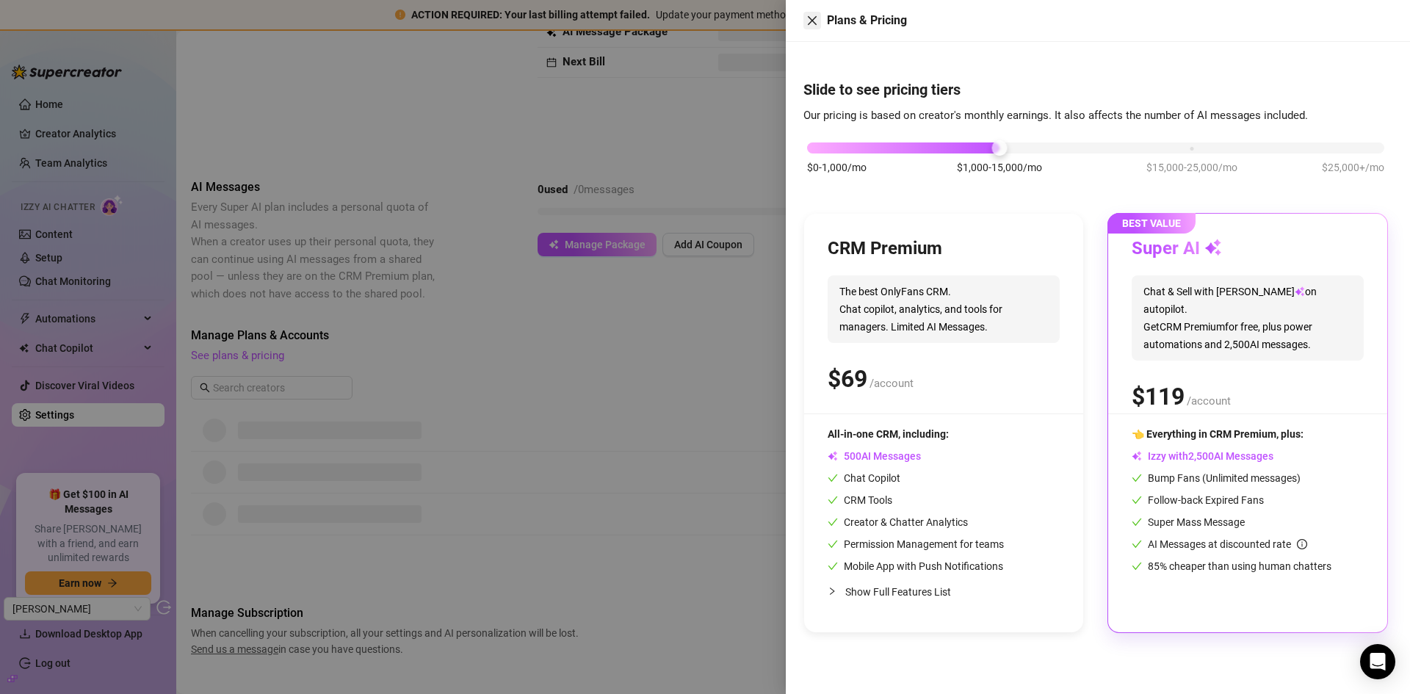
click at [811, 21] on icon "close" at bounding box center [812, 20] width 9 height 9
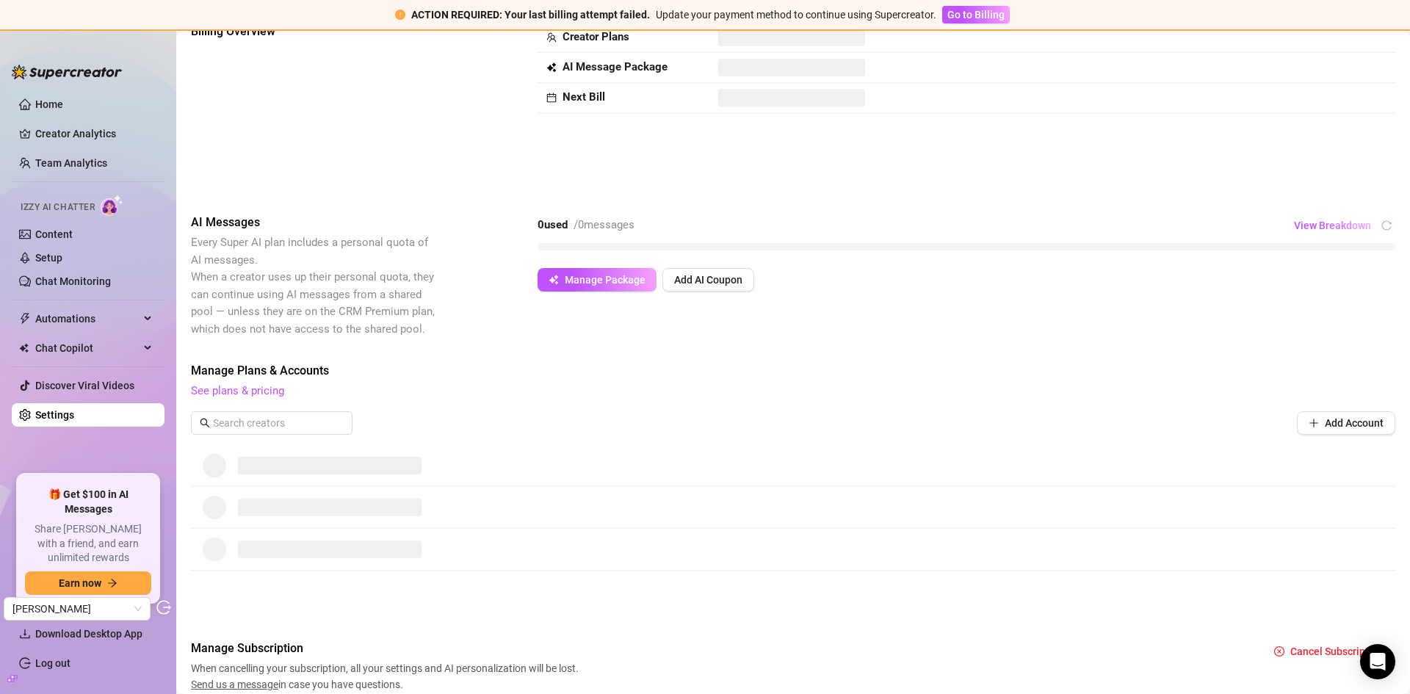
scroll to position [25, 0]
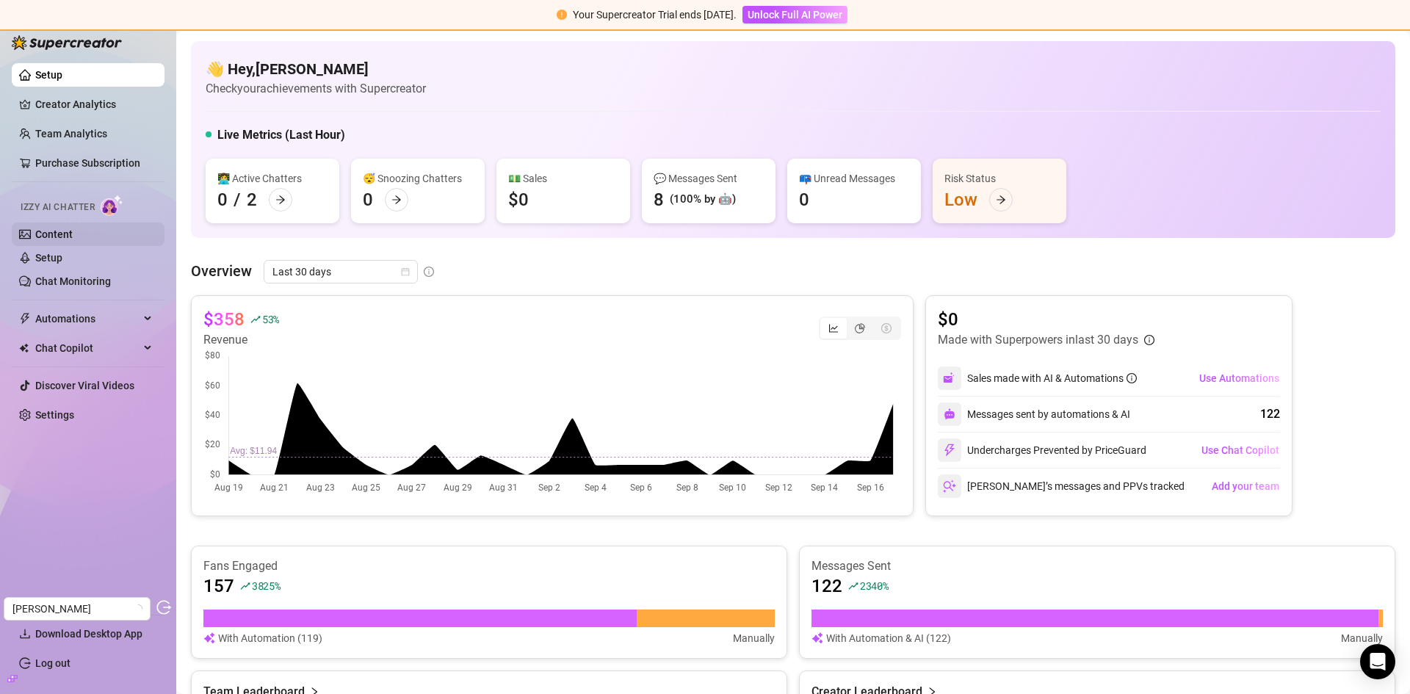
click at [73, 235] on link "Content" at bounding box center [53, 234] width 37 height 12
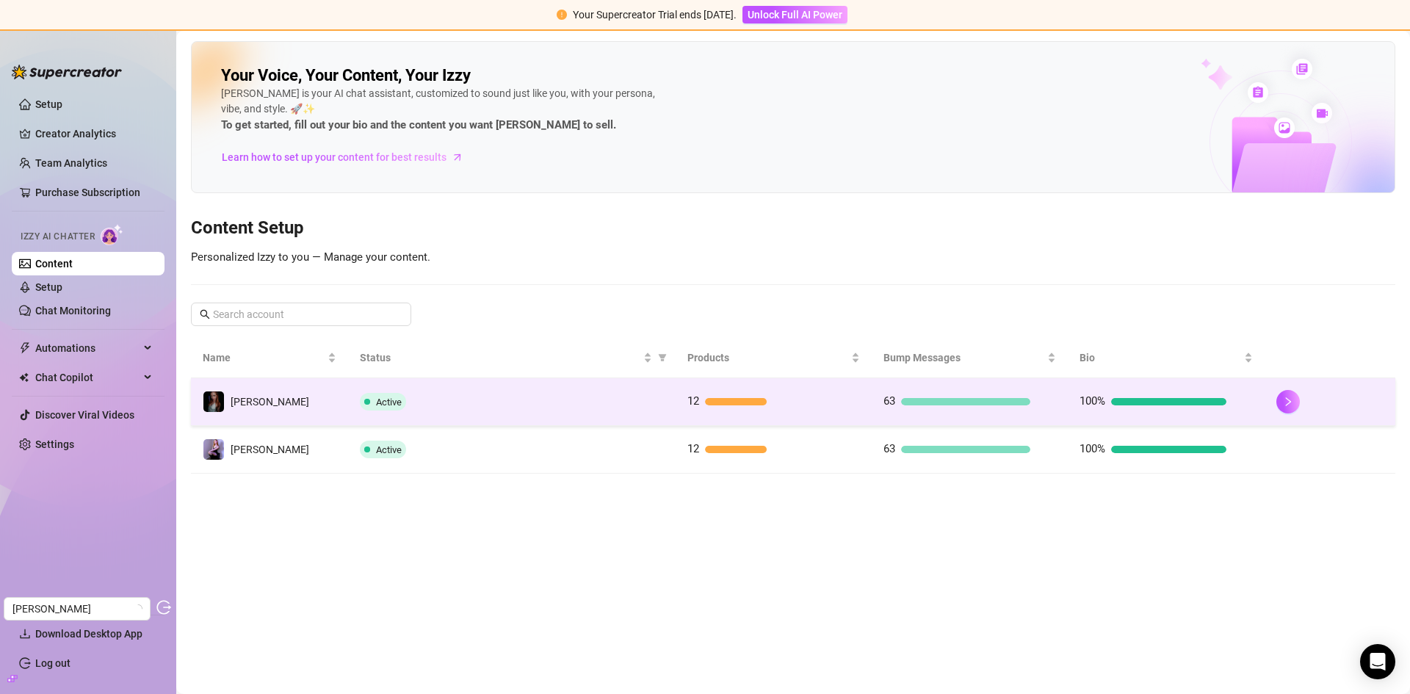
click at [585, 405] on div "Active" at bounding box center [512, 402] width 304 height 18
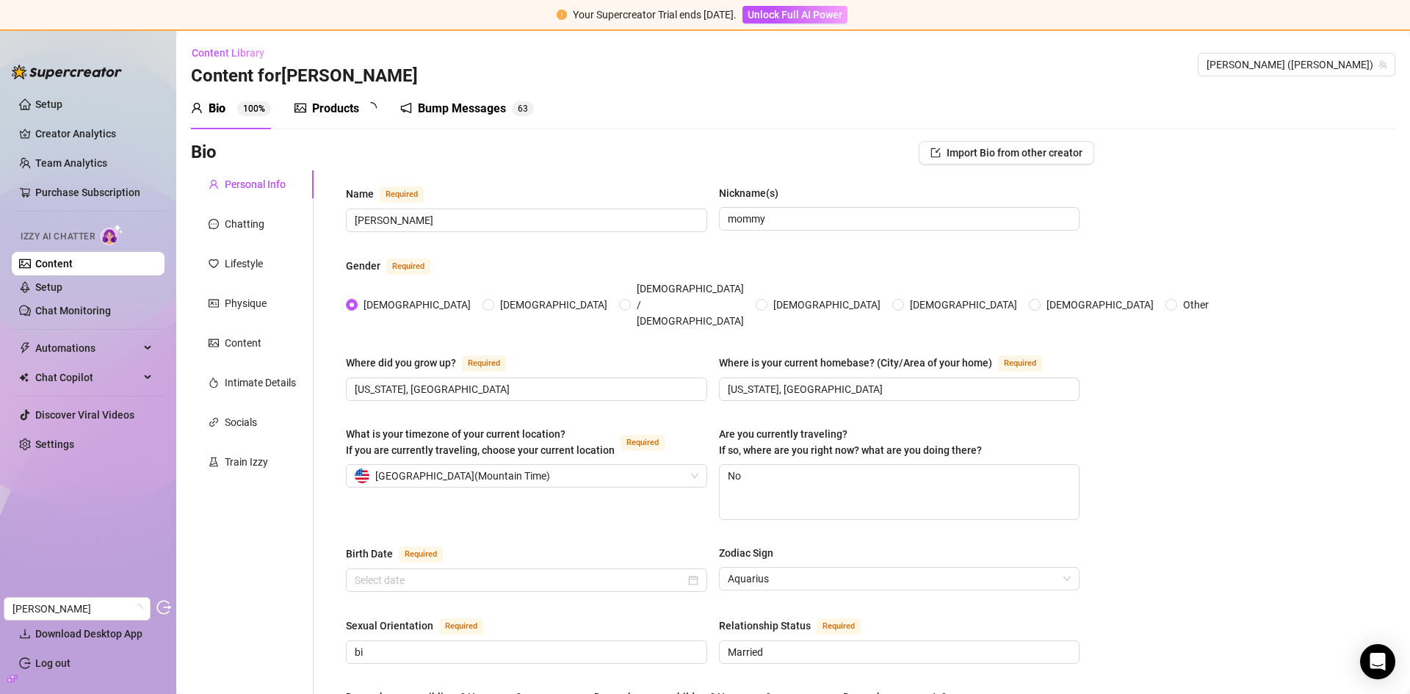
radio input "true"
type input "[DATE]"
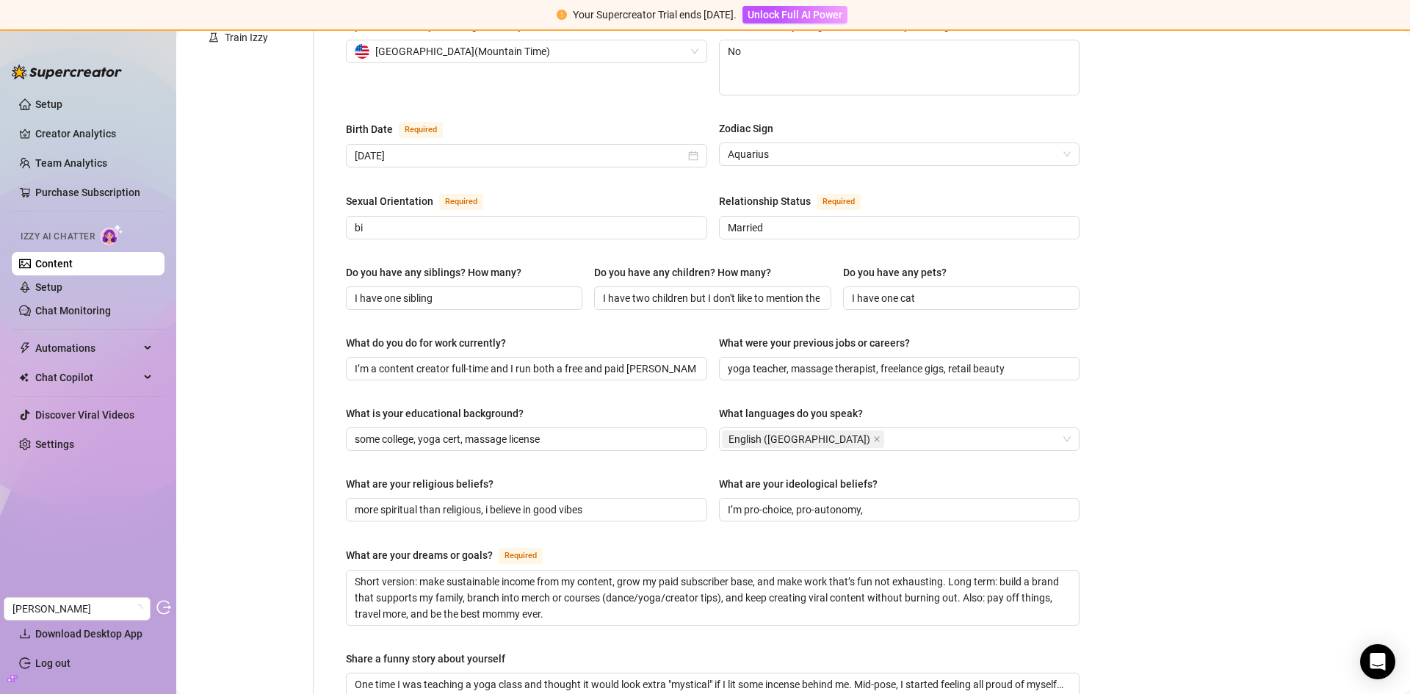
scroll to position [366, 0]
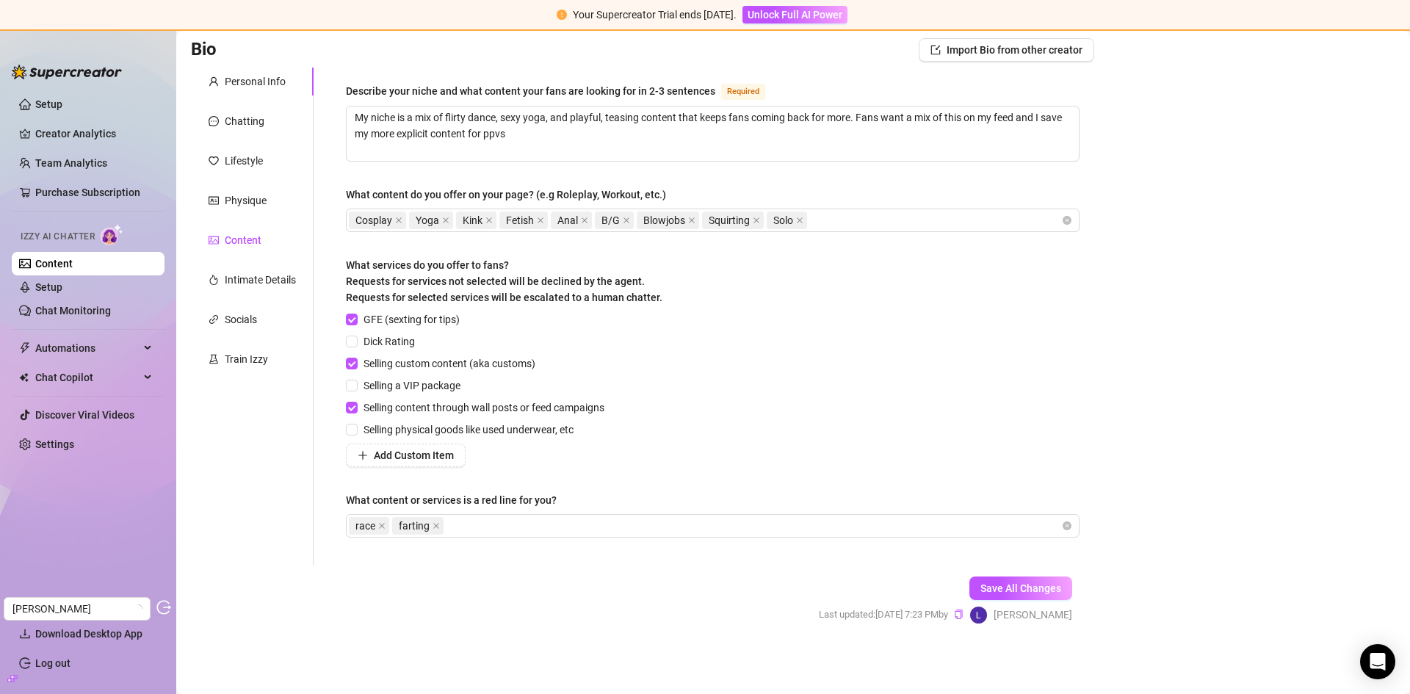
click at [232, 140] on div "Personal Info Chatting Lifestyle Physique Content Intimate Details Socials Trai…" at bounding box center [252, 317] width 123 height 498
click at [234, 283] on div "Intimate Details" at bounding box center [260, 281] width 71 height 16
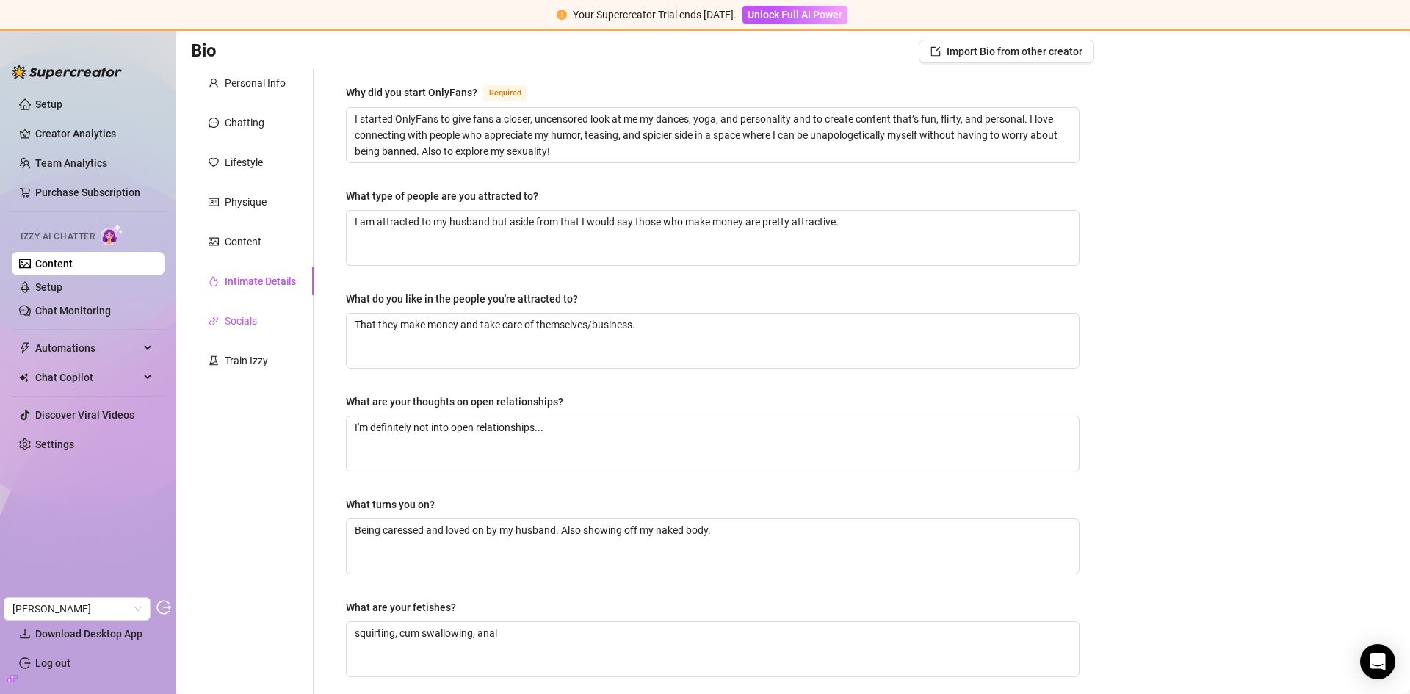
click at [249, 325] on div "Socials" at bounding box center [241, 321] width 32 height 16
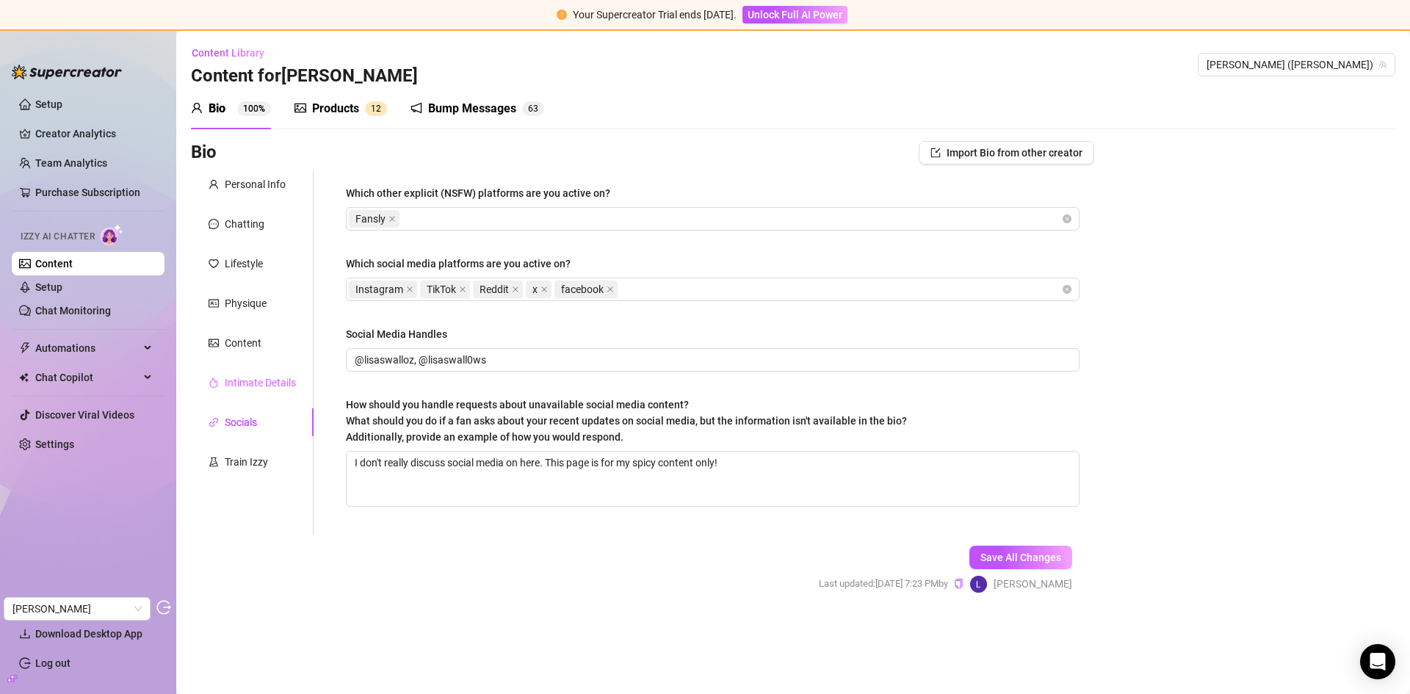
scroll to position [0, 0]
click at [238, 462] on div "Train Izzy" at bounding box center [246, 462] width 43 height 16
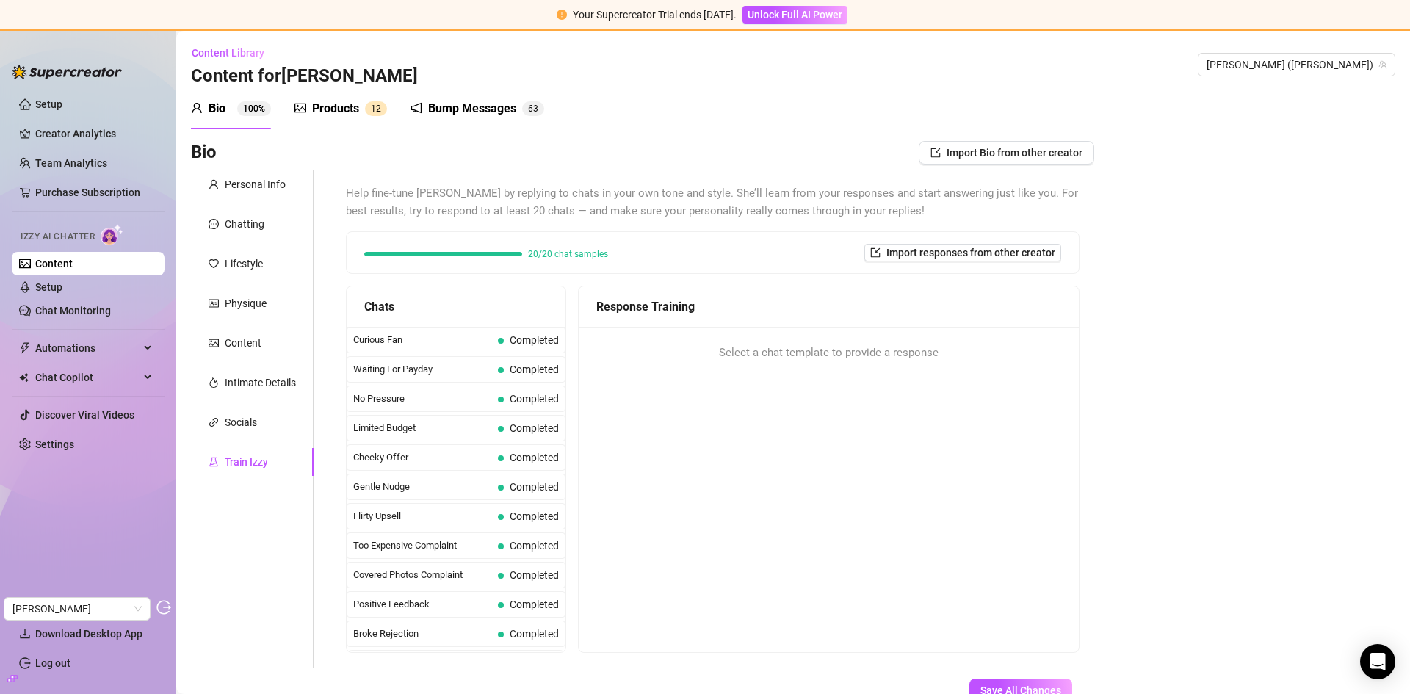
click at [323, 104] on div "Products" at bounding box center [335, 109] width 47 height 18
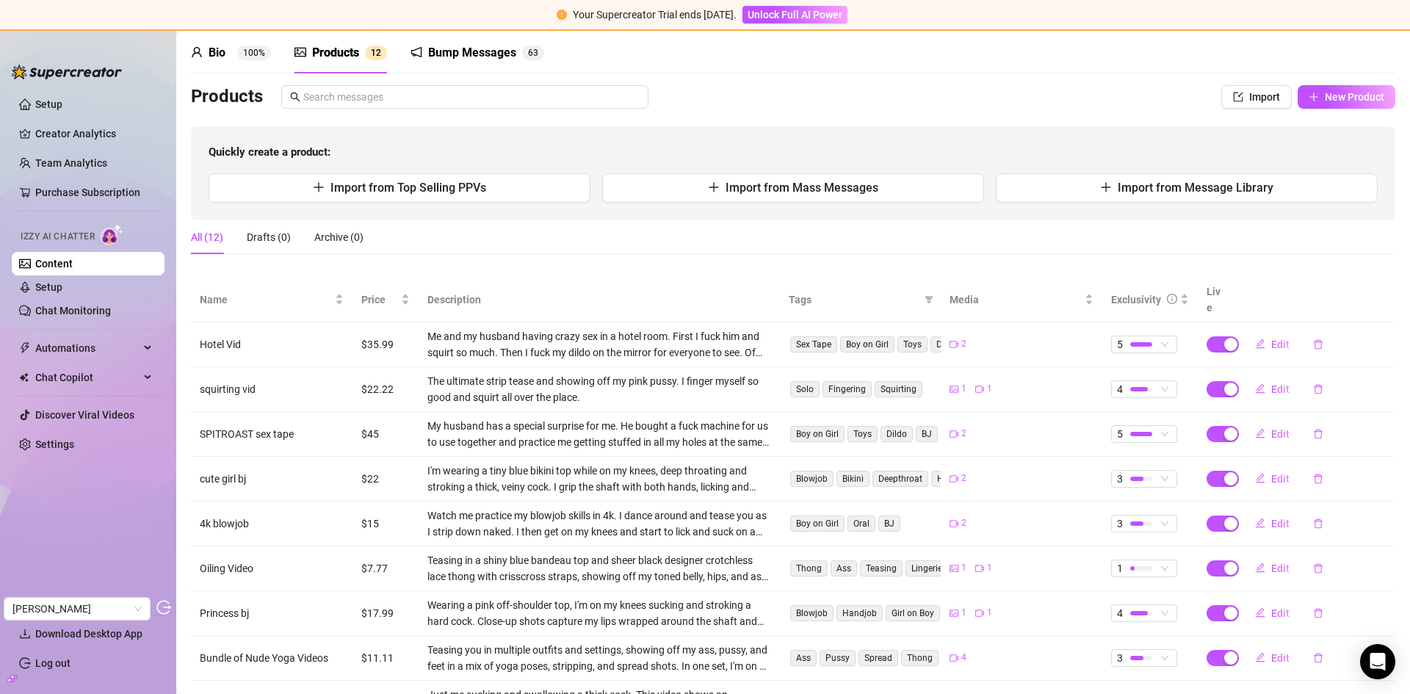
scroll to position [54, 0]
drag, startPoint x: 57, startPoint y: 451, endPoint x: 169, endPoint y: 415, distance: 117.3
click at [57, 450] on link "Settings" at bounding box center [54, 444] width 39 height 12
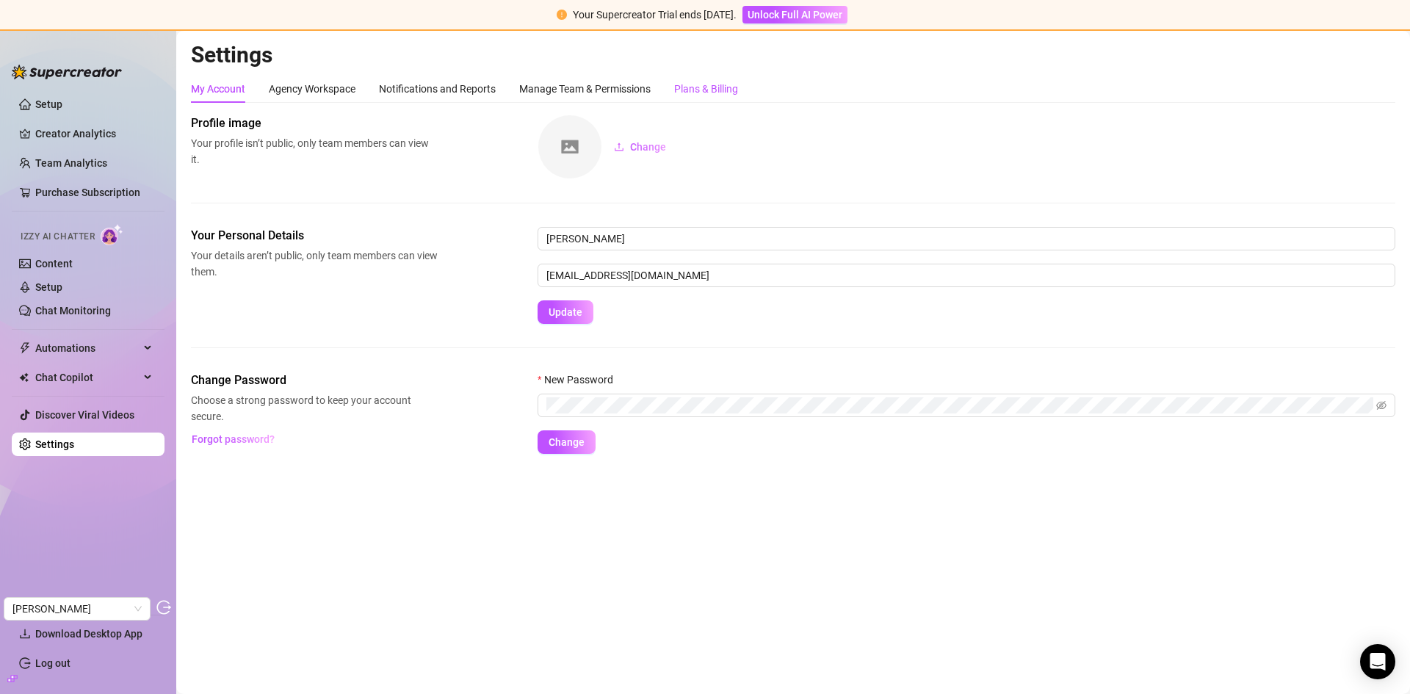
click at [728, 93] on div "Plans & Billing" at bounding box center [706, 89] width 64 height 16
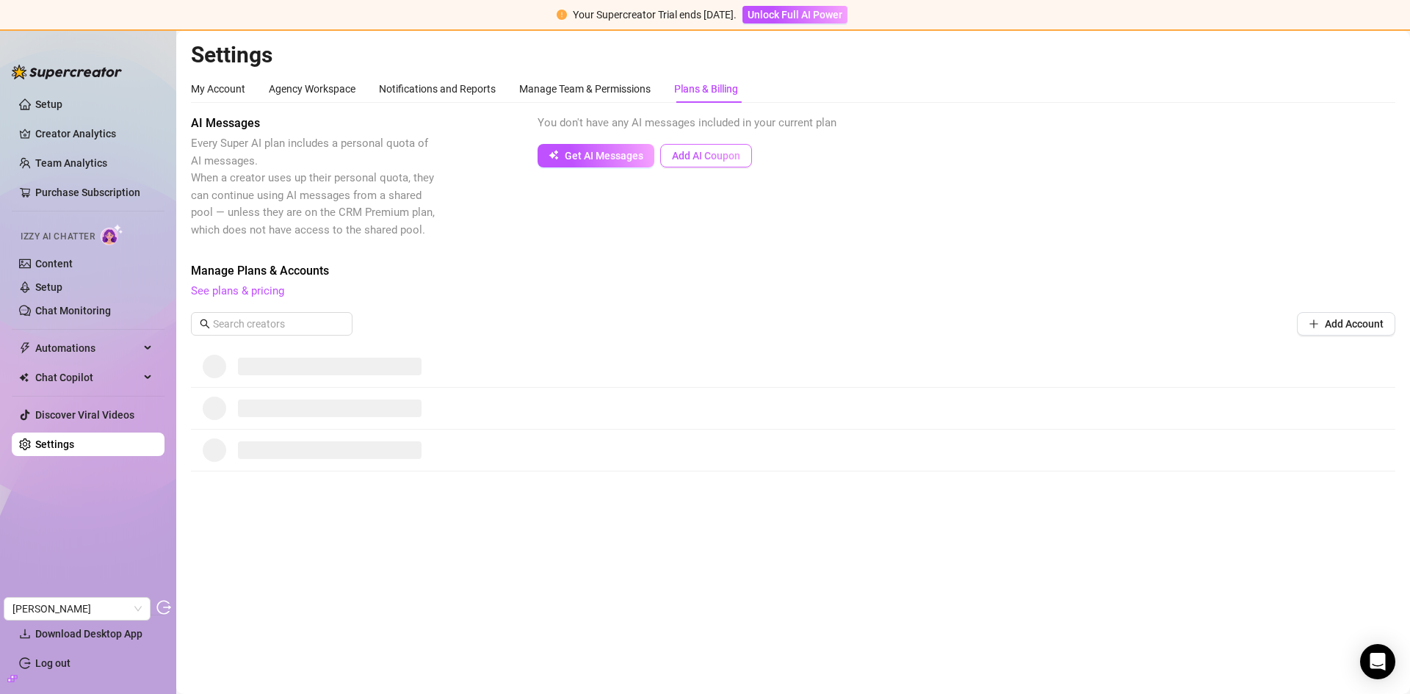
click at [706, 158] on span "Add AI Coupon" at bounding box center [706, 156] width 68 height 12
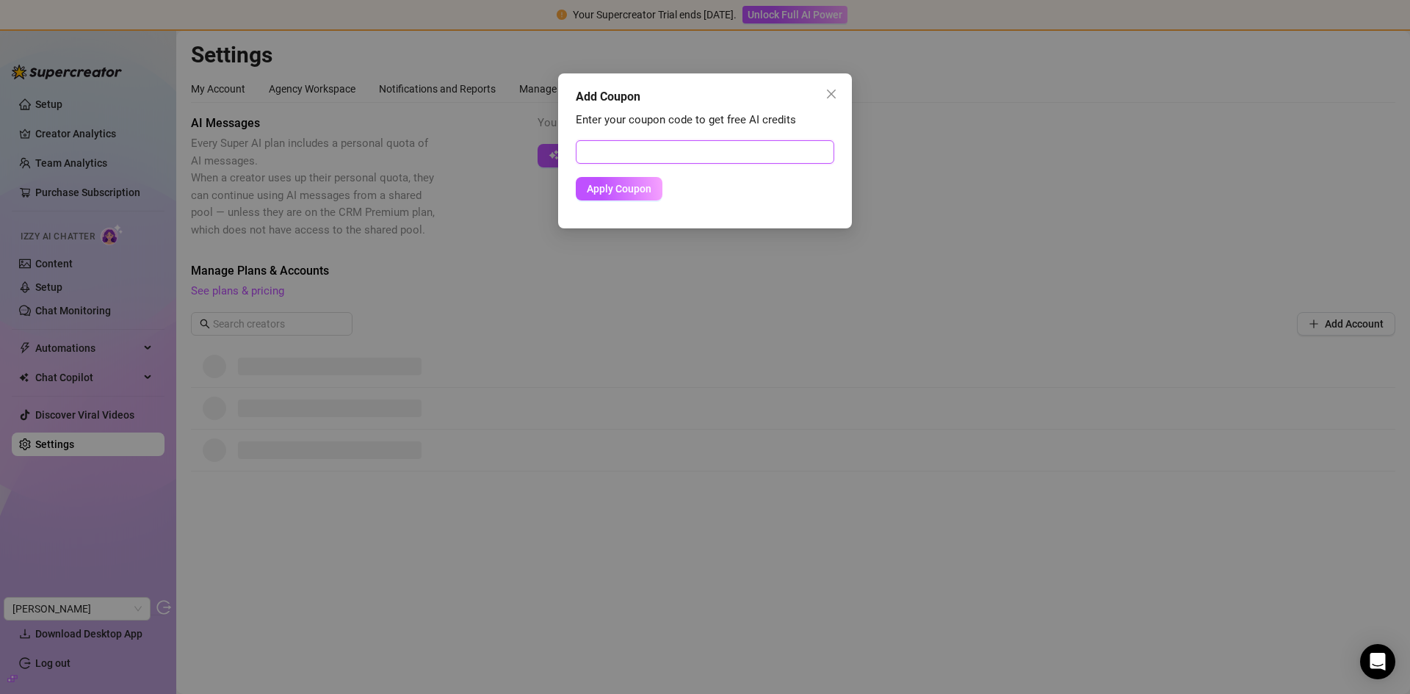
click at [654, 151] on input "text" at bounding box center [705, 151] width 258 height 23
paste input "E8B288C300RS0K92O2D3"
type input "E8B288C300RS0K92O2D3"
click at [636, 189] on span "Apply Coupon" at bounding box center [619, 189] width 65 height 12
